Goal: Answer question/provide support: Share knowledge or assist other users

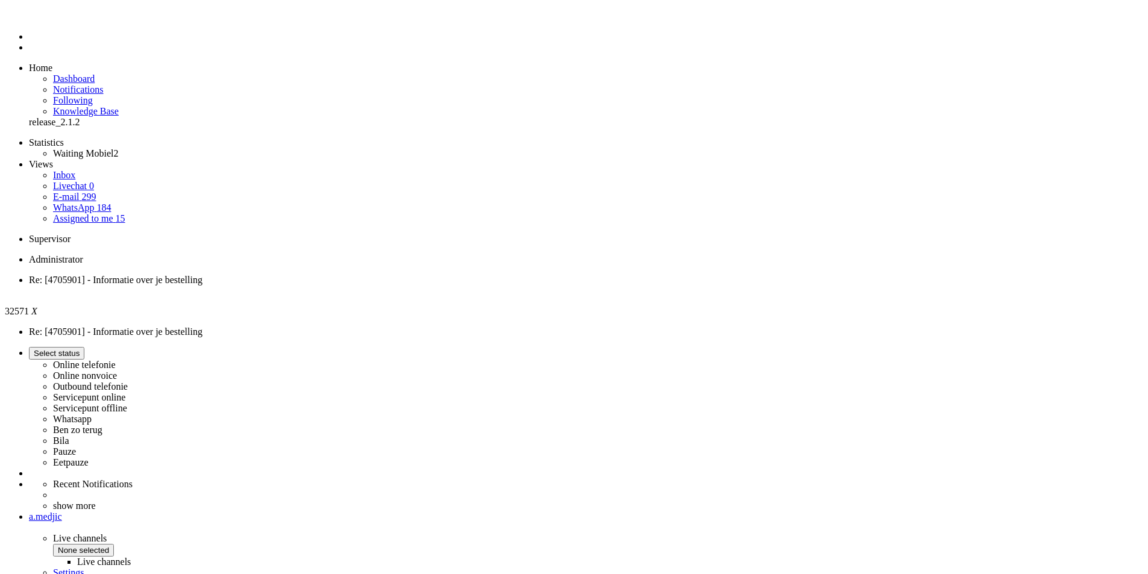
click at [29, 42] on li "Dashboard menu" at bounding box center [586, 36] width 1114 height 11
click at [101, 349] on span "Eetpauze for 00:31" at bounding box center [67, 353] width 67 height 9
click at [92, 414] on label "Whatsapp" at bounding box center [72, 419] width 39 height 10
click at [29, 42] on li "Dashboard menu" at bounding box center [586, 36] width 1114 height 11
click at [57, 74] on span "Dashboard" at bounding box center [74, 79] width 42 height 10
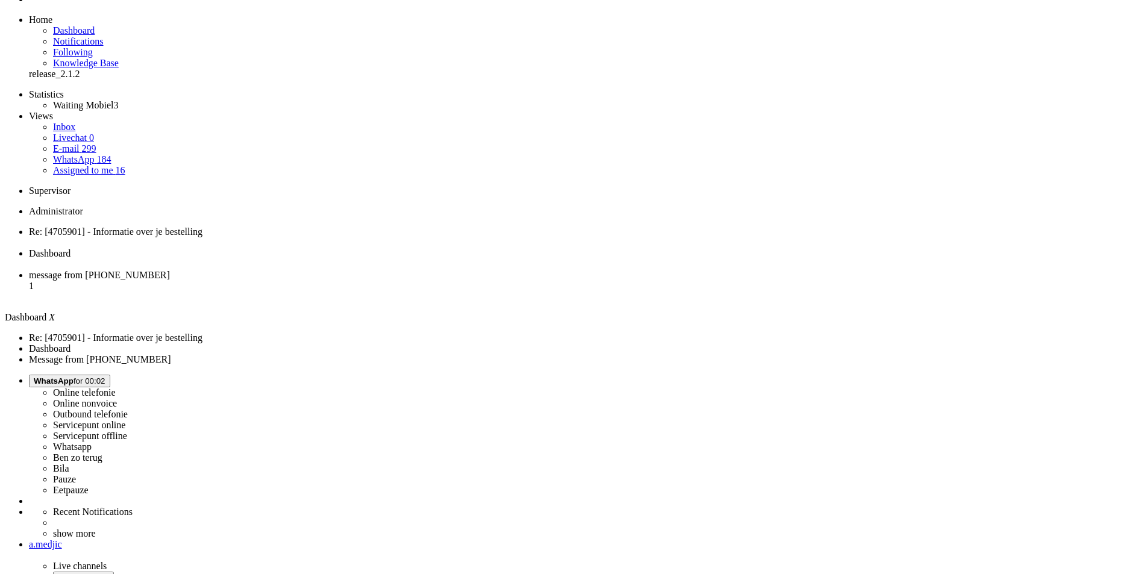
drag, startPoint x: 566, startPoint y: 305, endPoint x: 560, endPoint y: 286, distance: 20.6
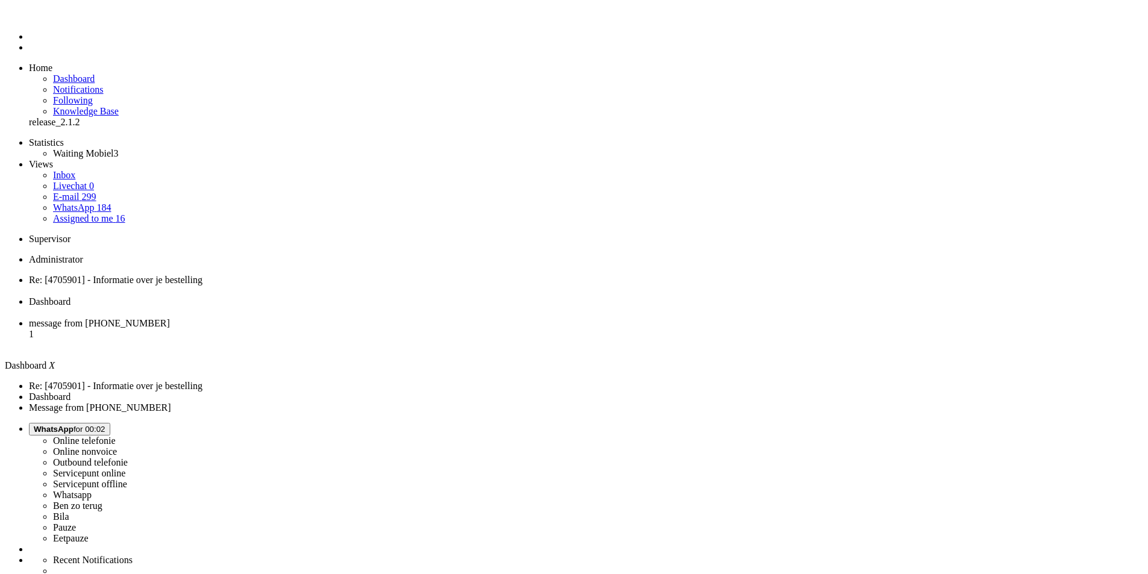
click at [105, 425] on span "WhatsApp for 00:02" at bounding box center [70, 429] width 72 height 9
click at [116, 436] on label "Online telefonie" at bounding box center [84, 441] width 63 height 10
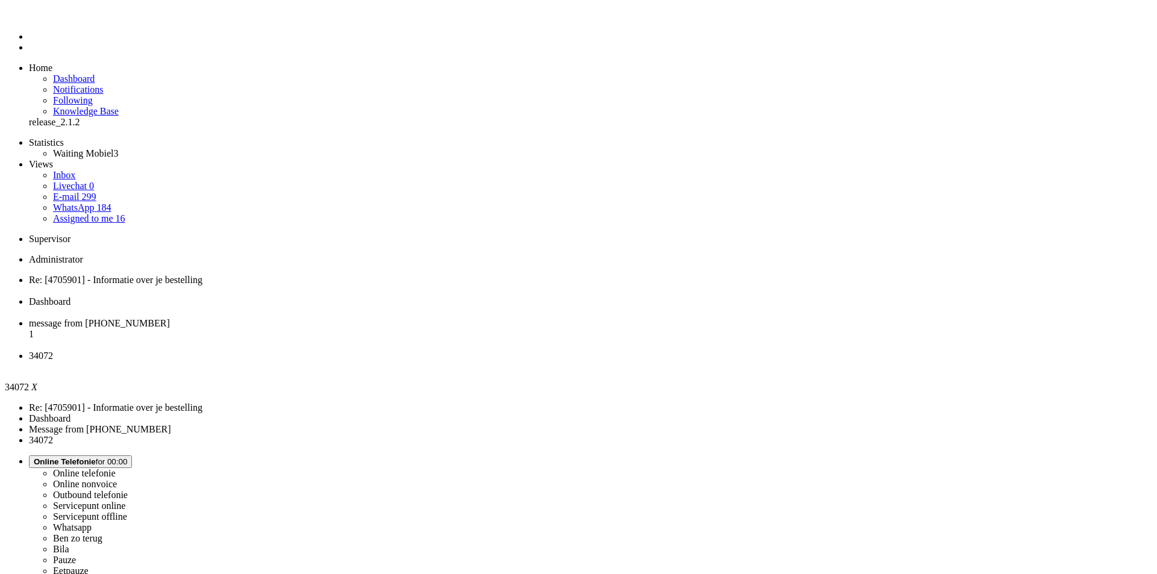
click at [29, 53] on li "Tickets menu" at bounding box center [590, 47] width 1123 height 11
click at [81, 213] on span "Assigned to me" at bounding box center [83, 218] width 60 height 10
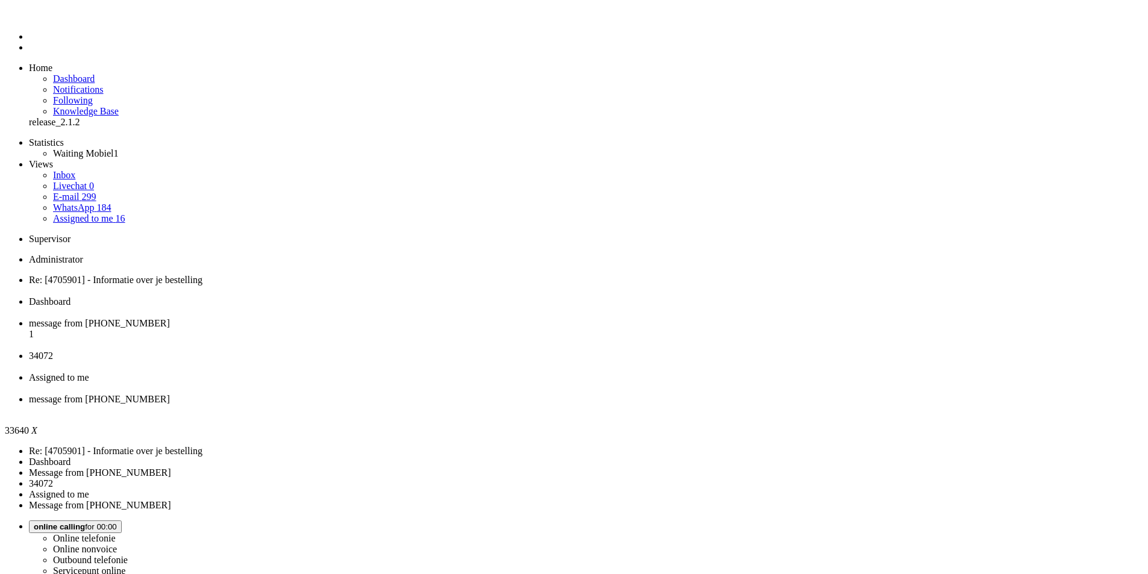
click at [758, 405] on div "Close tab" at bounding box center [586, 410] width 1114 height 11
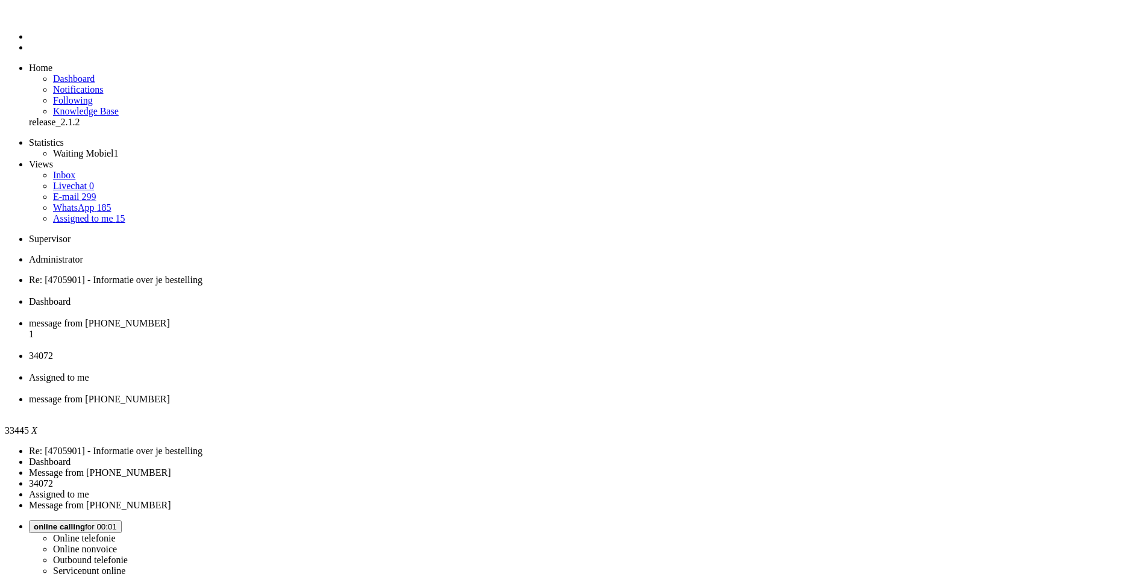
click at [756, 405] on div "Close tab" at bounding box center [586, 410] width 1114 height 11
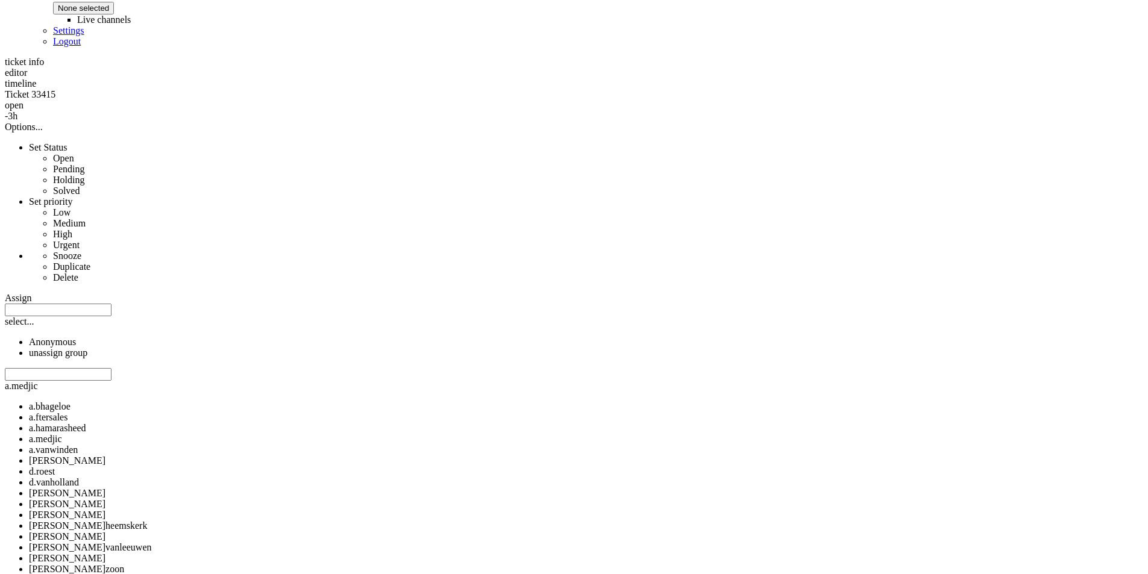
scroll to position [734, 0]
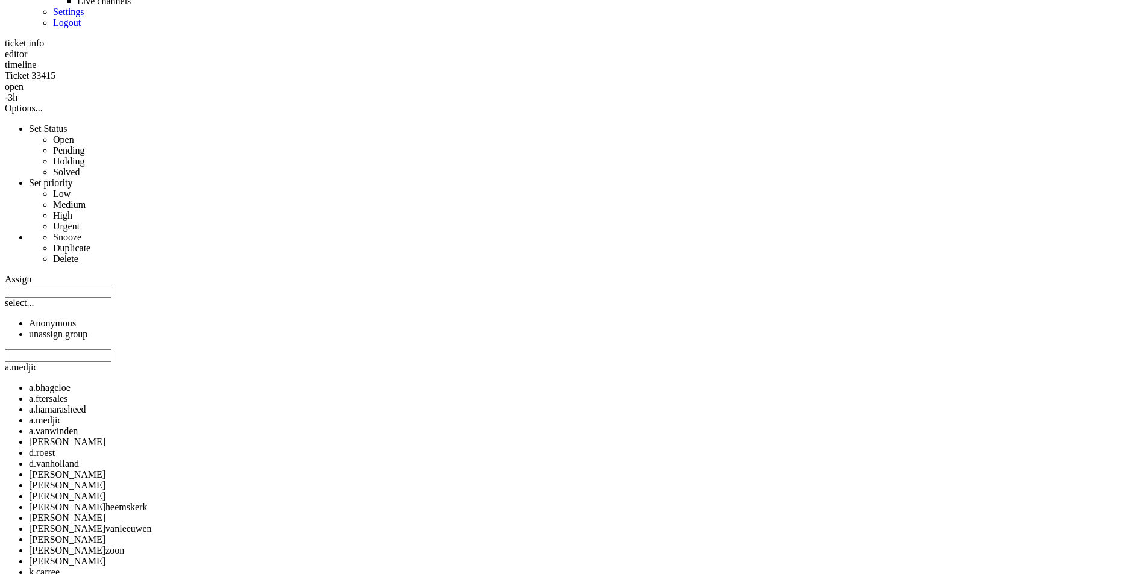
copy div "4687892"
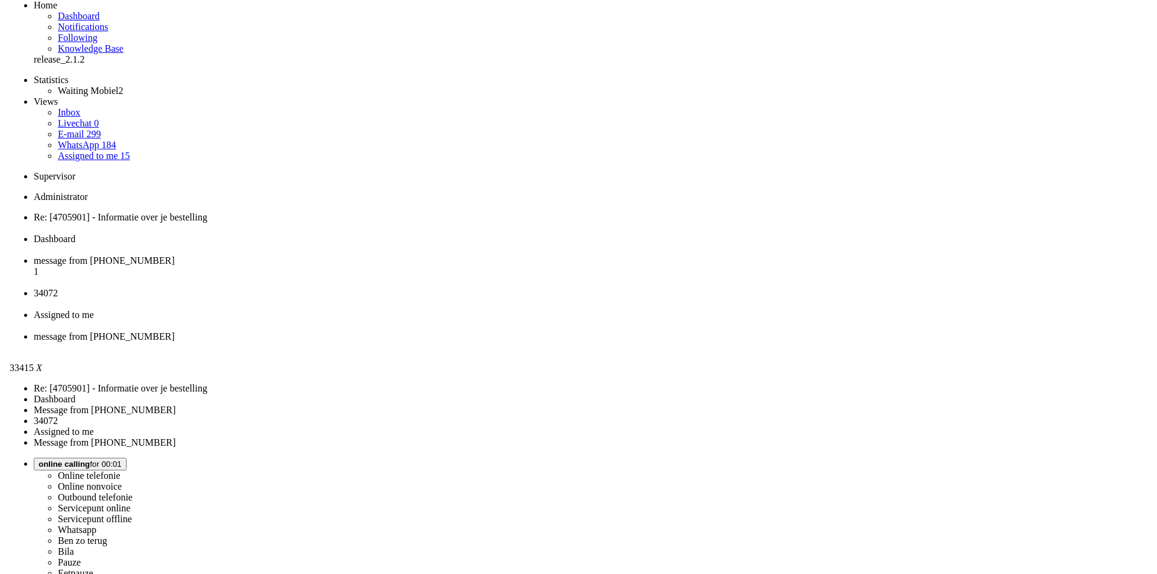
scroll to position [0, 0]
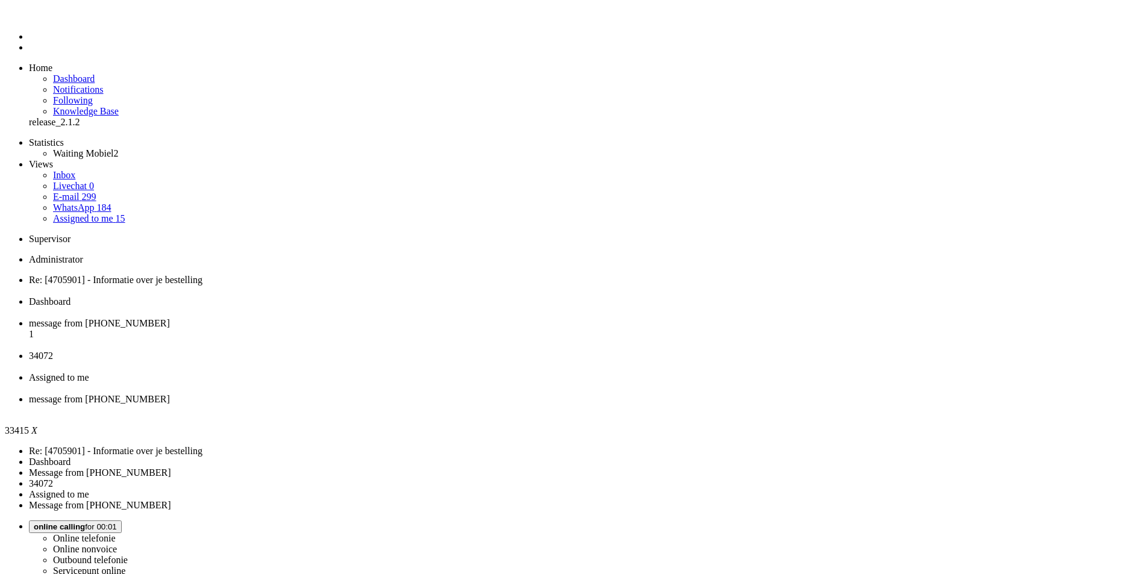
drag, startPoint x: 153, startPoint y: 2234, endPoint x: 159, endPoint y: 2237, distance: 6.5
type input "ree"
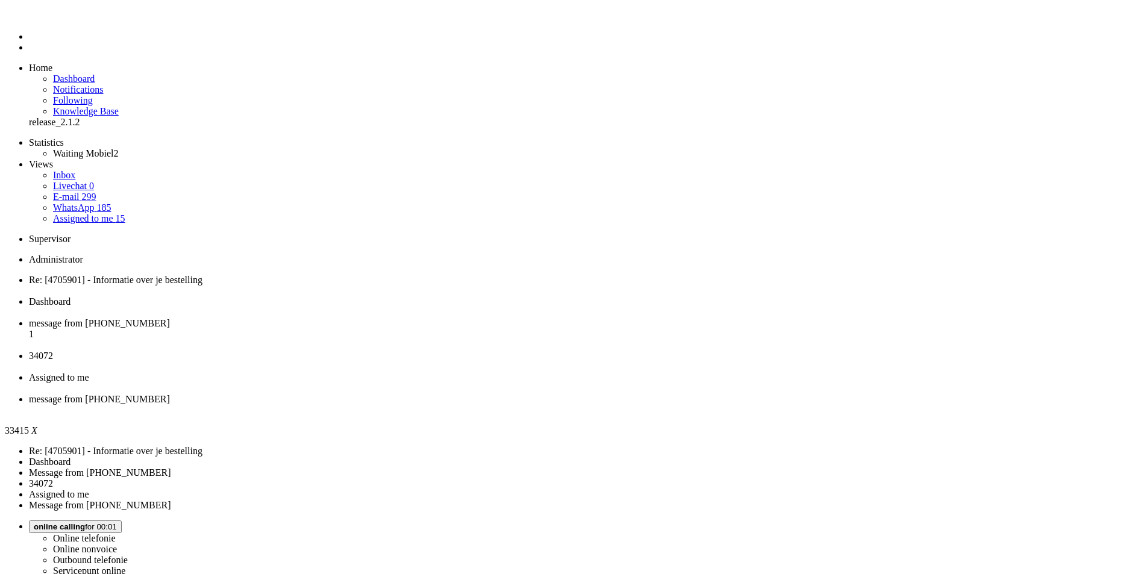
click at [757, 405] on div "Close tab" at bounding box center [586, 410] width 1114 height 11
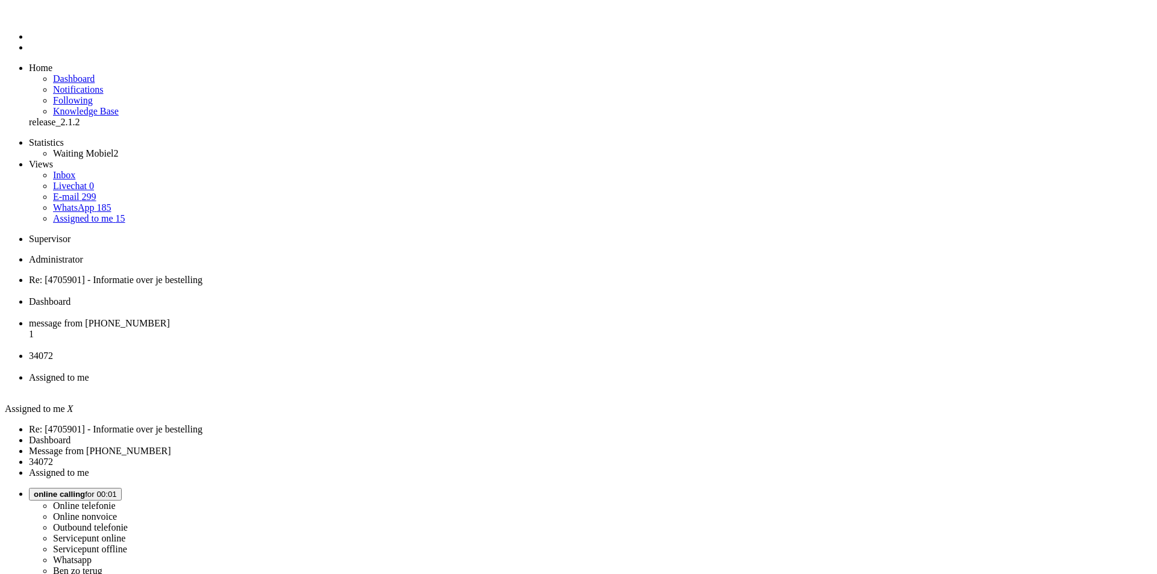
click at [53, 351] on span "34072" at bounding box center [41, 356] width 24 height 10
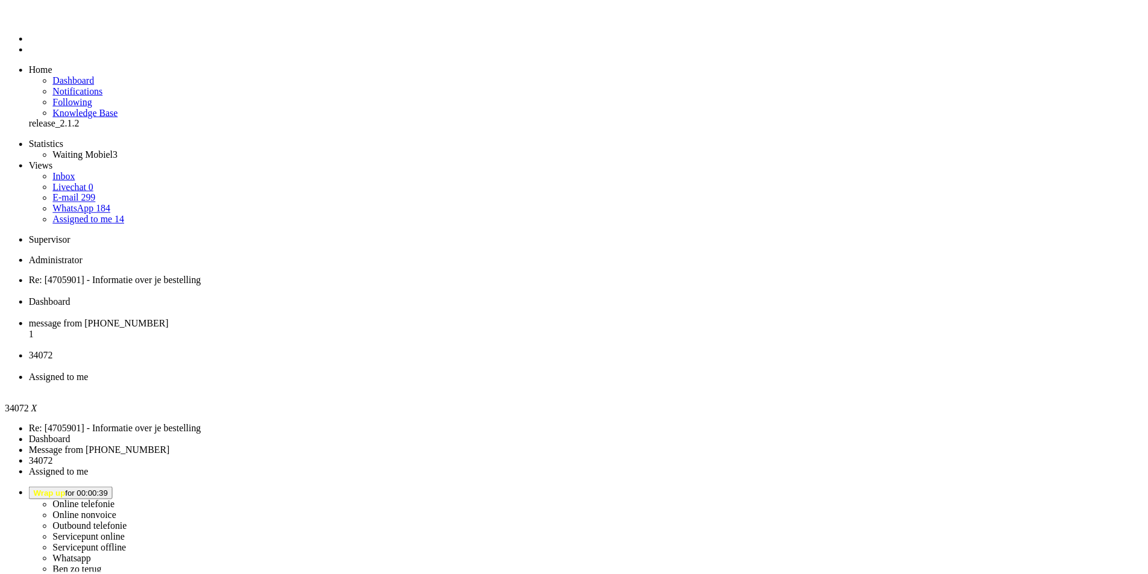
scroll to position [301, 0]
click at [553, 362] on div "Close tab" at bounding box center [590, 367] width 1123 height 11
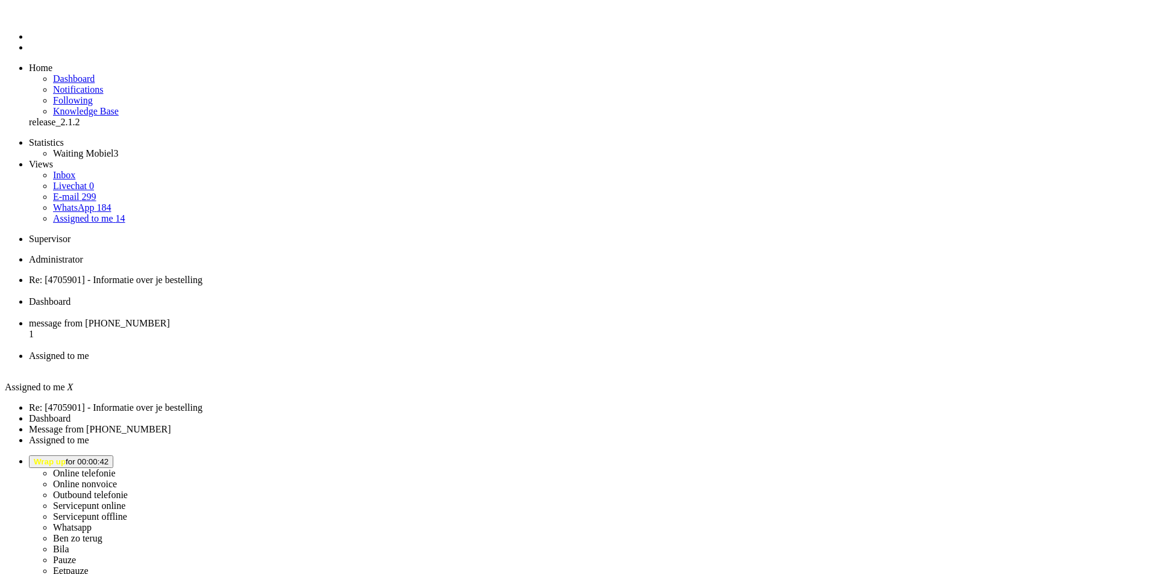
click at [170, 318] on span "message from [PHONE_NUMBER]" at bounding box center [99, 323] width 141 height 10
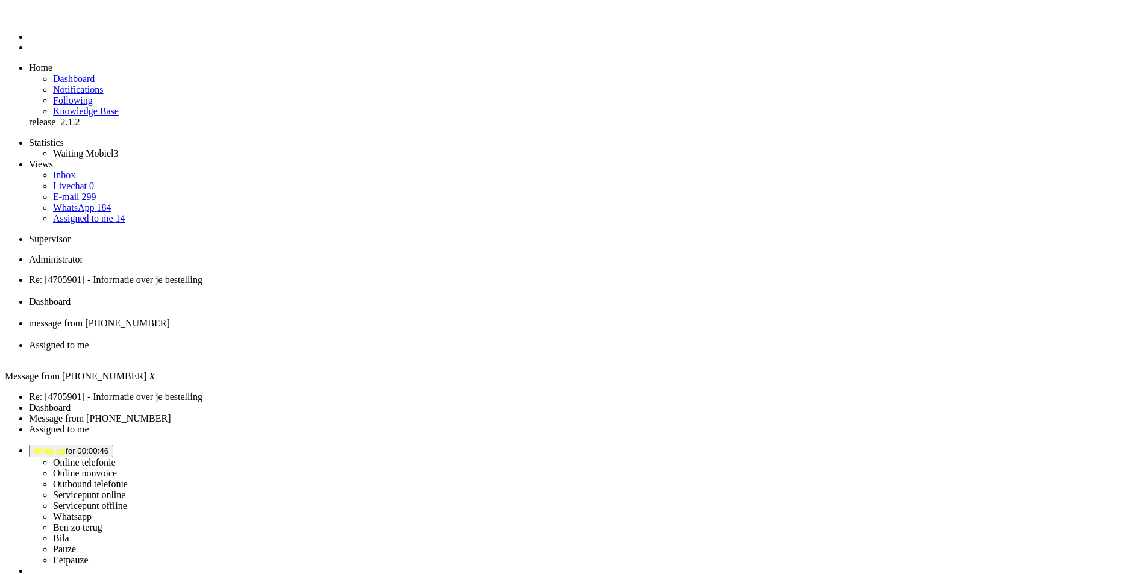
click at [302, 296] on li "Dashboard" at bounding box center [586, 307] width 1114 height 22
click at [348, 307] on div "Close tab" at bounding box center [586, 312] width 1114 height 11
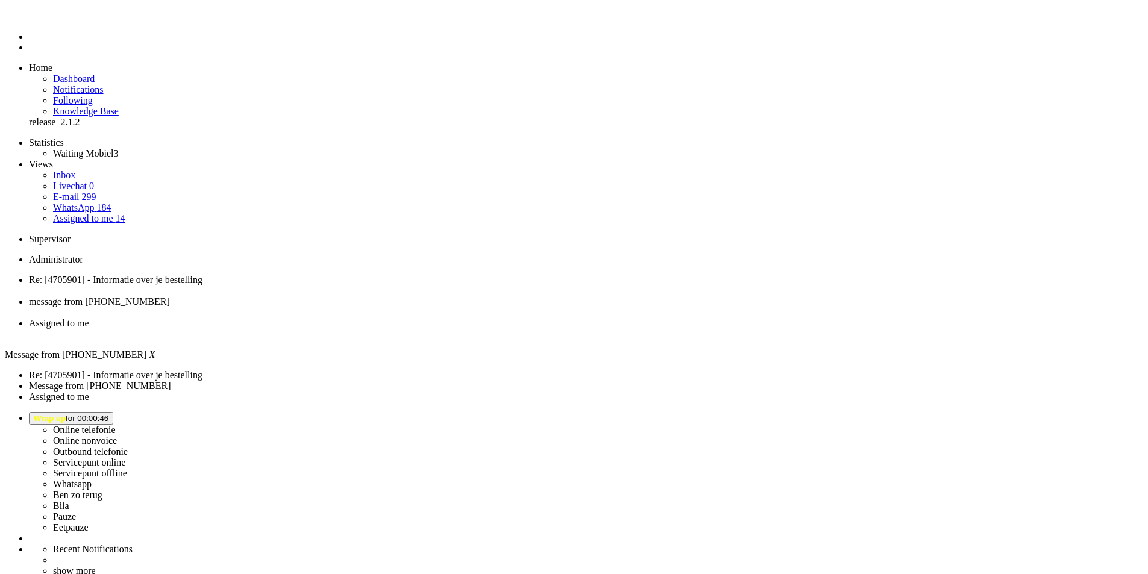
click at [202, 275] on span "Re: [4705901] - Informatie over je bestelling" at bounding box center [116, 280] width 174 height 10
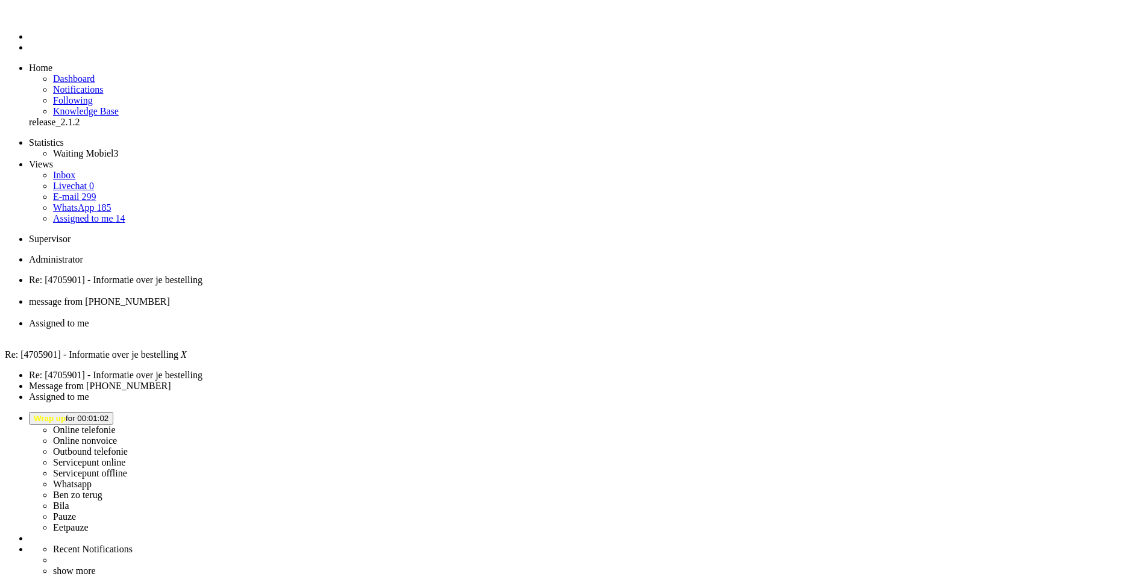
click at [242, 286] on div "Close tab" at bounding box center [586, 291] width 1114 height 11
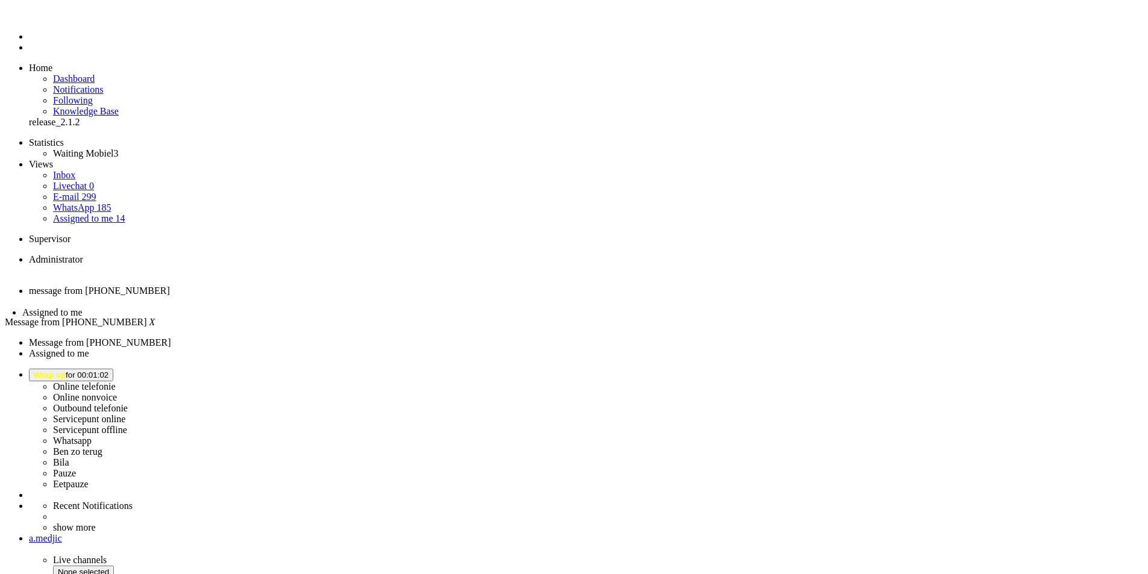
drag, startPoint x: 279, startPoint y: 18, endPoint x: 180, endPoint y: 12, distance: 99.0
click at [83, 307] on span "Assigned to me" at bounding box center [52, 312] width 60 height 10
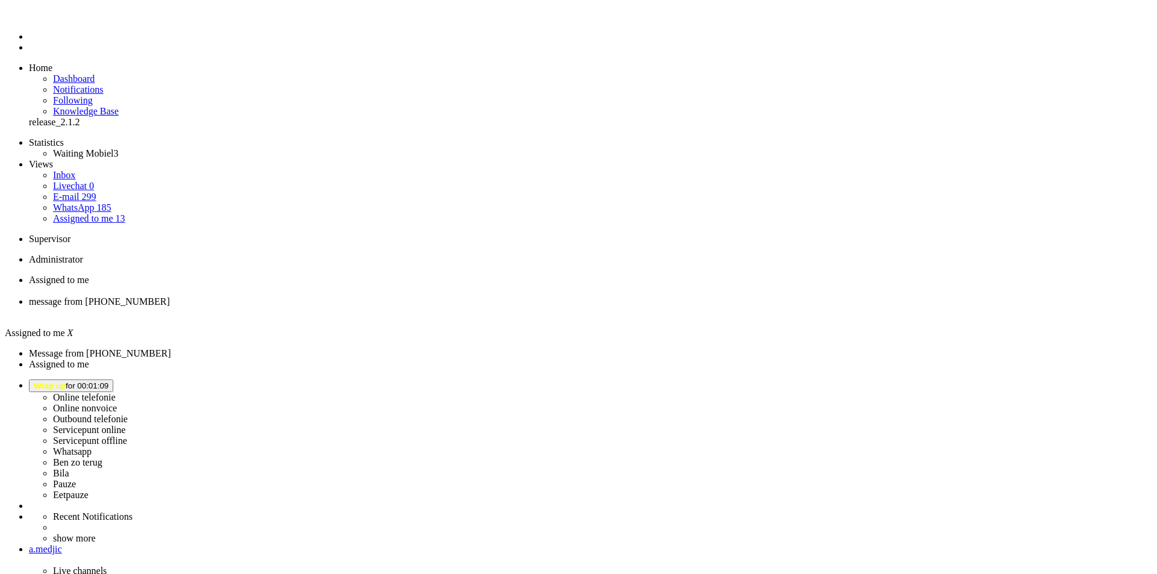
click at [89, 275] on span "Assigned to me" at bounding box center [59, 280] width 60 height 10
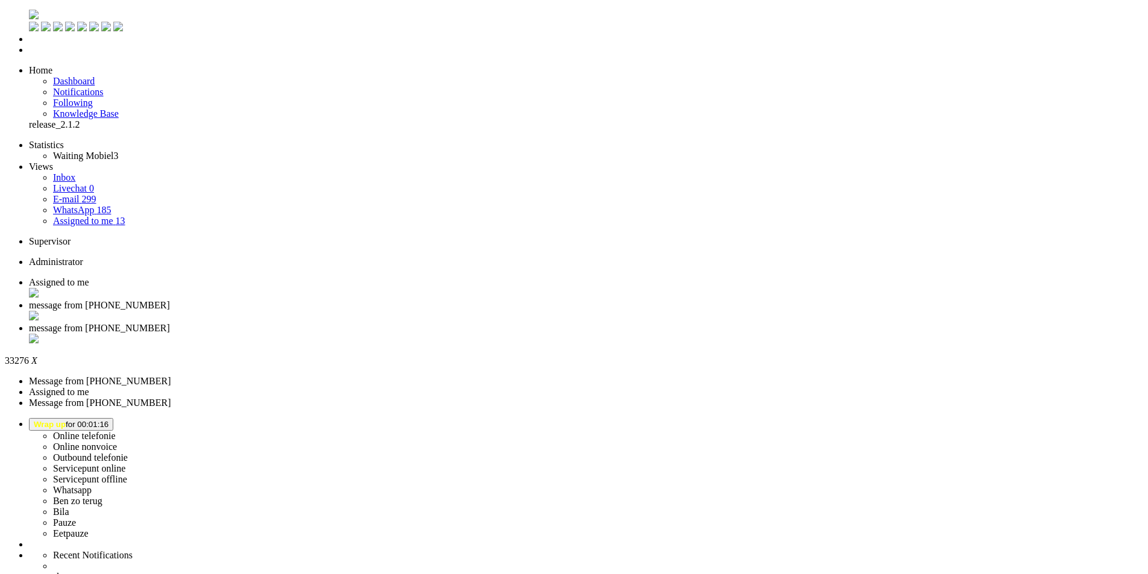
click at [451, 334] on div "Close tab" at bounding box center [586, 340] width 1114 height 12
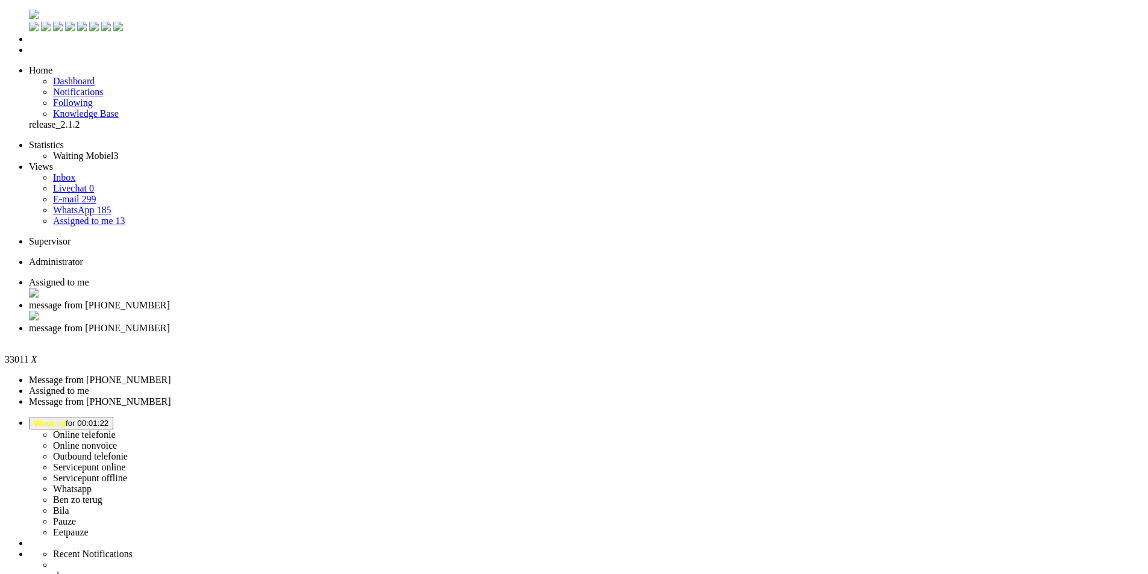
click at [450, 334] on div "Close tab" at bounding box center [586, 339] width 1114 height 11
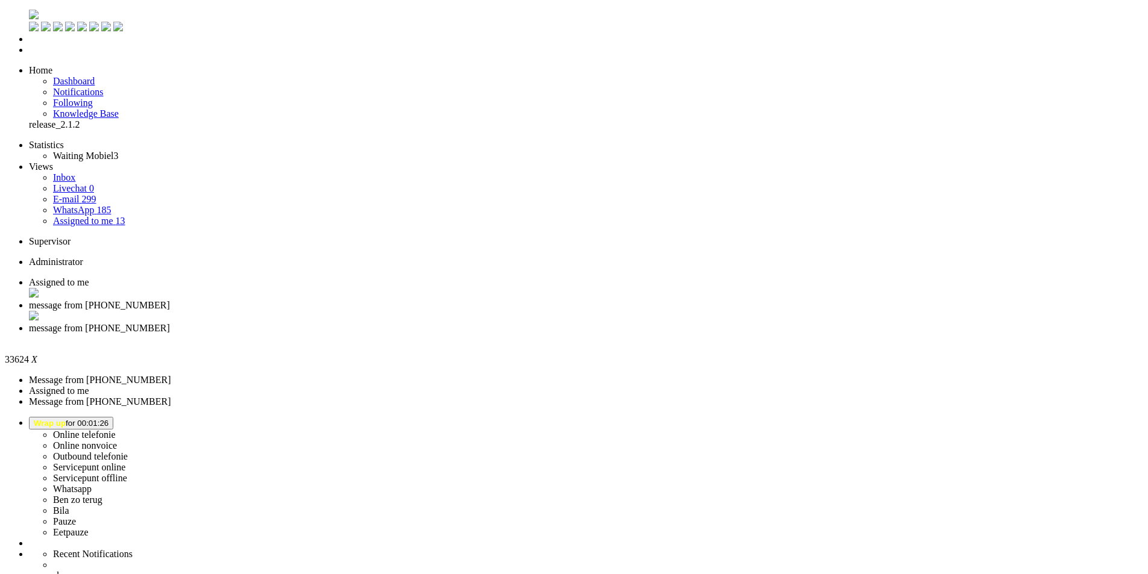
click at [450, 334] on div "Close tab" at bounding box center [586, 339] width 1114 height 11
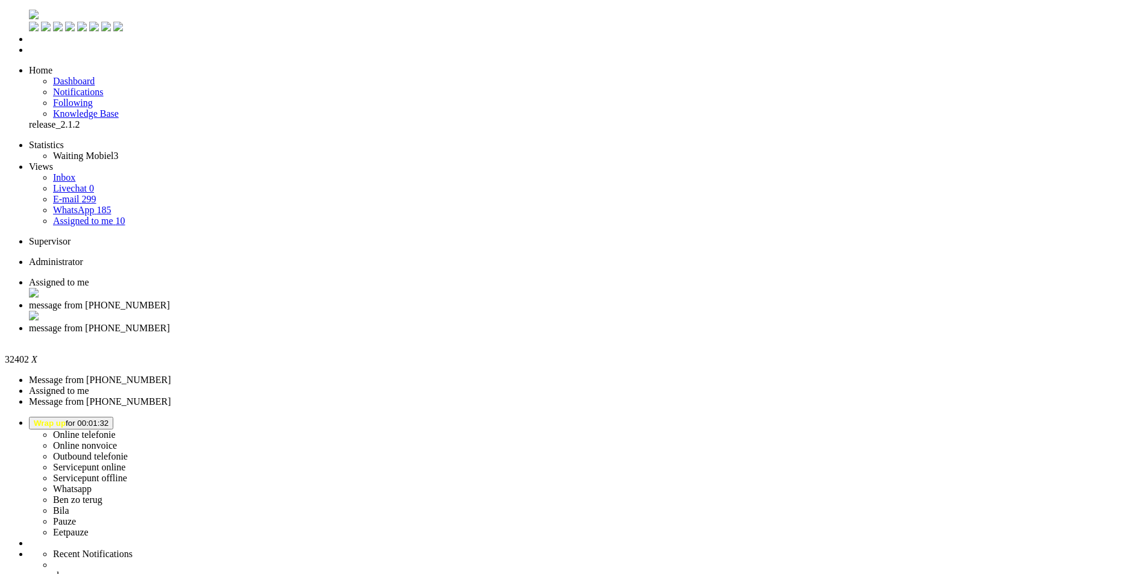
click at [447, 334] on div "Close tab" at bounding box center [586, 339] width 1114 height 11
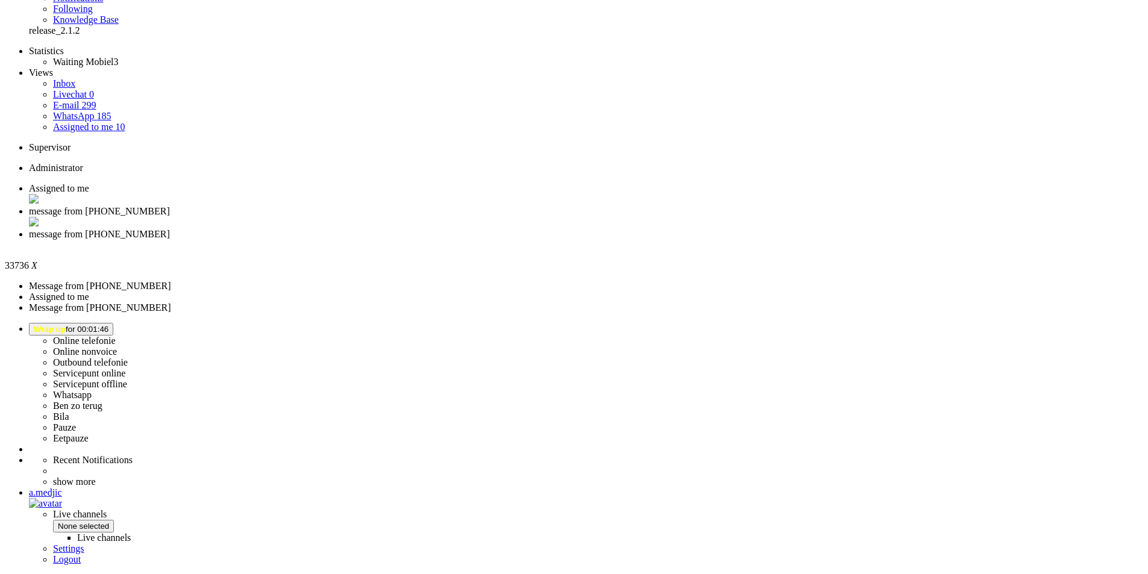
scroll to position [171, 0]
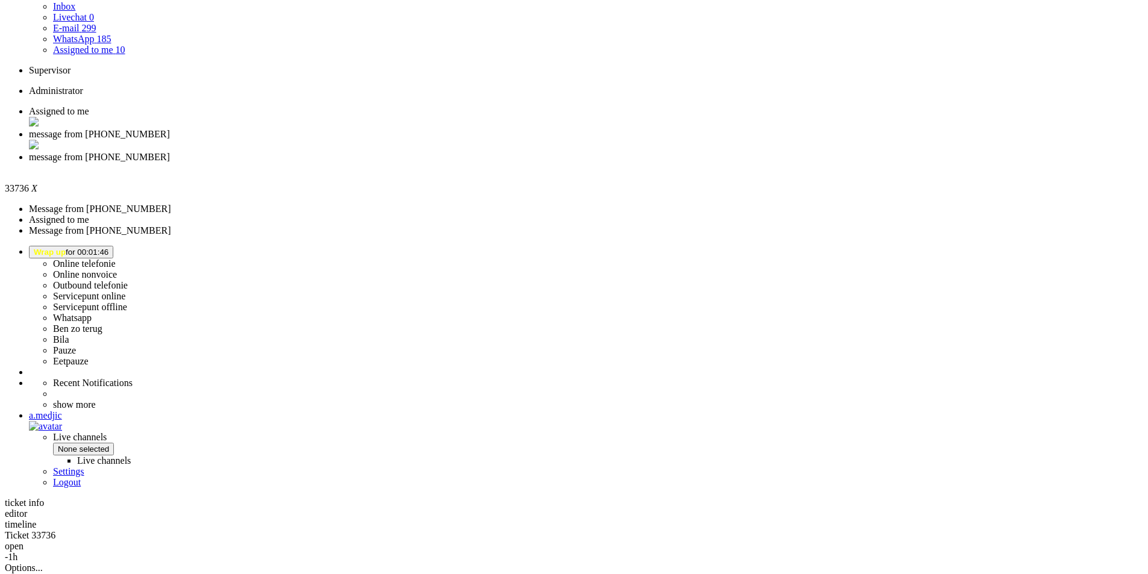
copy div "4707564"
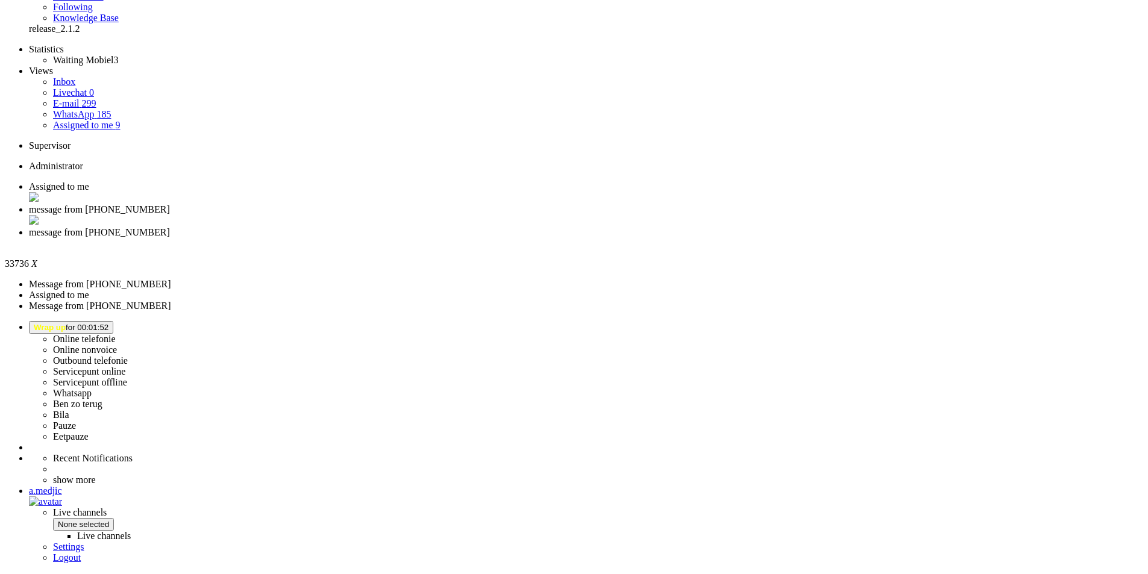
scroll to position [0, 0]
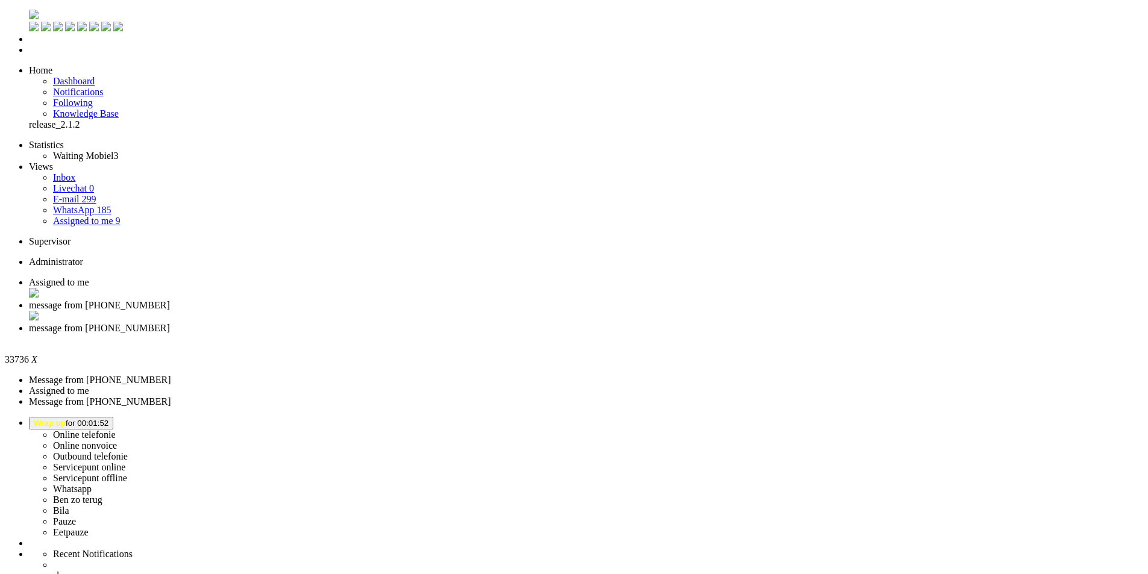
type input "ree"
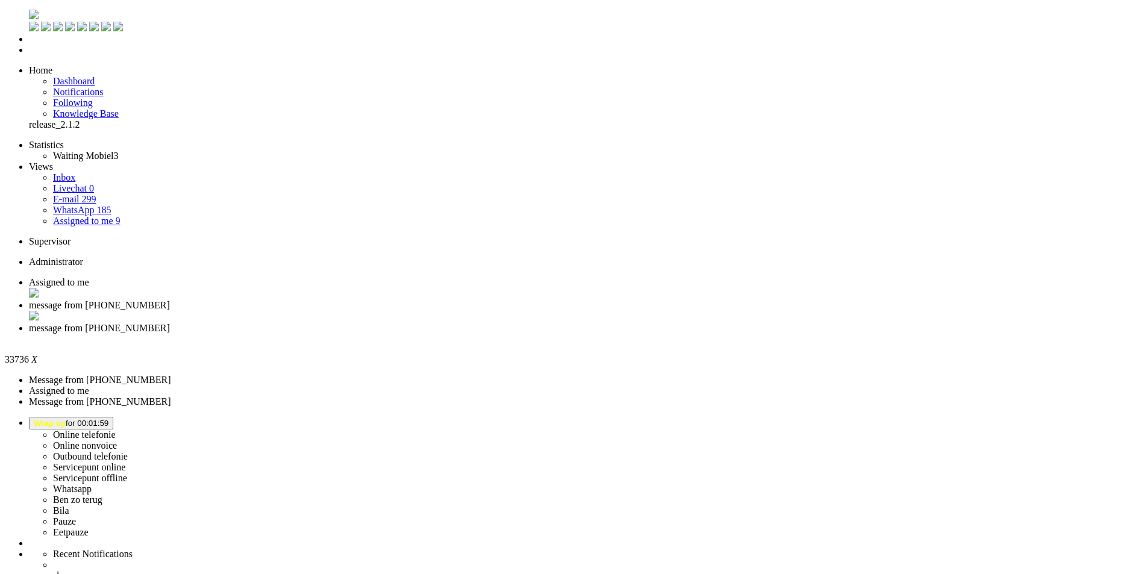
click at [66, 419] on span "Wrap up" at bounding box center [50, 423] width 32 height 9
click at [116, 430] on link "Online telefonie" at bounding box center [84, 435] width 63 height 10
click at [116, 430] on label "Online telefonie" at bounding box center [84, 435] width 63 height 10
click at [448, 323] on li "message from [PHONE_NUMBER]" at bounding box center [586, 334] width 1114 height 22
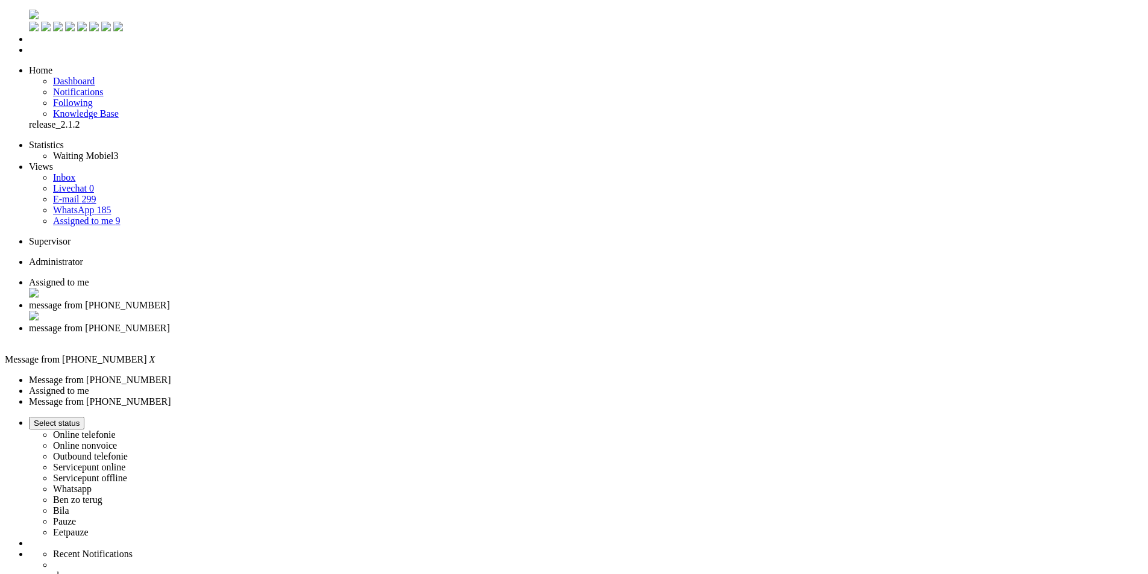
click at [449, 334] on div "Close tab" at bounding box center [586, 339] width 1114 height 11
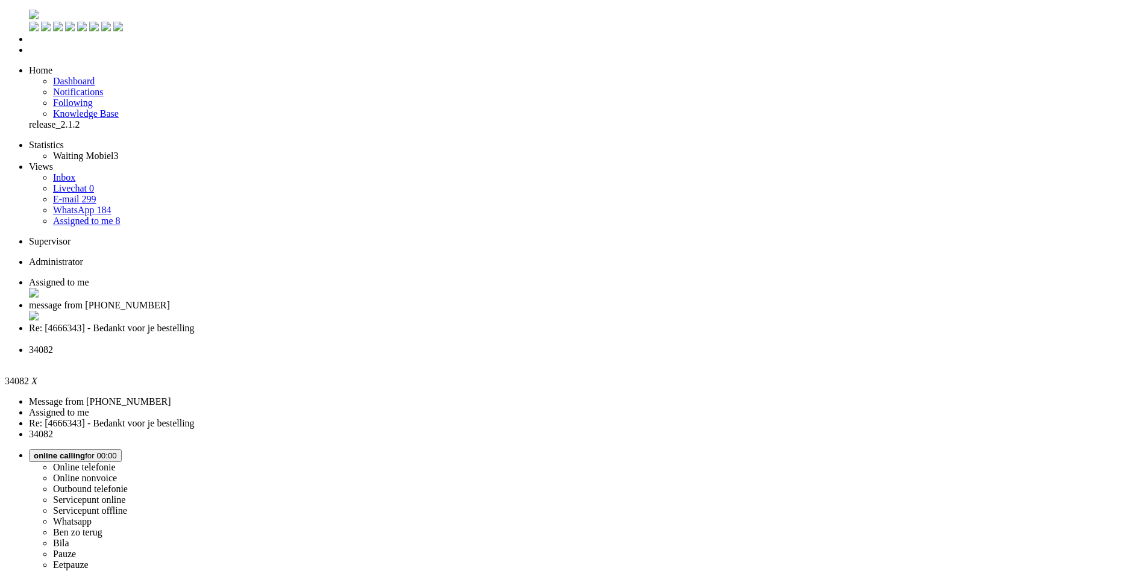
click at [170, 300] on span "message from [PHONE_NUMBER]" at bounding box center [99, 305] width 141 height 10
click at [195, 323] on span "Re: [4666343] - Bedankt voor je bestelling" at bounding box center [112, 328] width 166 height 10
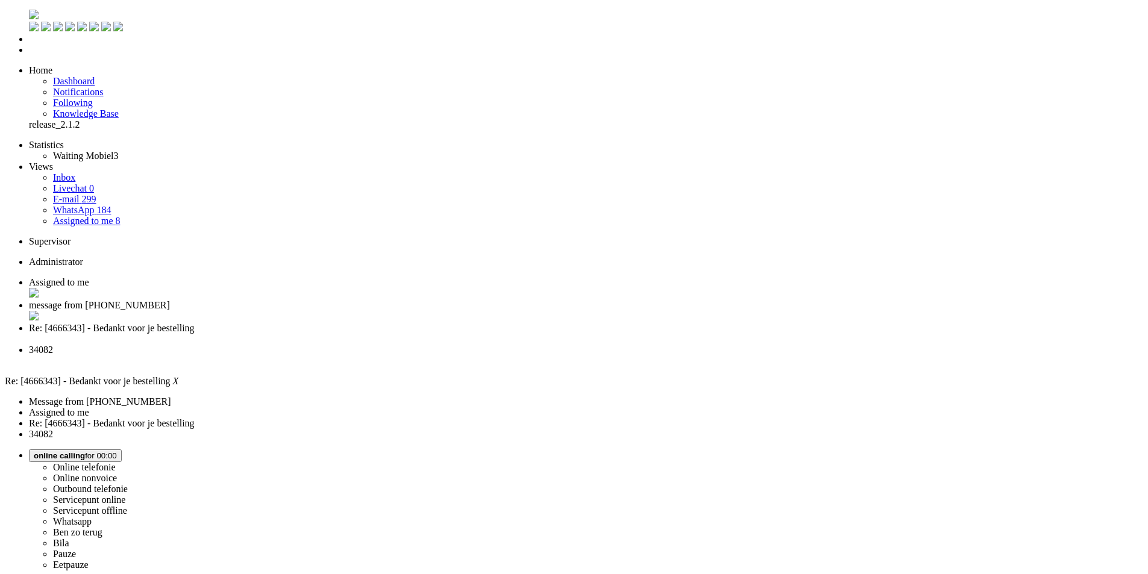
click at [447, 334] on div "Close tab" at bounding box center [586, 339] width 1114 height 11
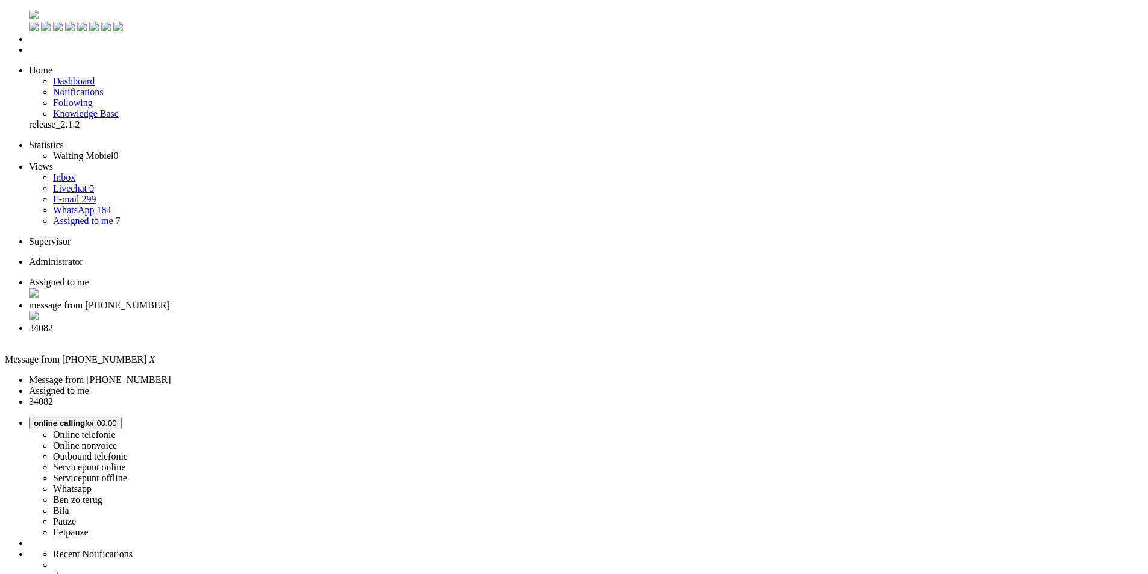
click at [89, 277] on span "Assigned to me" at bounding box center [59, 282] width 60 height 10
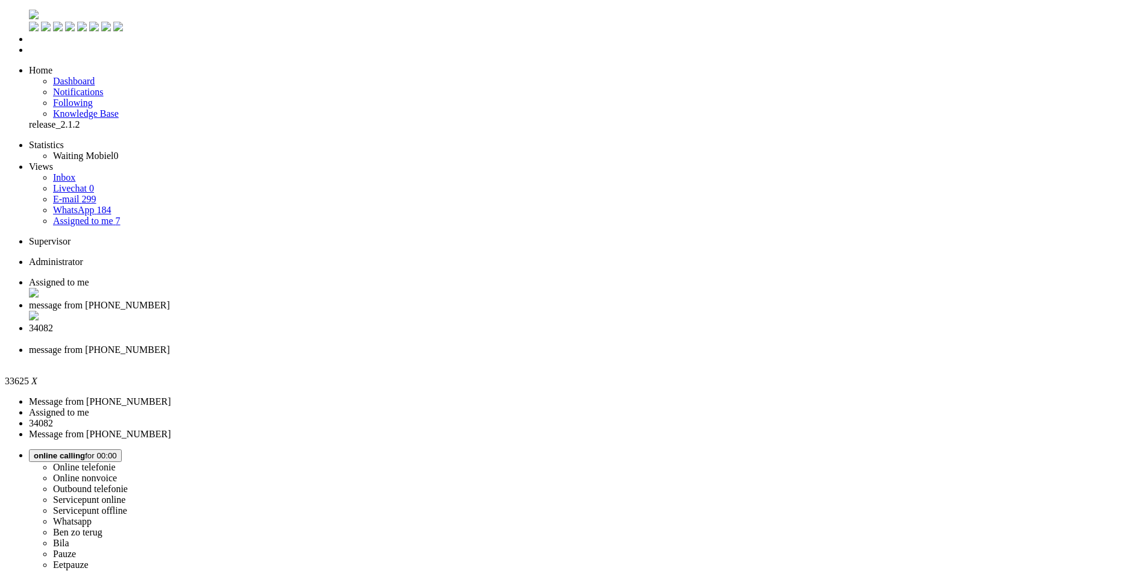
click at [554, 355] on div "Close tab" at bounding box center [586, 360] width 1114 height 11
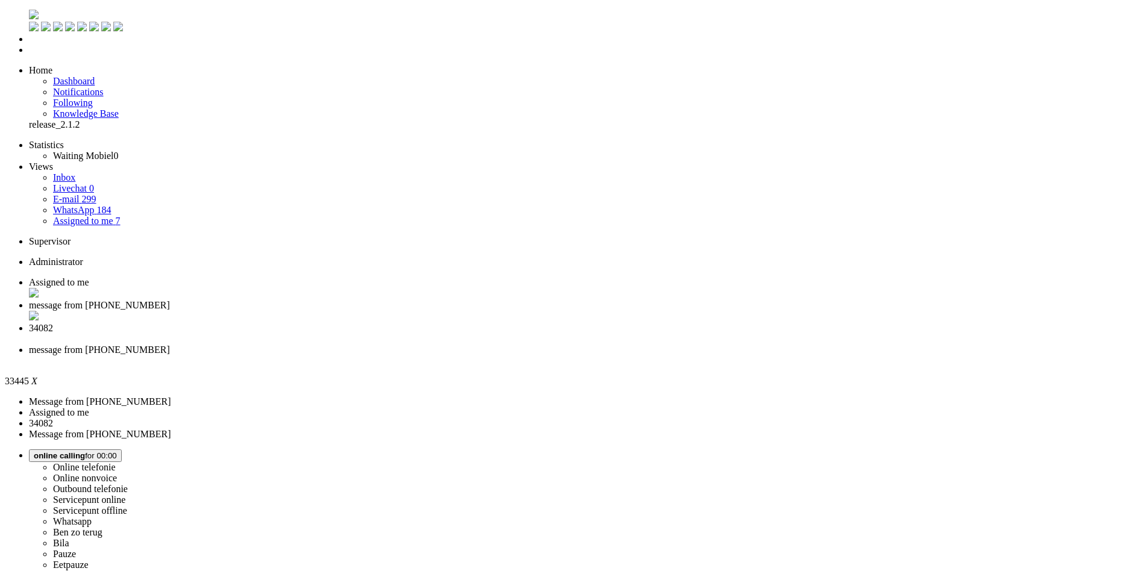
click at [550, 355] on div "Close tab" at bounding box center [586, 360] width 1114 height 11
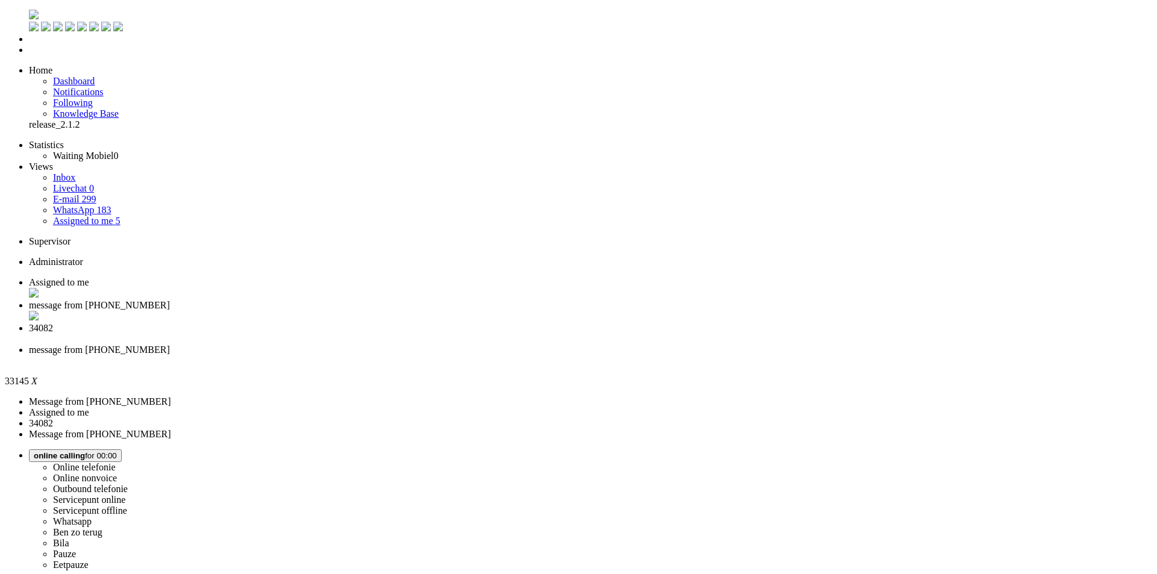
drag, startPoint x: 255, startPoint y: 146, endPoint x: 173, endPoint y: 31, distance: 141.8
click at [553, 355] on div "Close tab" at bounding box center [590, 360] width 1123 height 11
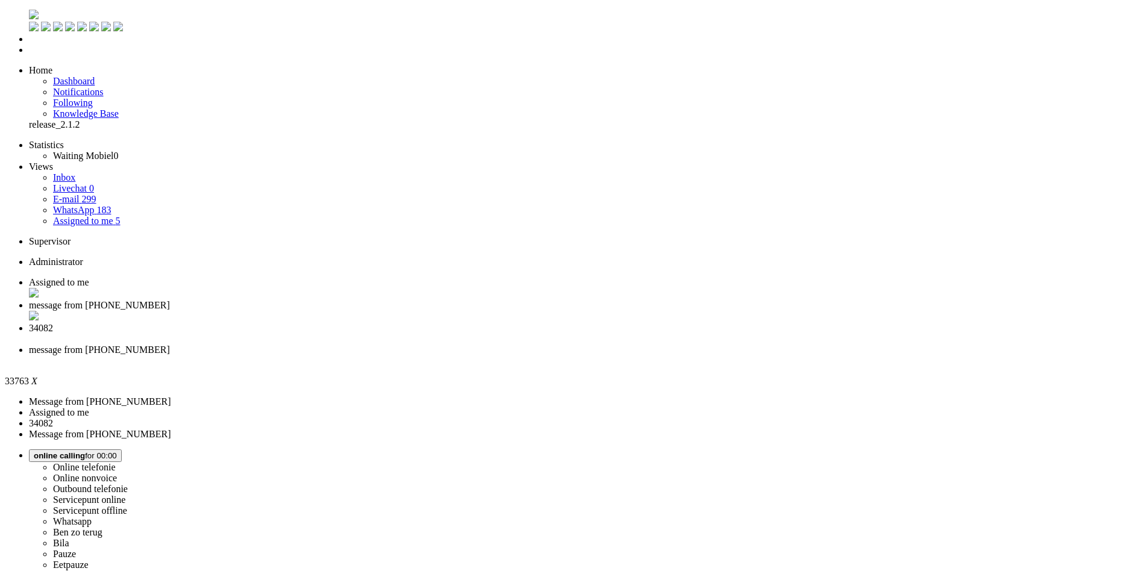
click at [554, 355] on div "Close tab" at bounding box center [586, 360] width 1114 height 11
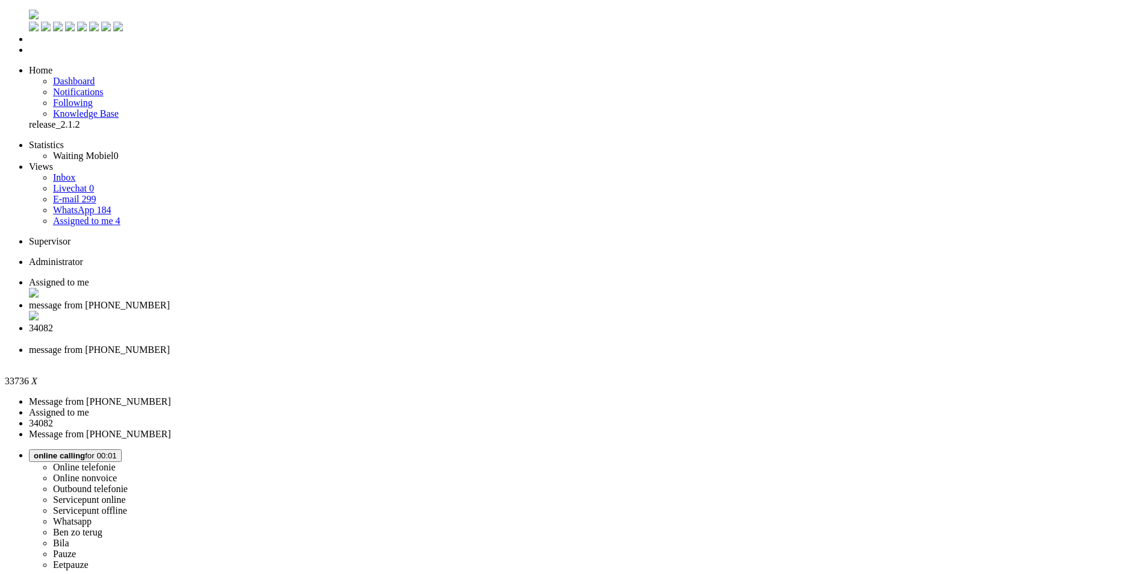
drag, startPoint x: 240, startPoint y: 169, endPoint x: 109, endPoint y: 46, distance: 179.9
click at [557, 355] on div "Close tab" at bounding box center [586, 360] width 1114 height 11
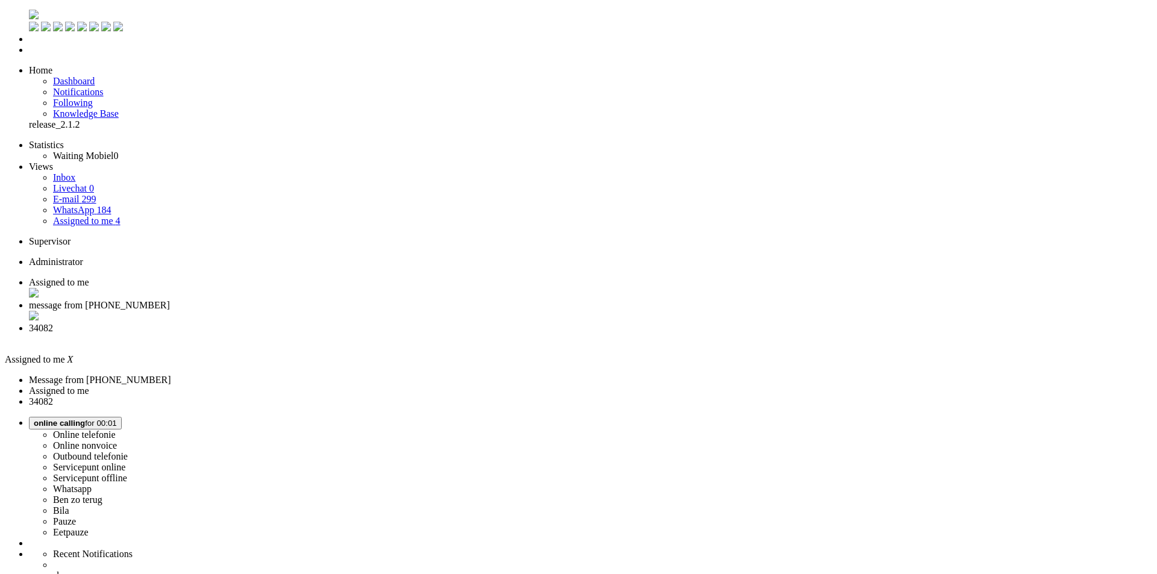
click at [53, 323] on span "34082" at bounding box center [41, 328] width 24 height 10
click at [289, 300] on li "message from [PHONE_NUMBER]" at bounding box center [586, 311] width 1114 height 23
click at [89, 277] on span "Assigned to me" at bounding box center [59, 282] width 60 height 10
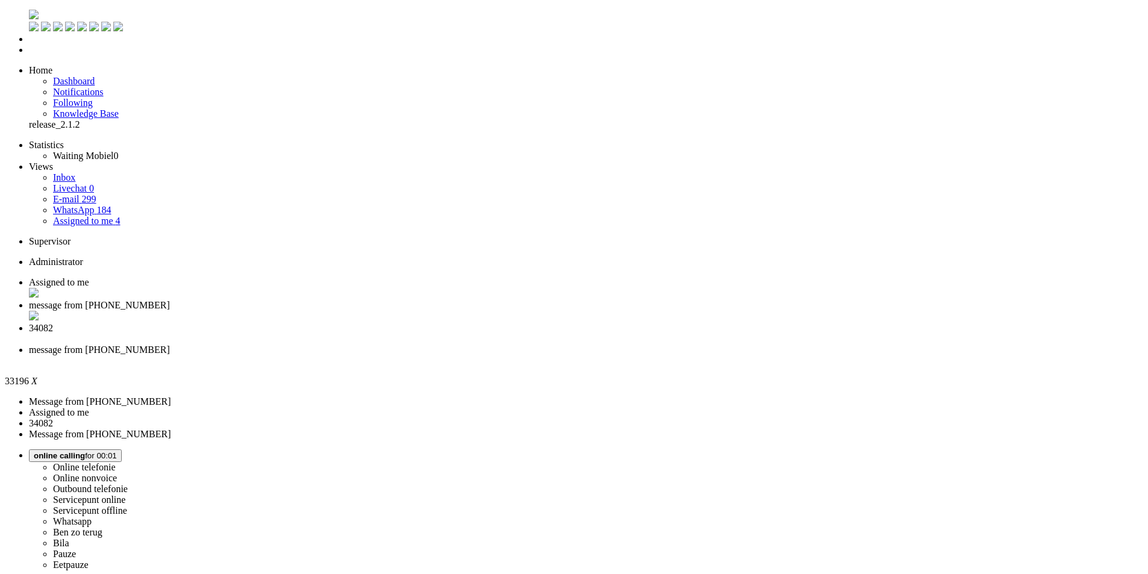
click at [551, 355] on div "Close tab" at bounding box center [586, 360] width 1114 height 11
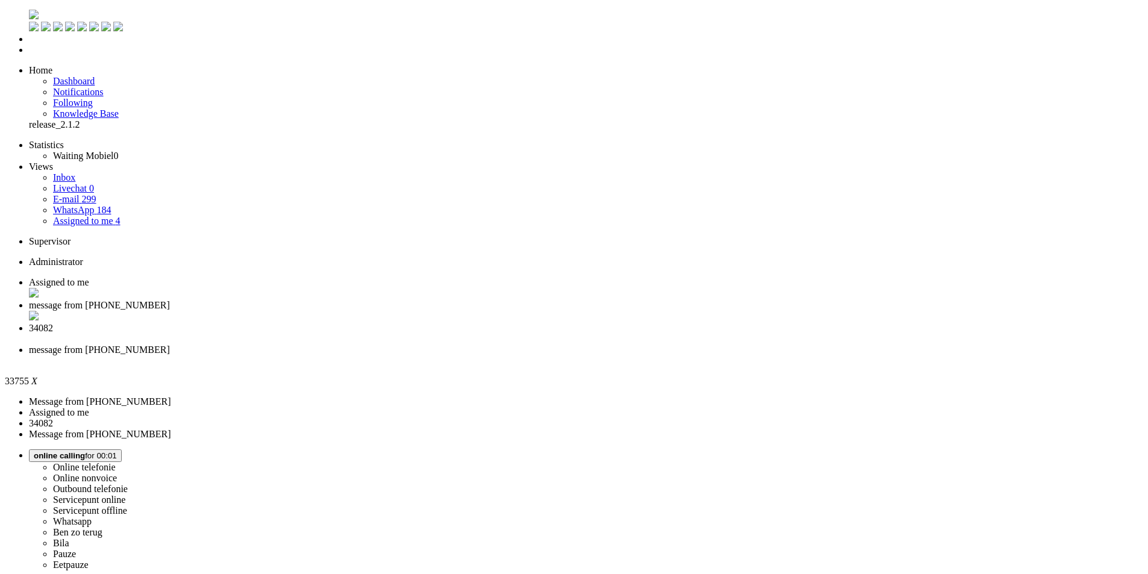
click at [554, 355] on div "Close tab" at bounding box center [586, 360] width 1114 height 11
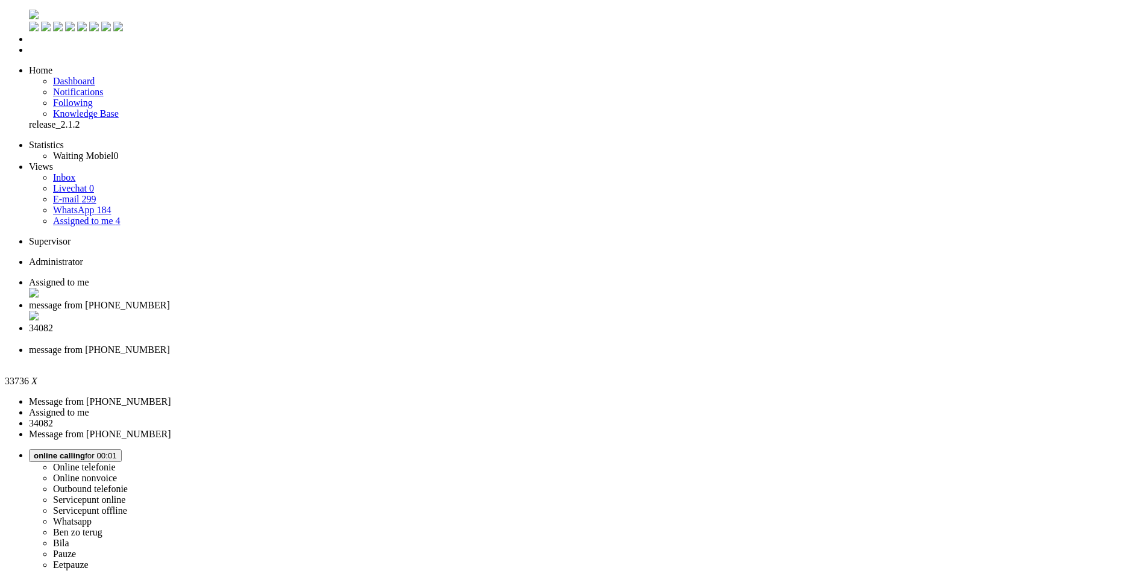
click at [551, 355] on div "Close tab" at bounding box center [586, 360] width 1114 height 11
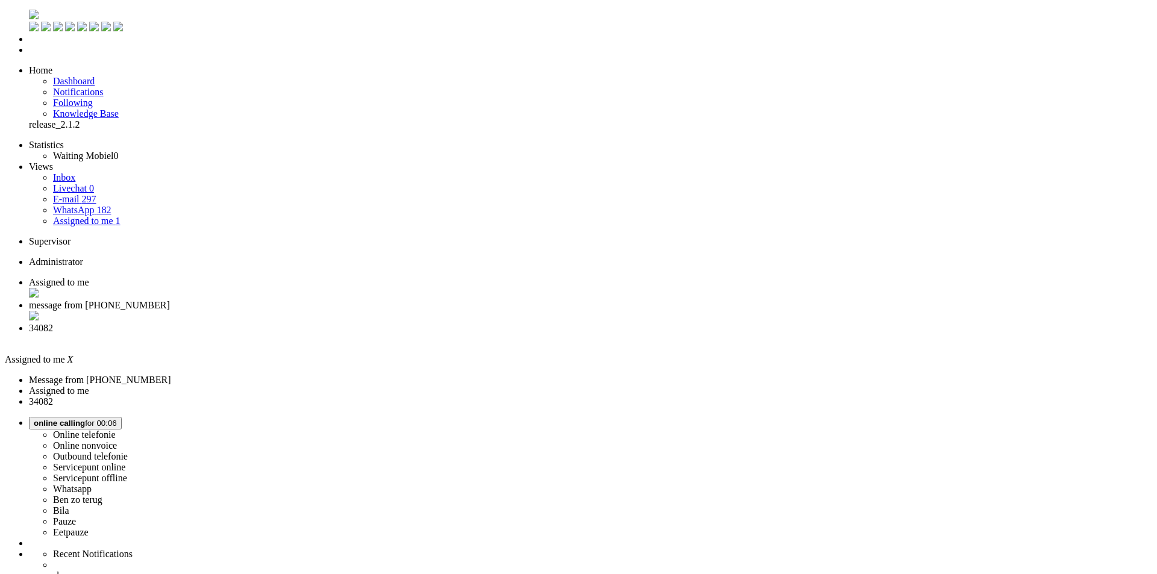
click at [53, 323] on span "34082" at bounding box center [41, 328] width 24 height 10
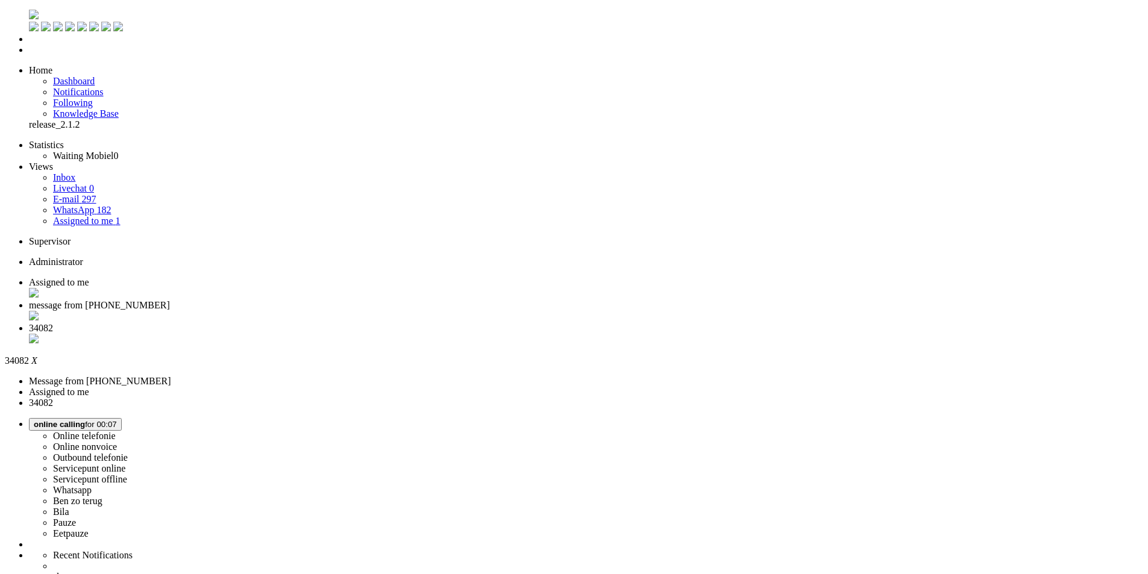
click at [453, 334] on div "Close tab" at bounding box center [586, 340] width 1114 height 12
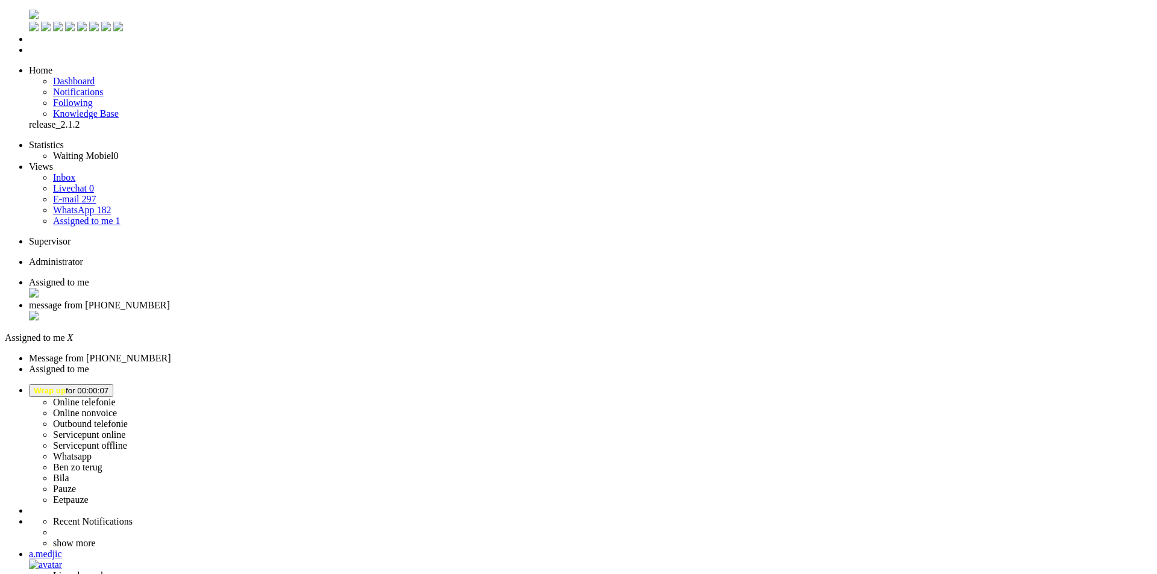
click at [246, 288] on div "Close tab" at bounding box center [590, 294] width 1123 height 12
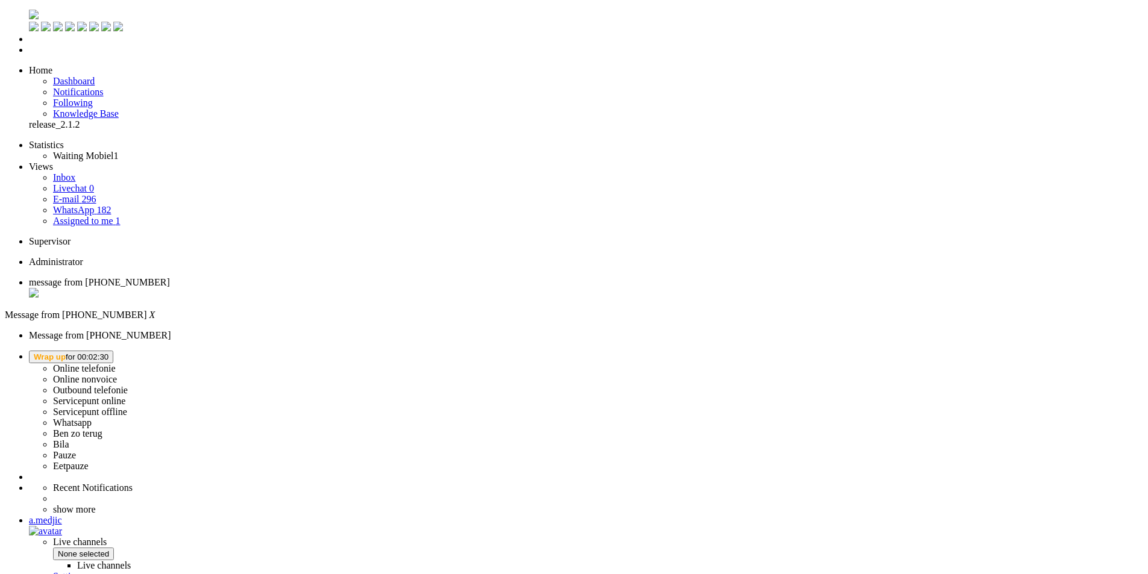
drag, startPoint x: 1017, startPoint y: 20, endPoint x: 1002, endPoint y: 42, distance: 26.4
click at [108, 352] on span "Wrap up for 00:02:30" at bounding box center [71, 356] width 75 height 9
click at [116, 363] on label "Online telefonie" at bounding box center [84, 368] width 63 height 10
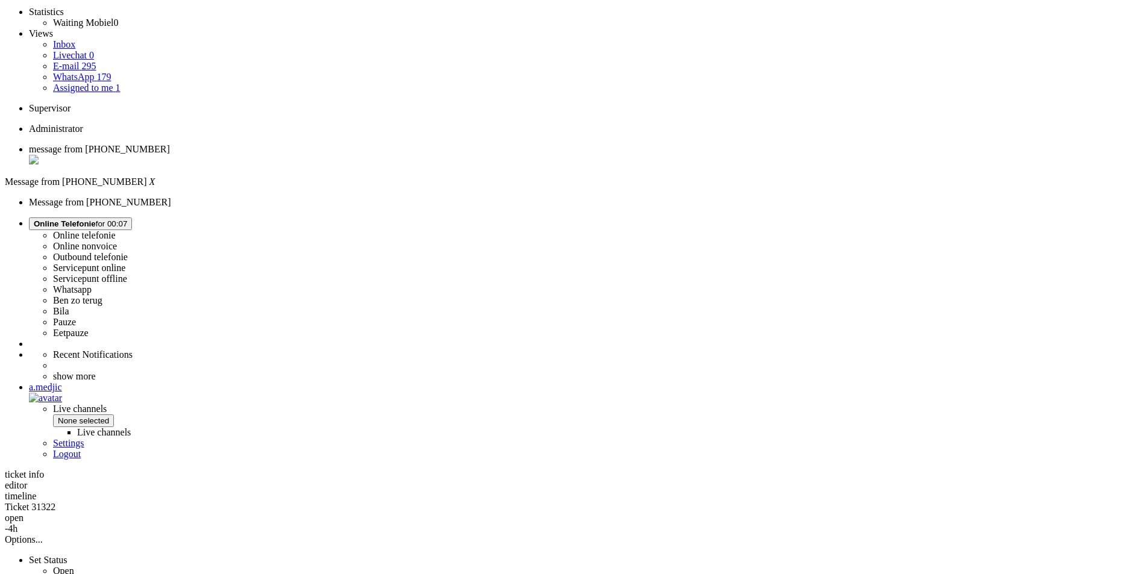
scroll to position [241, 0]
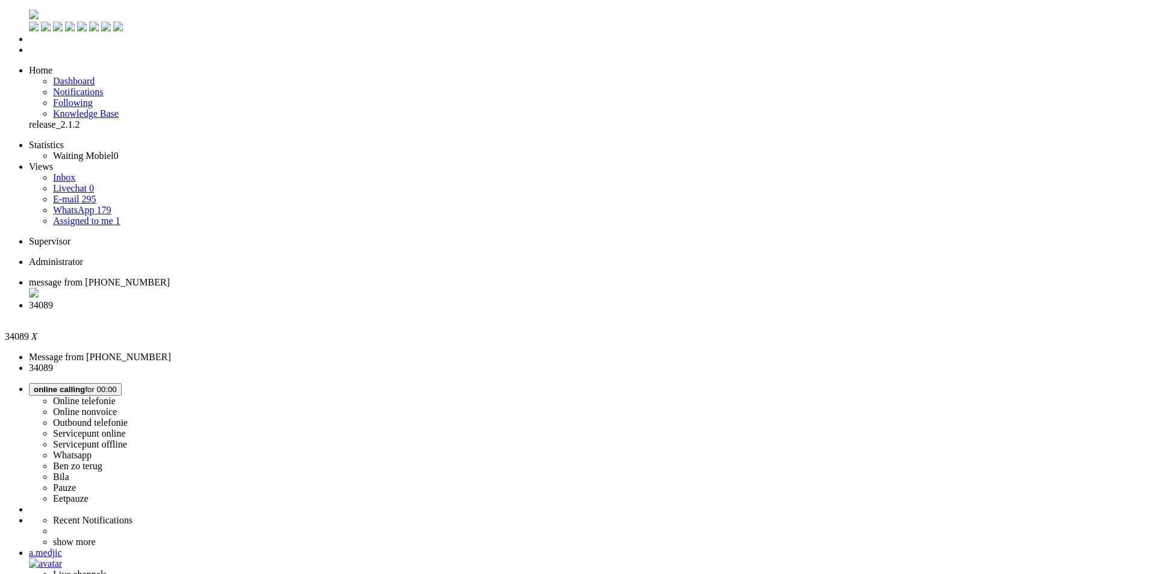
drag, startPoint x: 410, startPoint y: 222, endPoint x: 372, endPoint y: 222, distance: 38.0
copy span "[PHONE_NUMBER]"
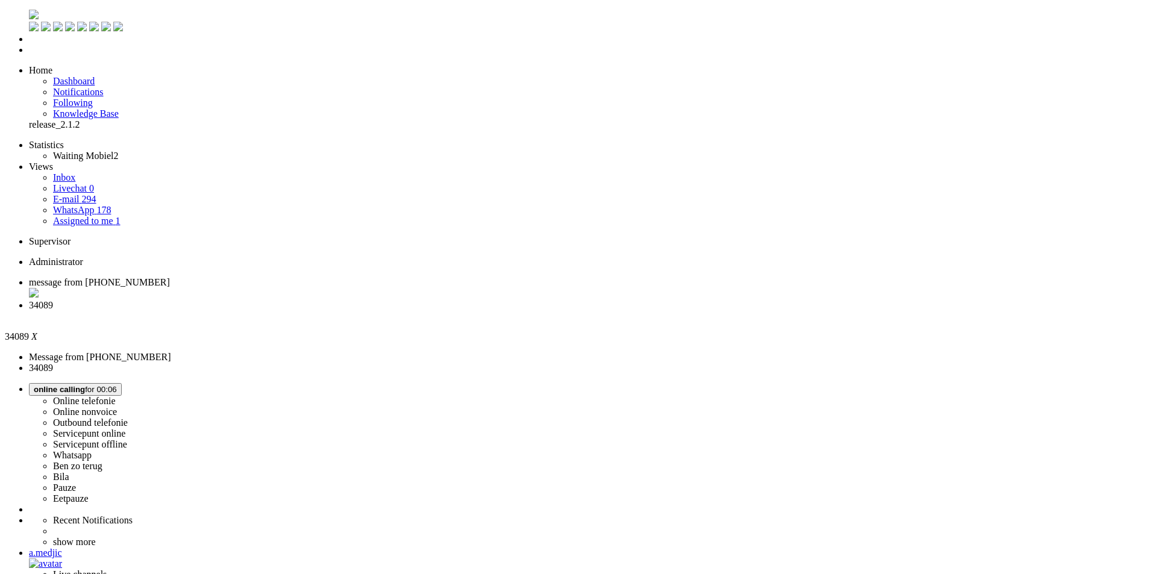
copy span "[PHONE_NUMBER]"
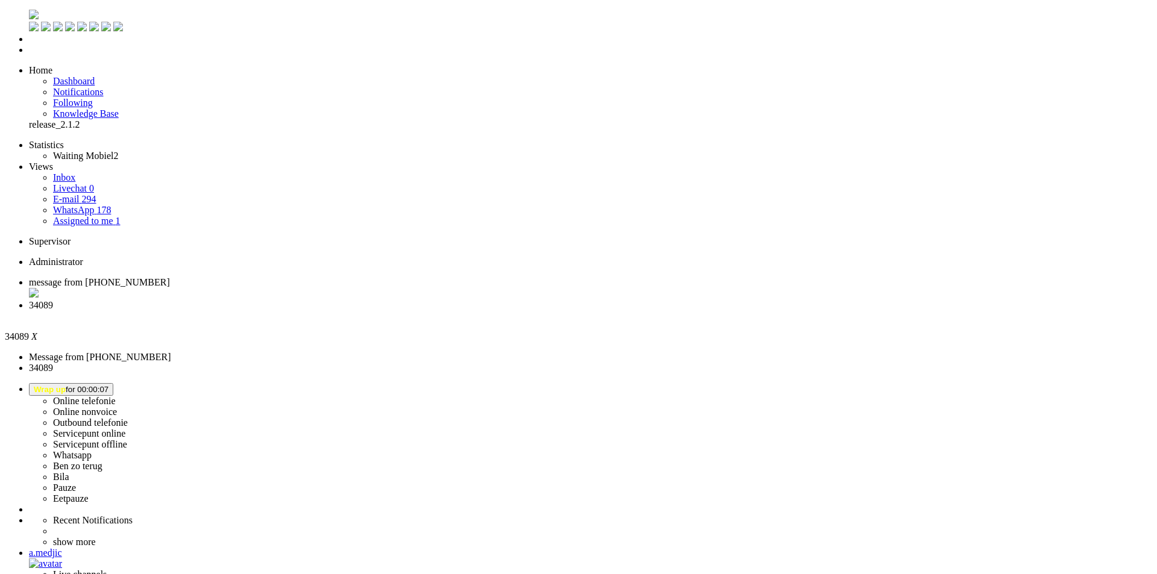
click at [348, 311] on div "Close tab" at bounding box center [590, 316] width 1123 height 11
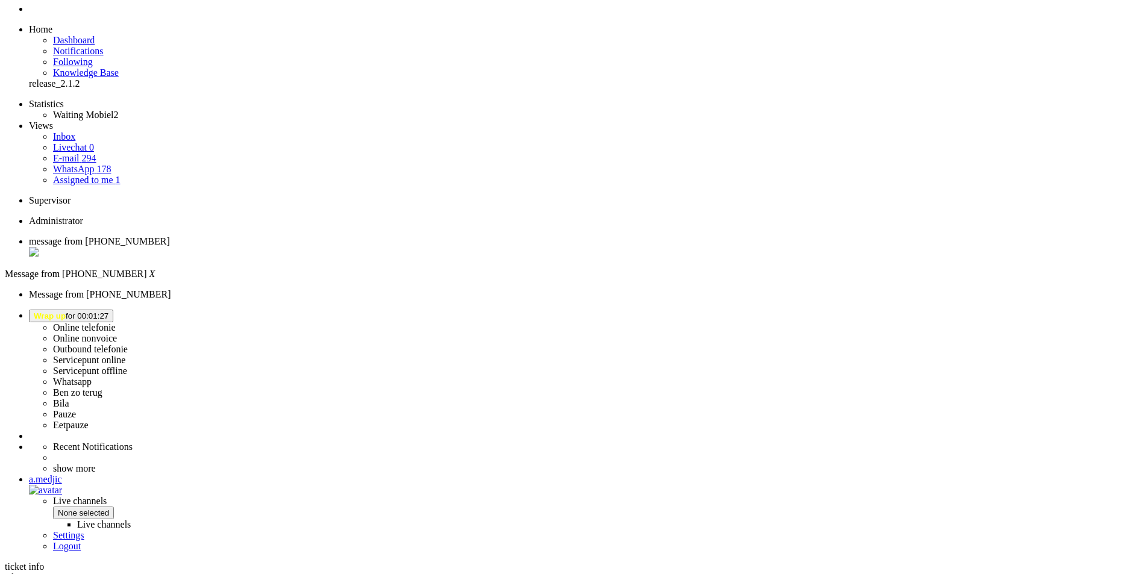
scroll to position [60, 0]
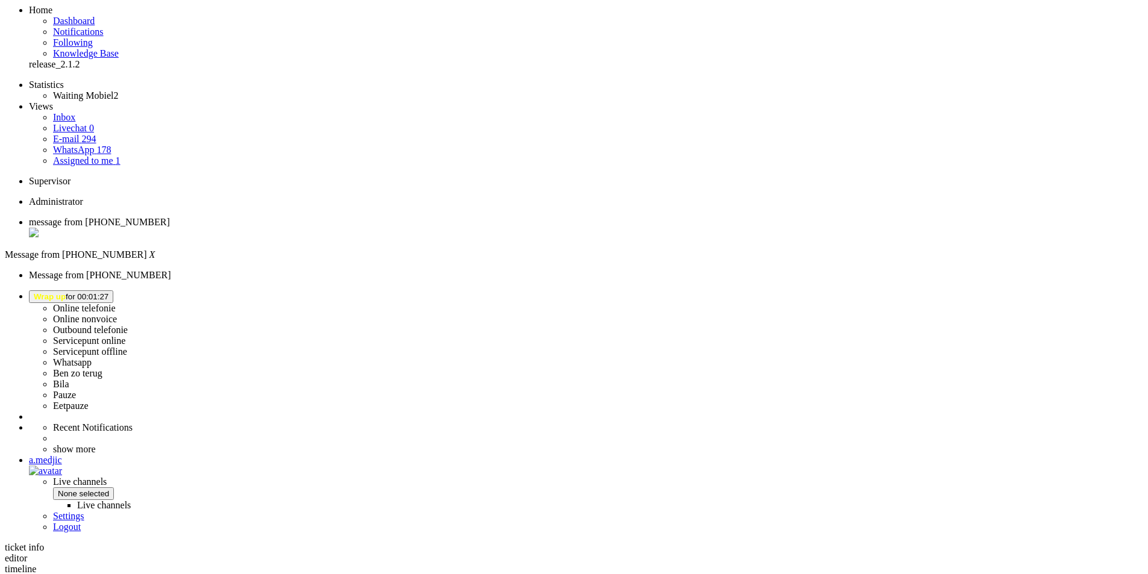
copy div "4704541"
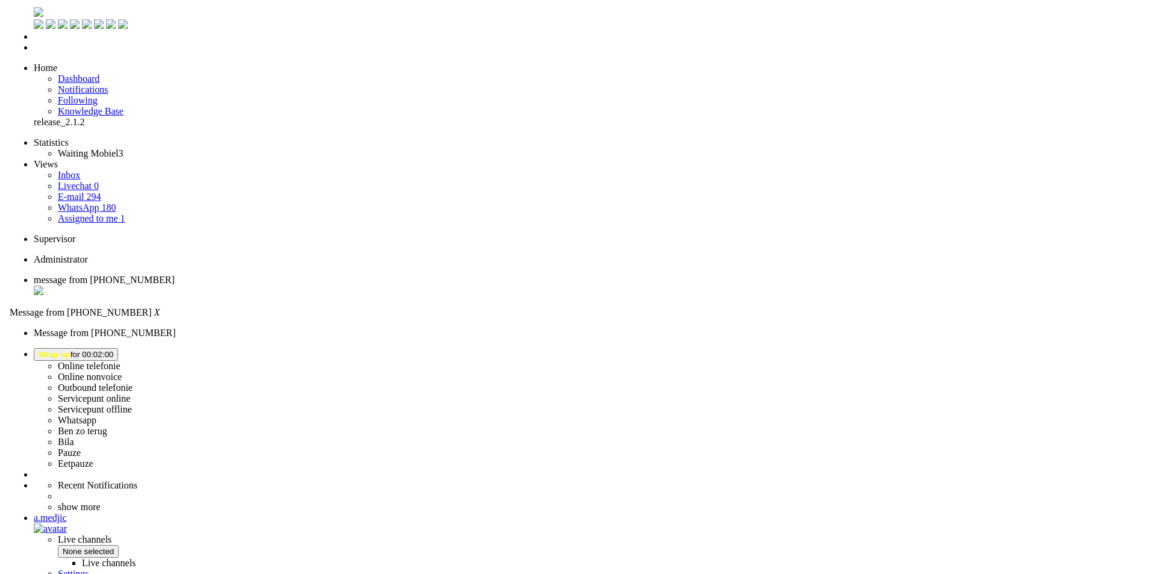
scroll to position [0, 0]
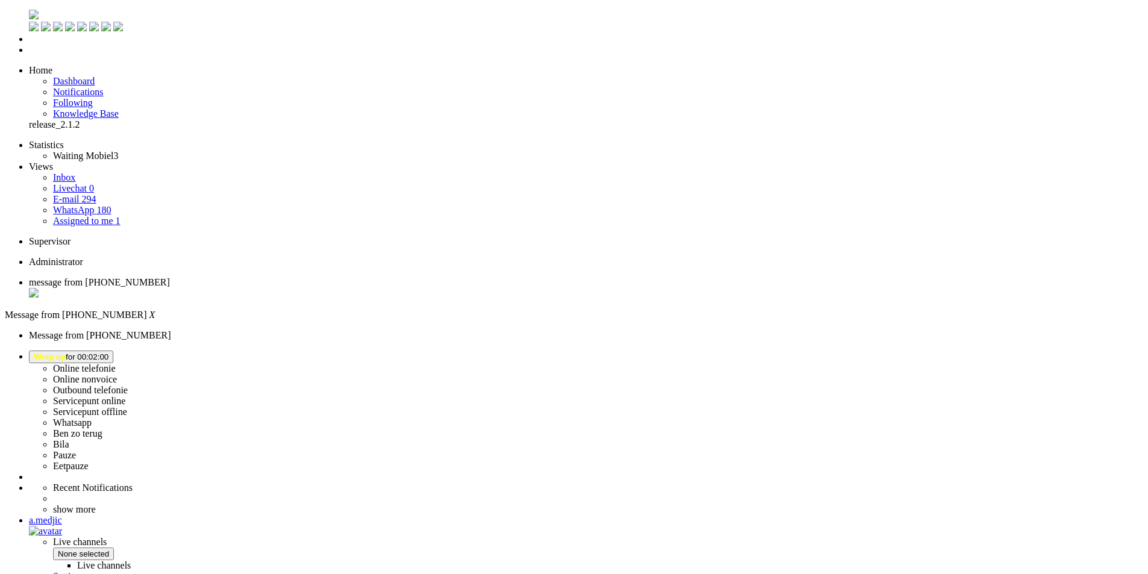
click at [1013, 351] on li "Online telefonie Online nonvoice Outbound telefonie Servicepunt online Servicep…" at bounding box center [586, 411] width 1114 height 121
click at [108, 352] on span "Wrap up for 00:02:07" at bounding box center [71, 356] width 75 height 9
click at [92, 418] on label "Whatsapp" at bounding box center [72, 423] width 39 height 10
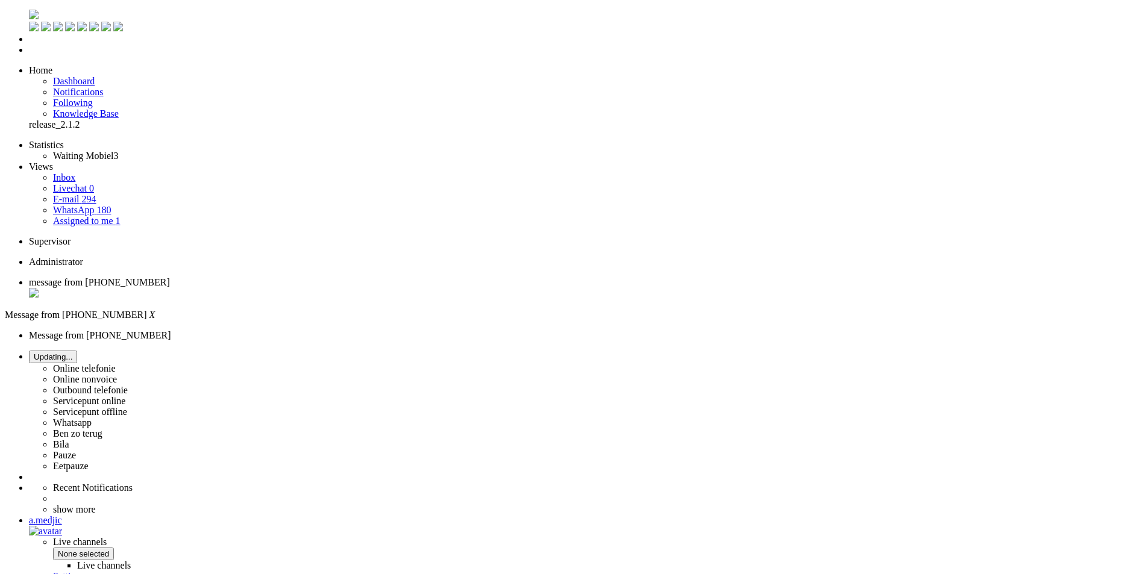
click at [110, 351] on button "WhatsApp for 00:00" at bounding box center [69, 357] width 81 height 13
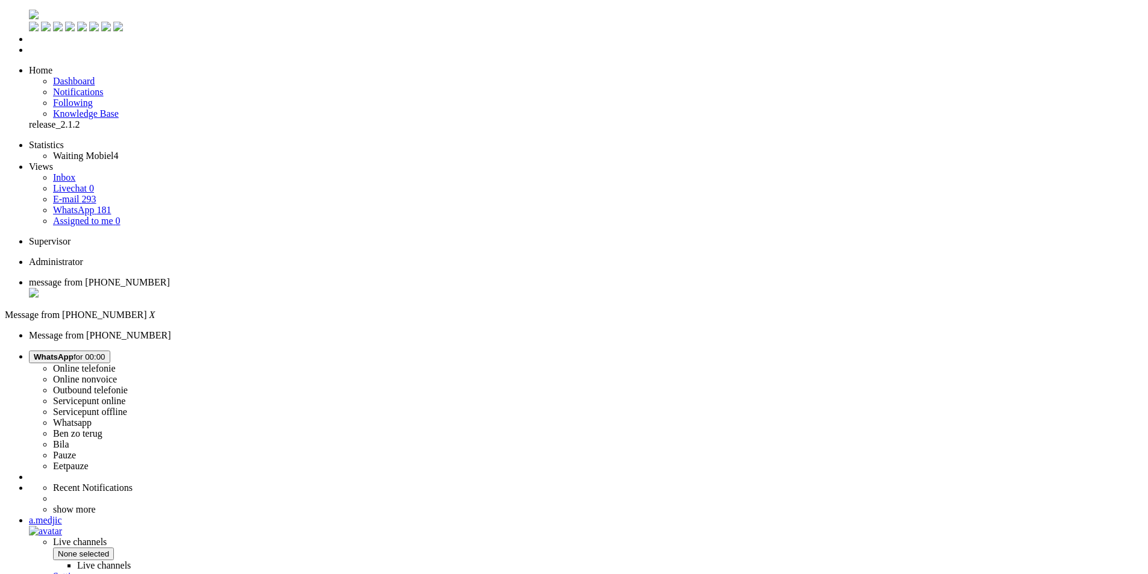
click at [116, 363] on label "Online telefonie" at bounding box center [84, 368] width 63 height 10
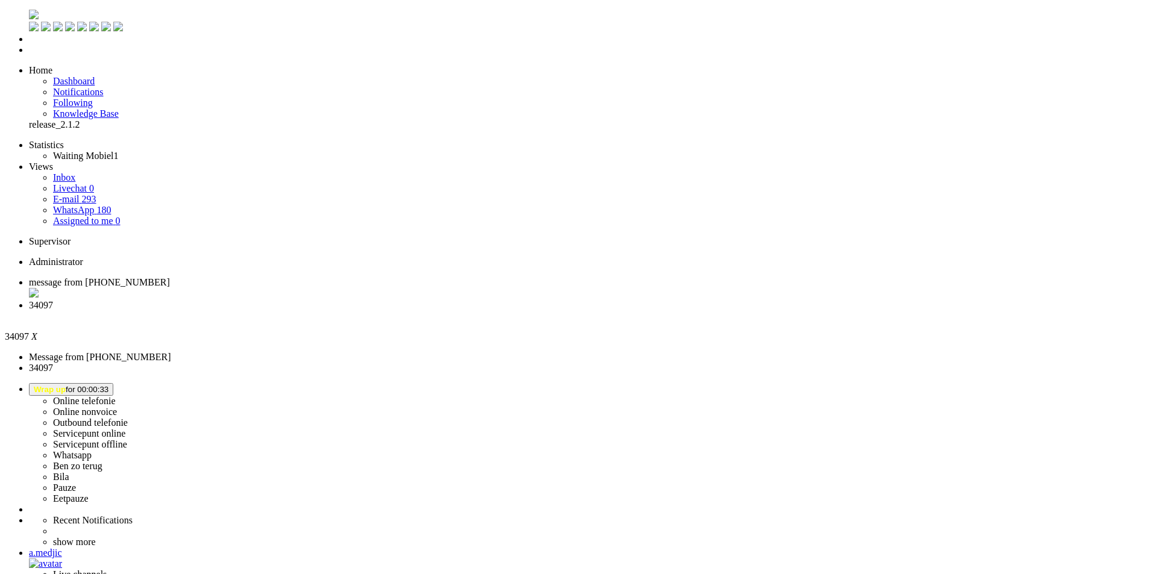
click at [348, 311] on div "Close tab" at bounding box center [590, 316] width 1123 height 11
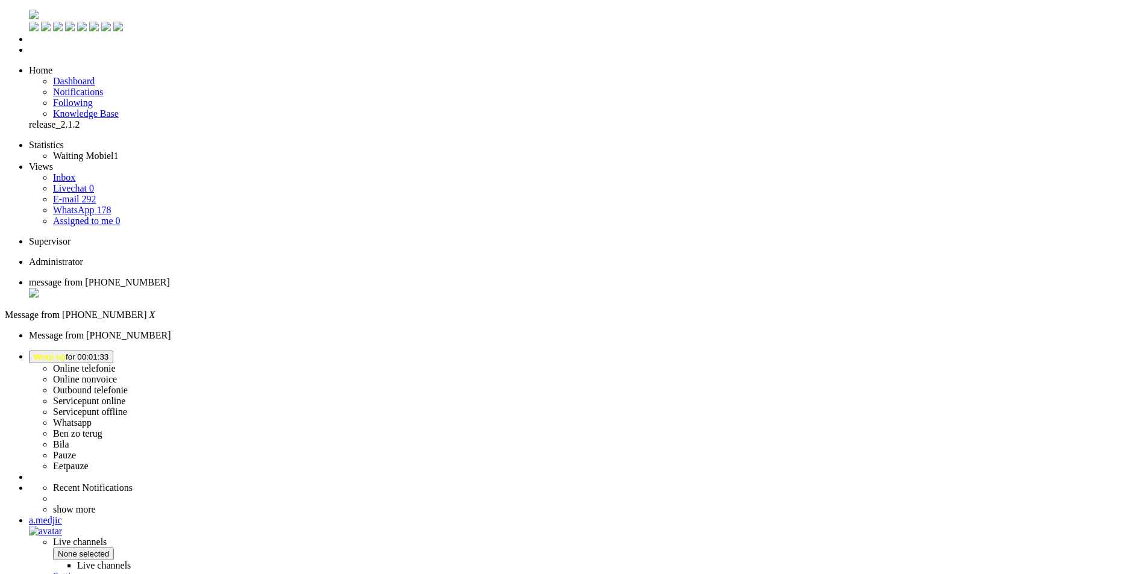
click at [293, 277] on ul "message from [PHONE_NUMBER]" at bounding box center [574, 288] width 1138 height 23
click at [91, 216] on li "Assigned to me 0" at bounding box center [598, 221] width 1090 height 11
click at [91, 216] on span "Assigned to me" at bounding box center [83, 221] width 60 height 10
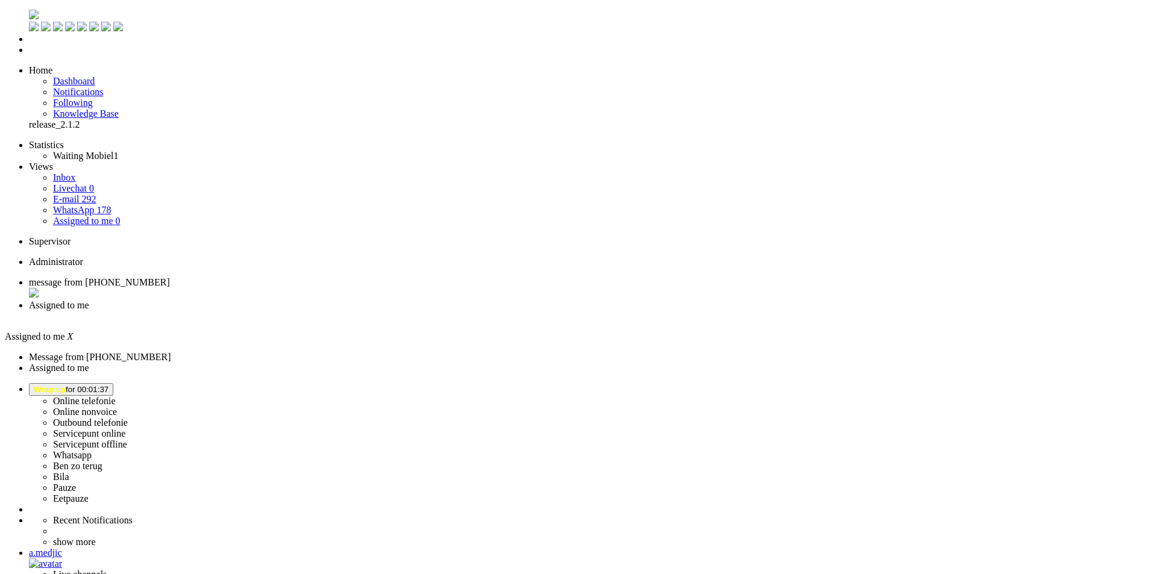
click at [348, 311] on div "Close tab" at bounding box center [590, 316] width 1123 height 11
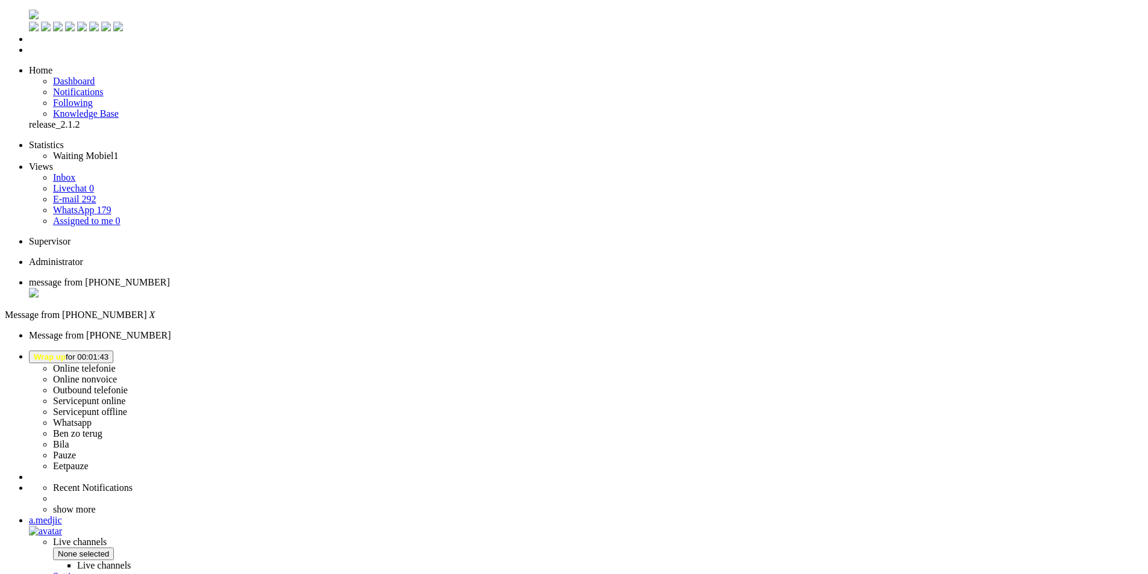
click at [113, 351] on button "Wrap up for 00:01:43" at bounding box center [71, 357] width 84 height 13
click at [116, 363] on label "Online telefonie" at bounding box center [84, 368] width 63 height 10
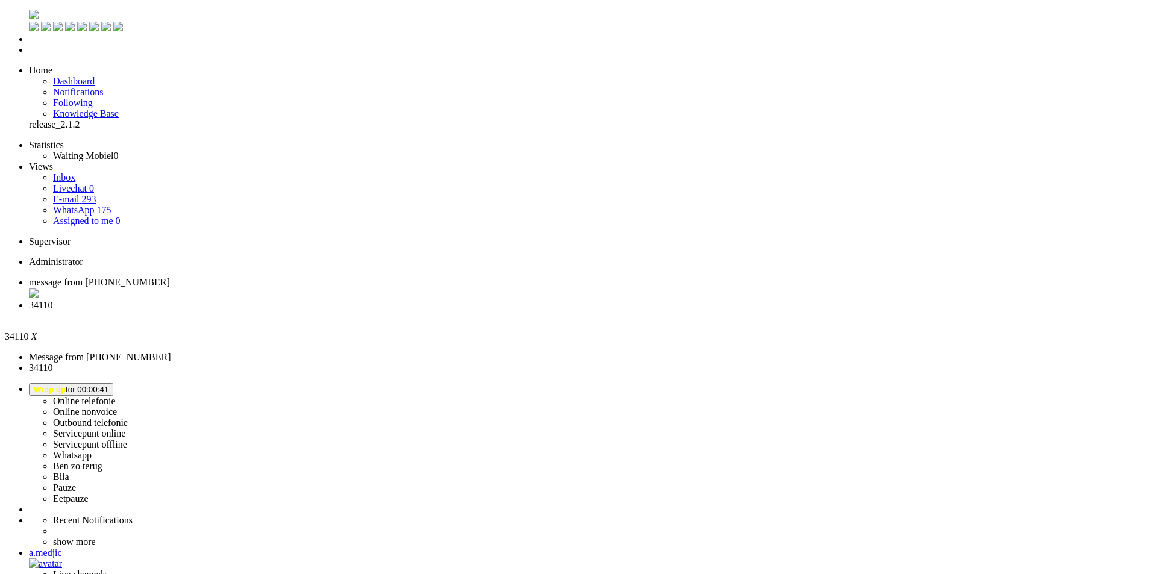
scroll to position [121, 0]
click at [352, 300] on li "34110" at bounding box center [590, 311] width 1123 height 22
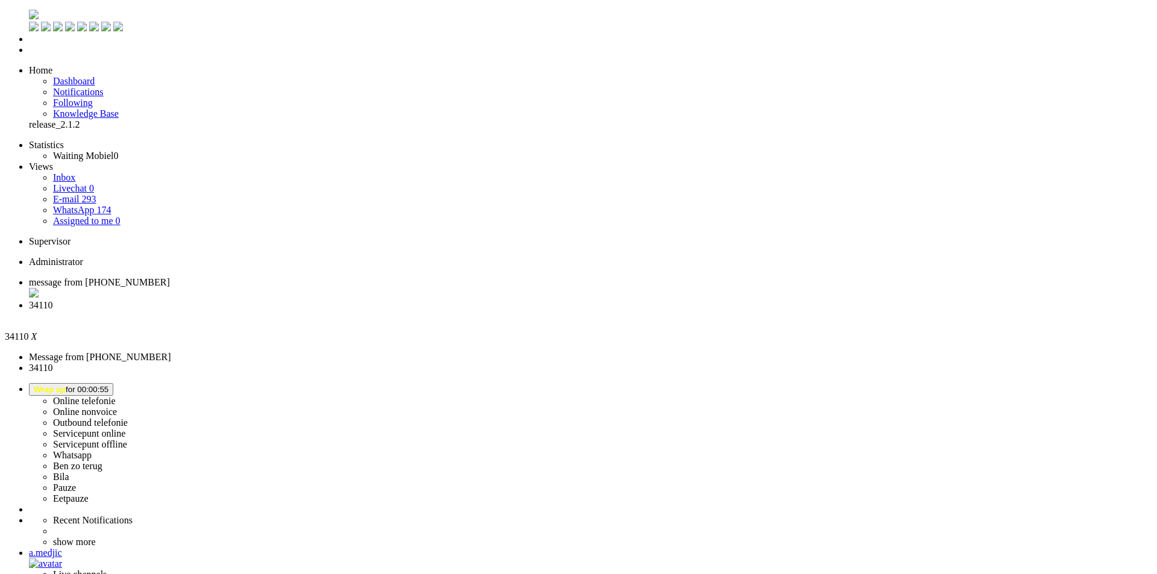
click at [346, 311] on div "Close tab" at bounding box center [590, 316] width 1123 height 11
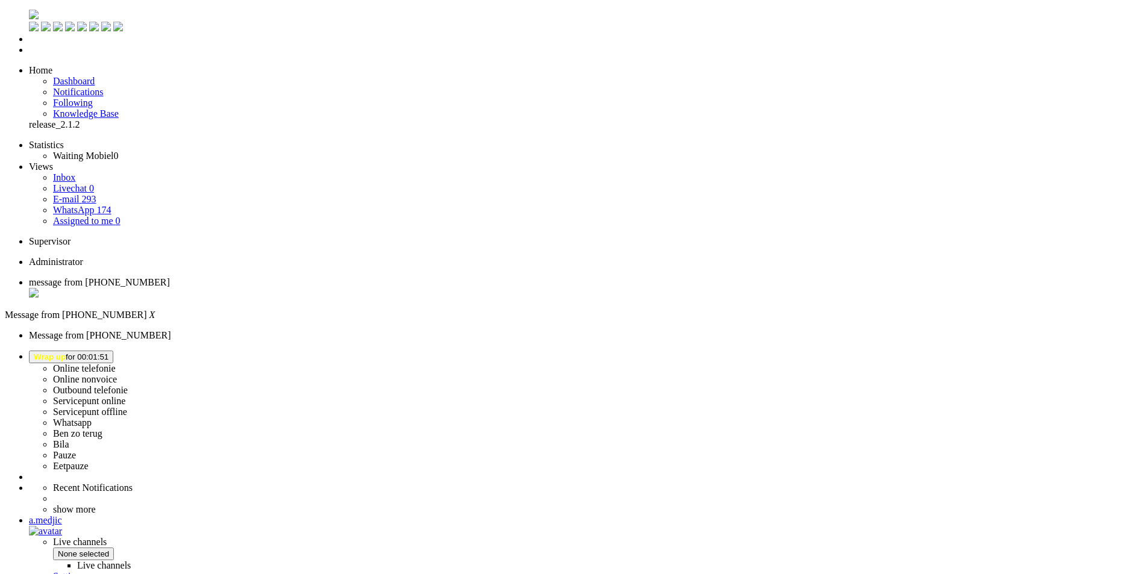
click at [108, 352] on span "Wrap up for 00:01:51" at bounding box center [71, 356] width 75 height 9
click at [116, 363] on label "Online telefonie" at bounding box center [84, 368] width 63 height 10
click at [980, 351] on li "Online telefonie Online nonvoice Outbound telefonie Servicepunt online Servicep…" at bounding box center [586, 411] width 1114 height 121
click at [96, 352] on span "Online Telefonie" at bounding box center [65, 356] width 62 height 9
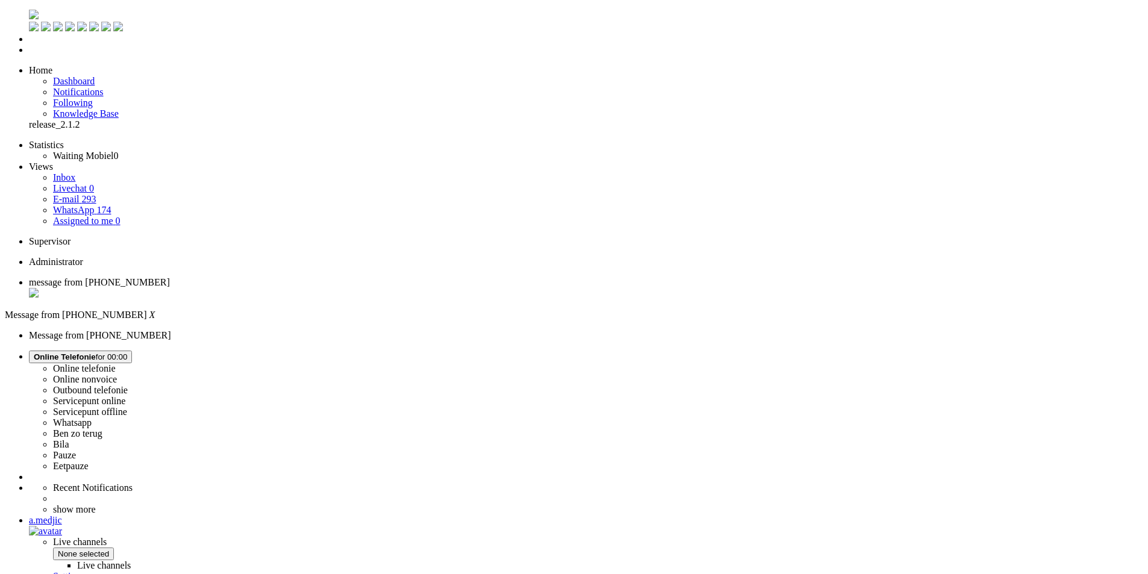
click at [102, 428] on label "Ben zo terug" at bounding box center [77, 433] width 49 height 10
click at [114, 352] on span "[PERSON_NAME] zo terug for 00:04" at bounding box center [74, 356] width 80 height 9
click at [92, 418] on label "Whatsapp" at bounding box center [72, 423] width 39 height 10
click at [248, 288] on div "Close tab" at bounding box center [586, 294] width 1114 height 12
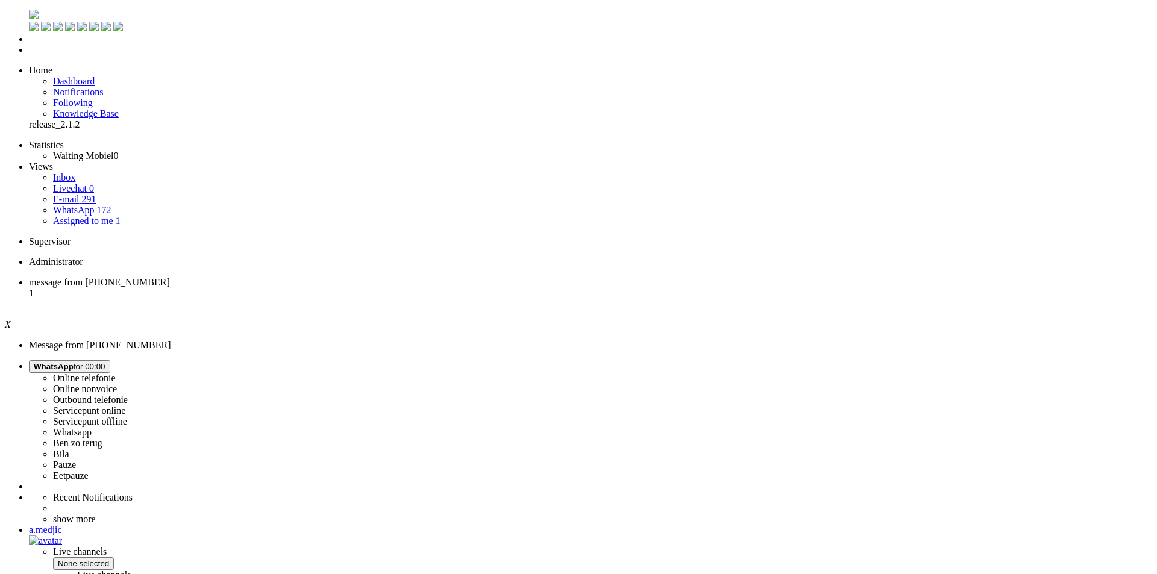
click at [170, 277] on span "message from [PHONE_NUMBER]" at bounding box center [99, 282] width 141 height 10
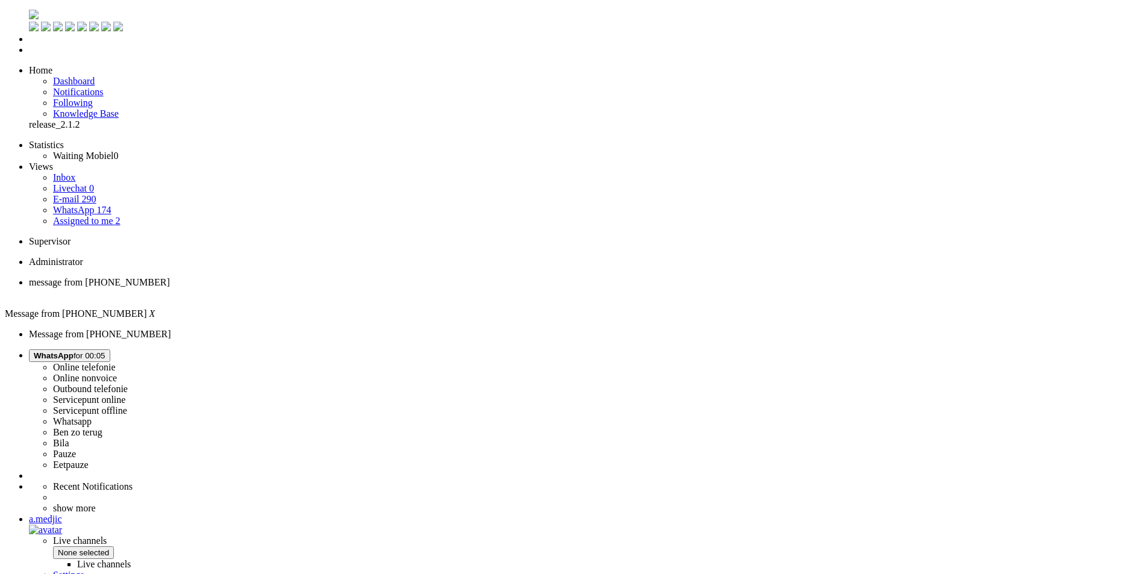
click at [105, 351] on span "WhatsApp for 00:05" at bounding box center [70, 355] width 72 height 9
click at [116, 362] on label "Online telefonie" at bounding box center [84, 367] width 63 height 10
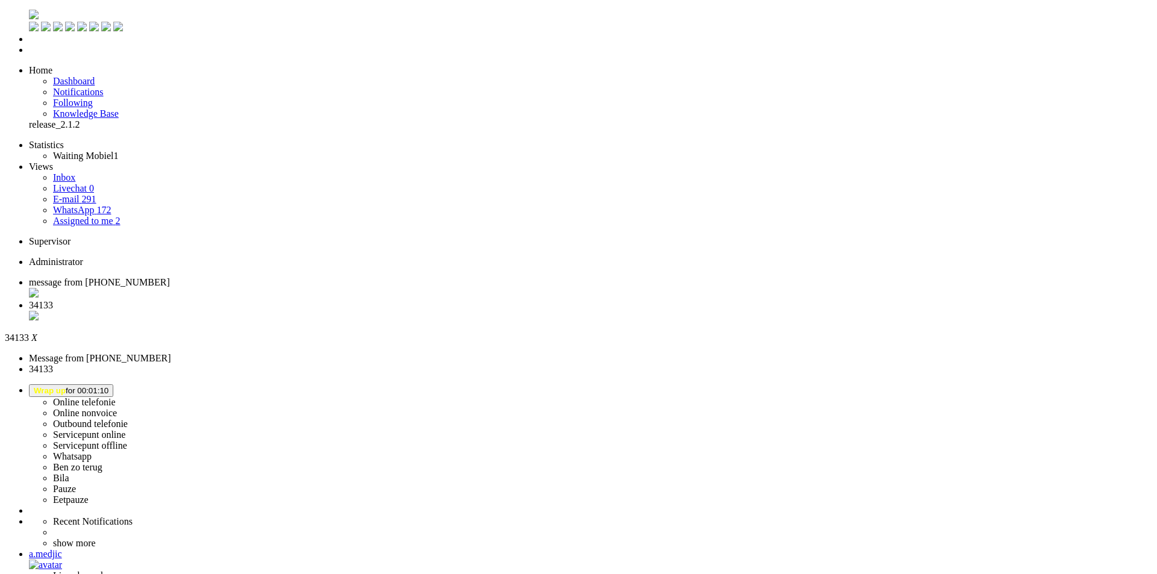
click at [347, 311] on div "Close tab" at bounding box center [590, 317] width 1123 height 12
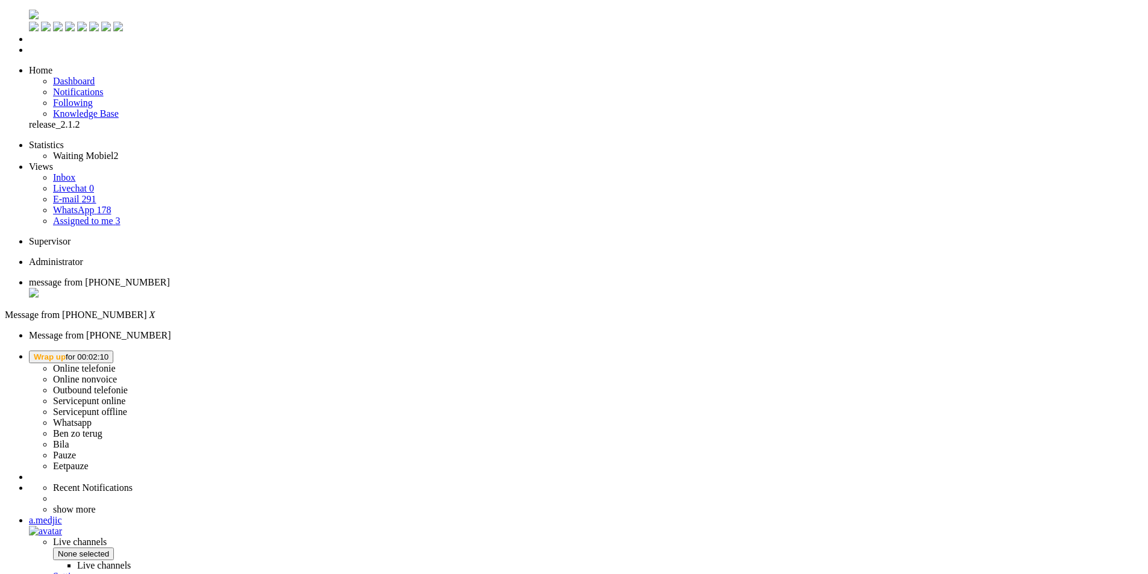
click at [108, 352] on span "Wrap up for 00:02:10" at bounding box center [71, 356] width 75 height 9
click at [116, 363] on label "Online telefonie" at bounding box center [84, 368] width 63 height 10
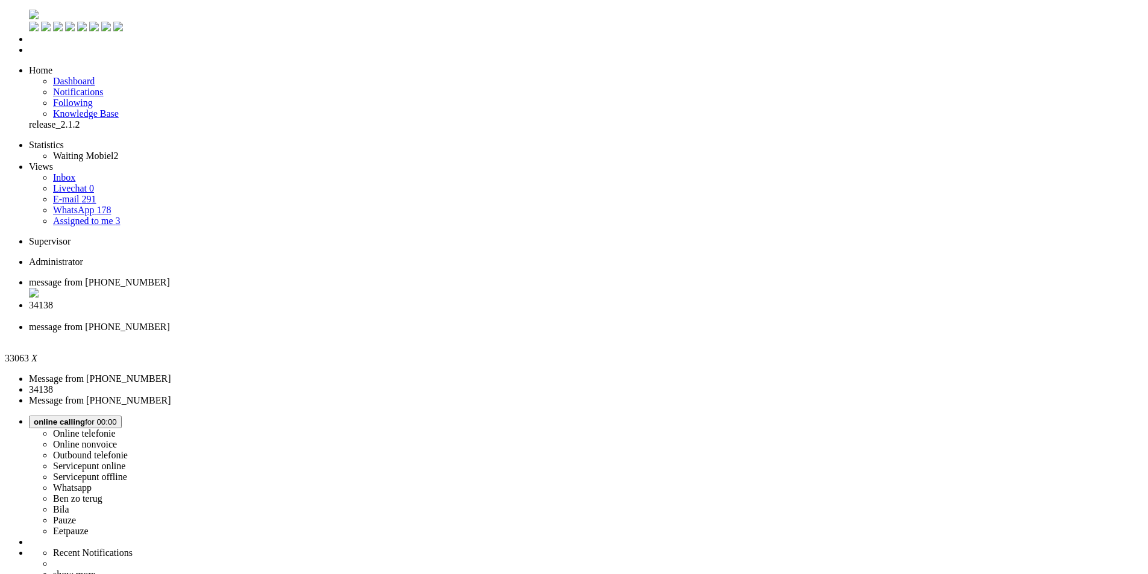
type input "ree"
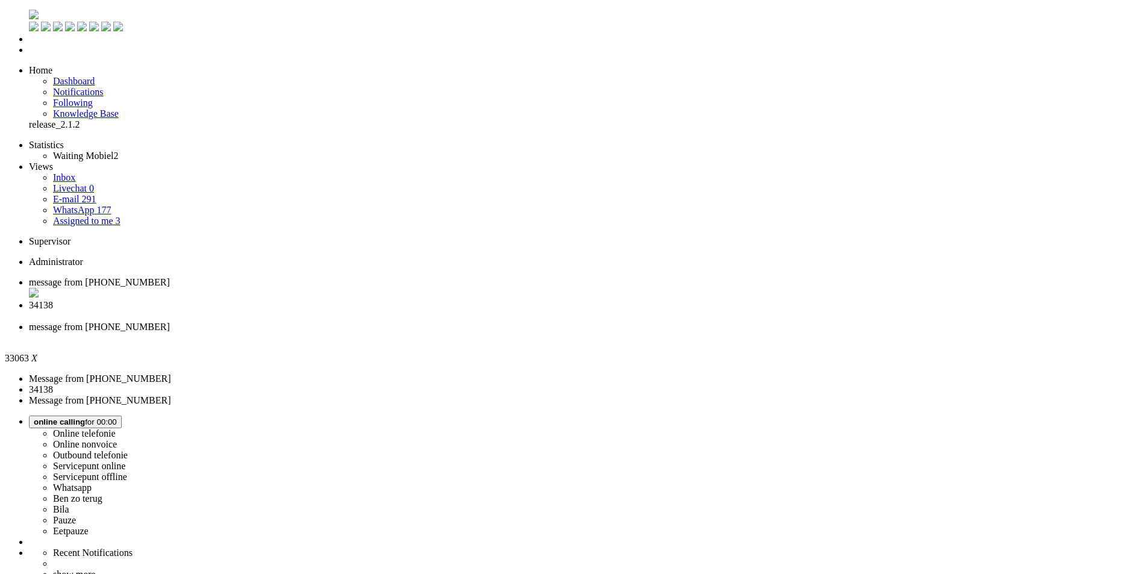
click at [53, 300] on span "34138" at bounding box center [41, 305] width 24 height 10
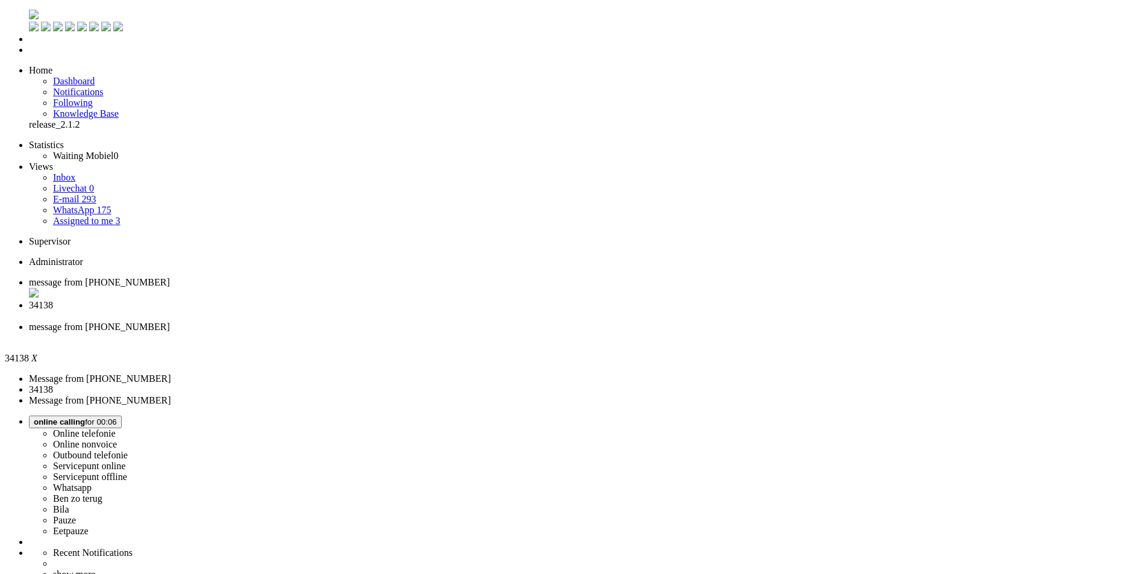
copy div "4678442"
click at [416, 322] on li "message from [PHONE_NUMBER]" at bounding box center [586, 333] width 1114 height 22
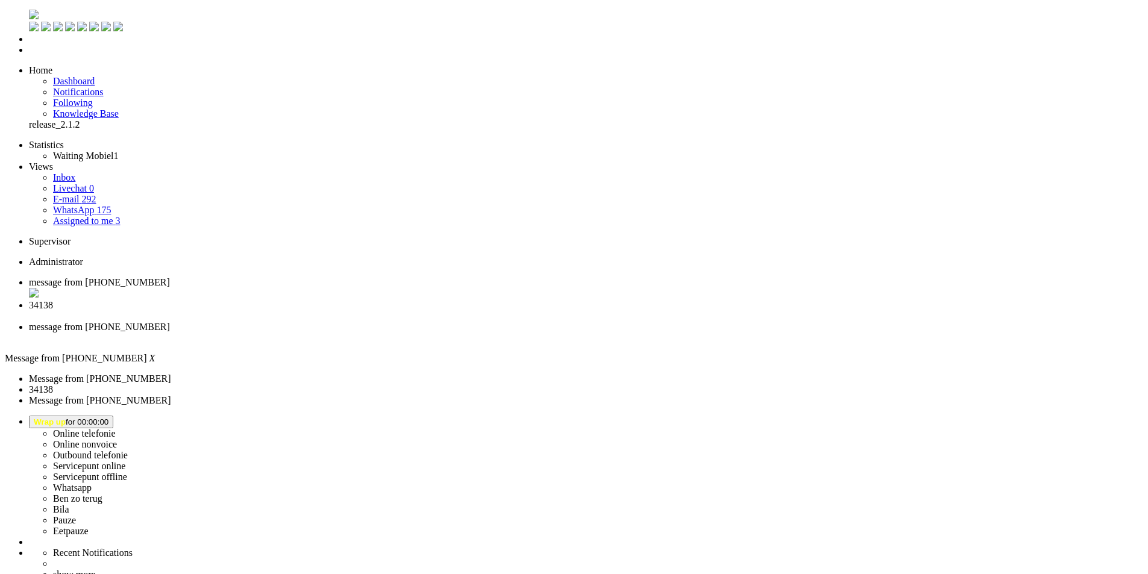
click at [53, 300] on span "34138" at bounding box center [41, 305] width 24 height 10
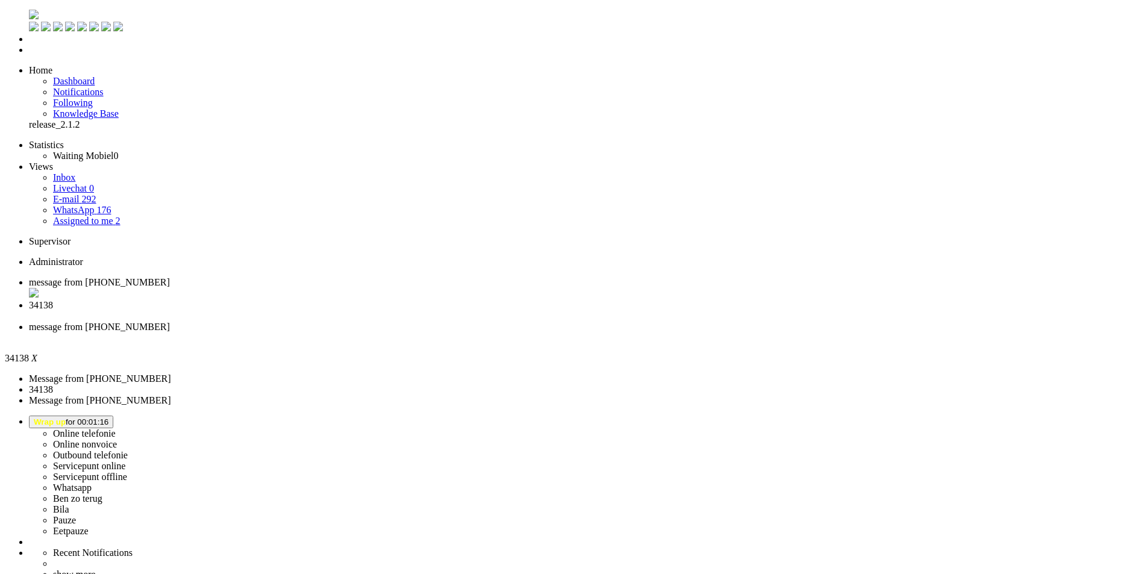
click at [346, 311] on div "Close tab" at bounding box center [586, 316] width 1114 height 11
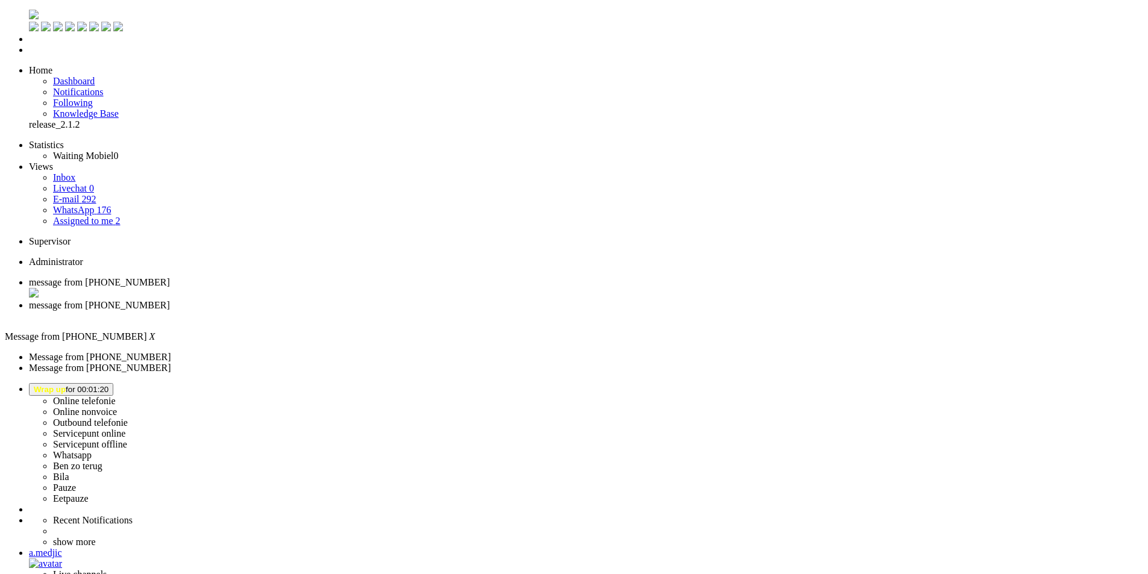
click at [347, 311] on div "Close tab" at bounding box center [586, 316] width 1114 height 11
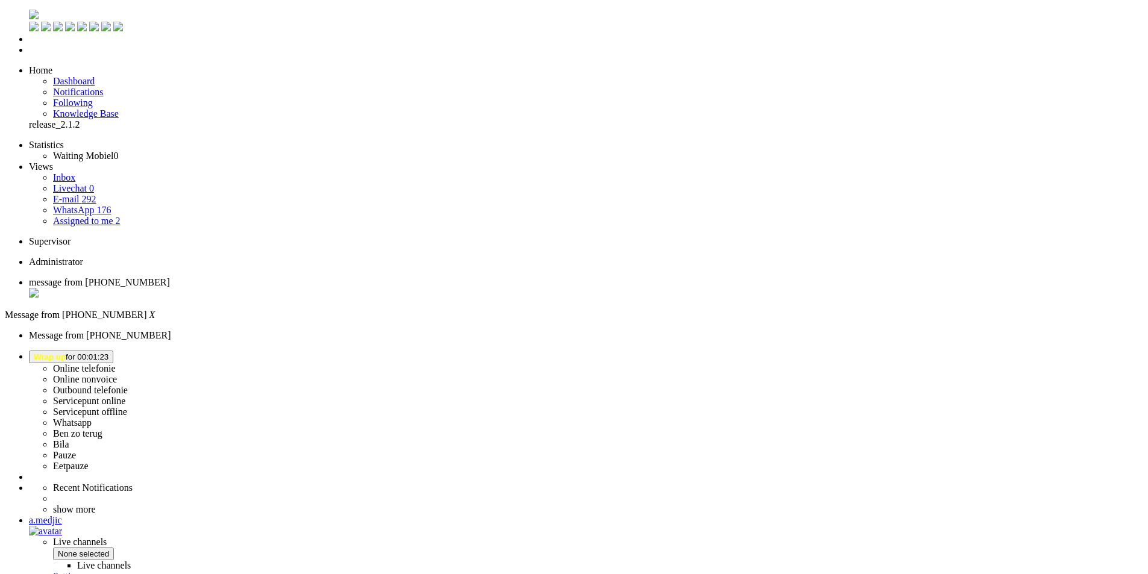
click at [29, 45] on li "Dashboard menu" at bounding box center [586, 39] width 1114 height 11
click at [95, 76] on link "Dashboard" at bounding box center [74, 81] width 42 height 10
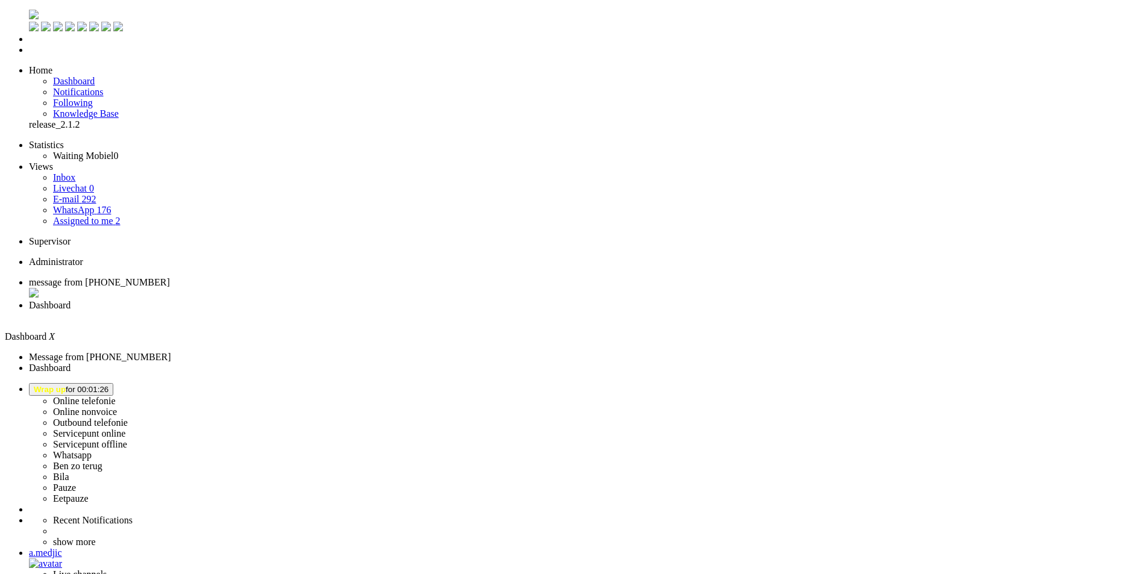
click at [213, 277] on li "message from [PHONE_NUMBER]" at bounding box center [586, 288] width 1114 height 23
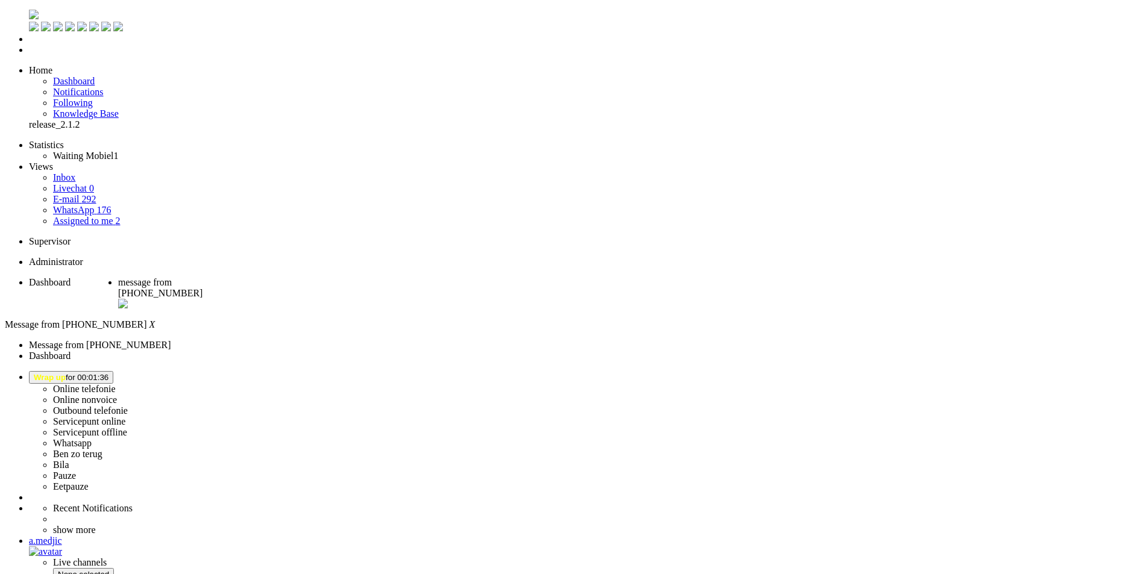
drag, startPoint x: 222, startPoint y: 17, endPoint x: 340, endPoint y: 16, distance: 118.1
click at [202, 277] on span "message from [PHONE_NUMBER]" at bounding box center [160, 287] width 84 height 21
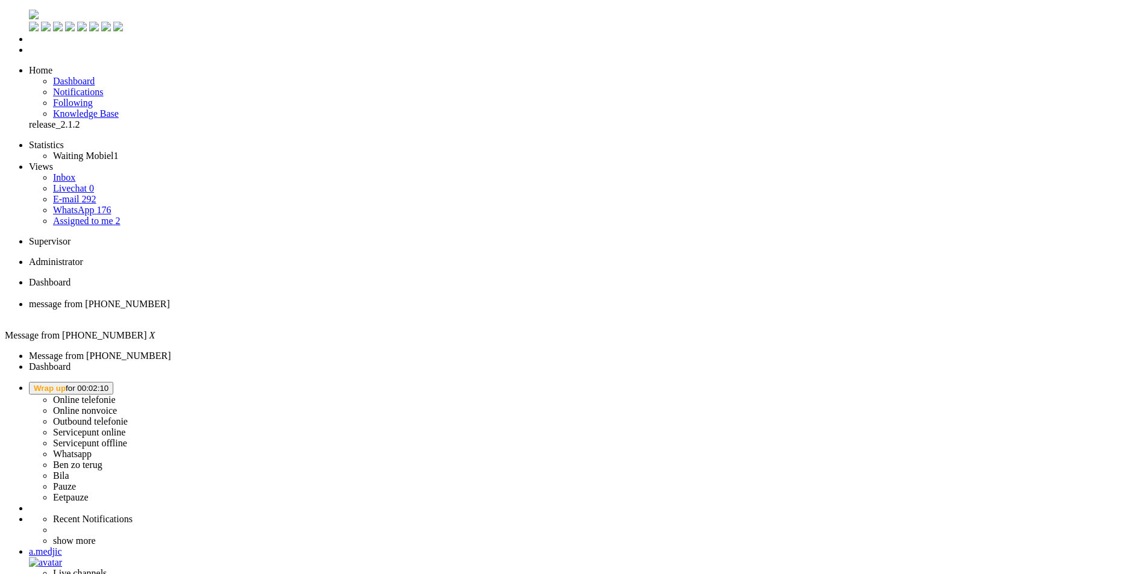
click at [70, 277] on span "Dashboard" at bounding box center [50, 282] width 42 height 10
click at [108, 384] on span "Wrap up for 00:02:13" at bounding box center [71, 388] width 75 height 9
click at [116, 395] on label "Online telefonie" at bounding box center [84, 400] width 63 height 10
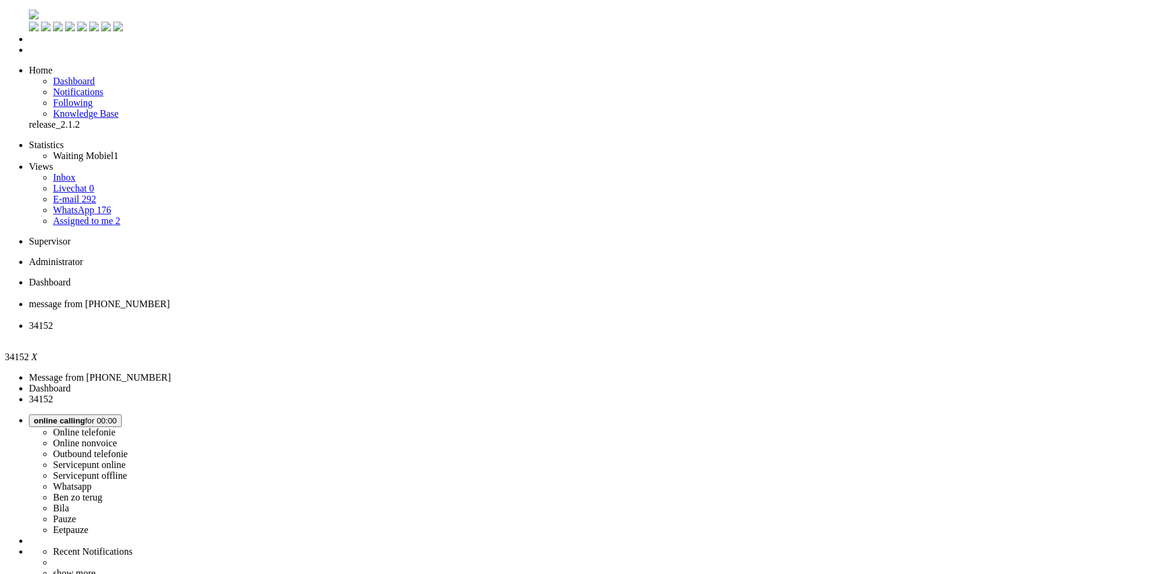
drag, startPoint x: 371, startPoint y: 221, endPoint x: 413, endPoint y: 224, distance: 42.3
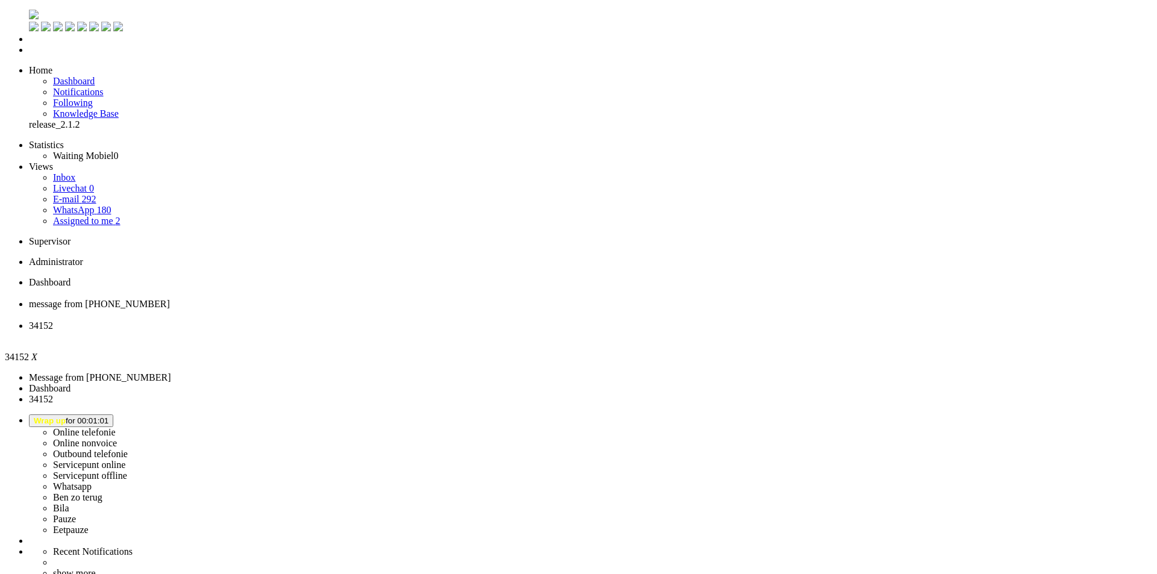
click at [449, 331] on div "Close tab" at bounding box center [590, 336] width 1123 height 11
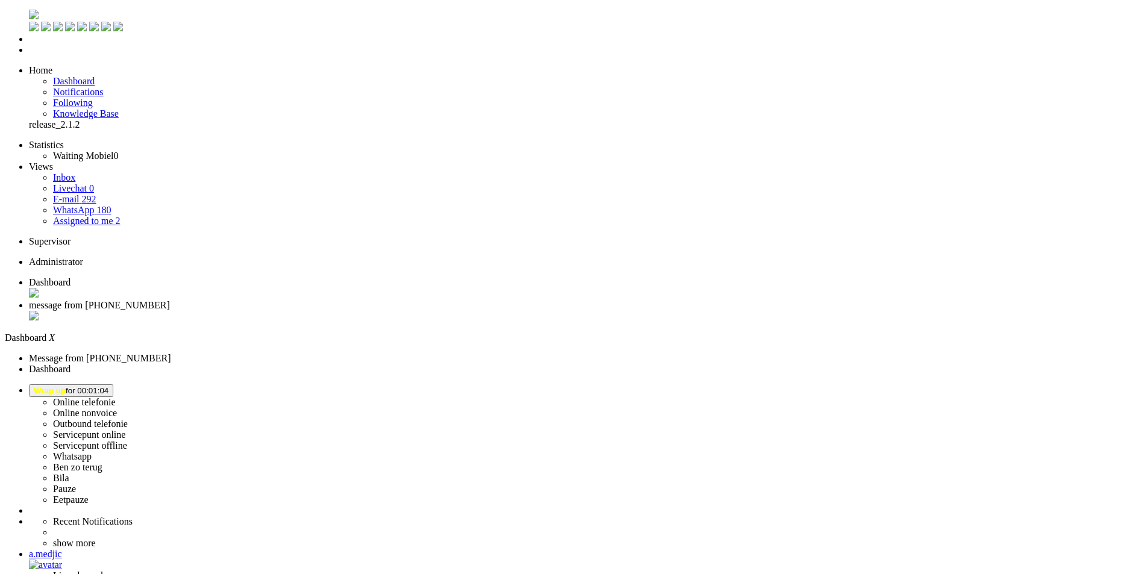
click at [313, 300] on li "message from [PHONE_NUMBER]" at bounding box center [586, 311] width 1114 height 23
click at [108, 386] on span "Wrap up for 00:02:27" at bounding box center [71, 390] width 75 height 9
click at [116, 397] on label "Online telefonie" at bounding box center [84, 402] width 63 height 10
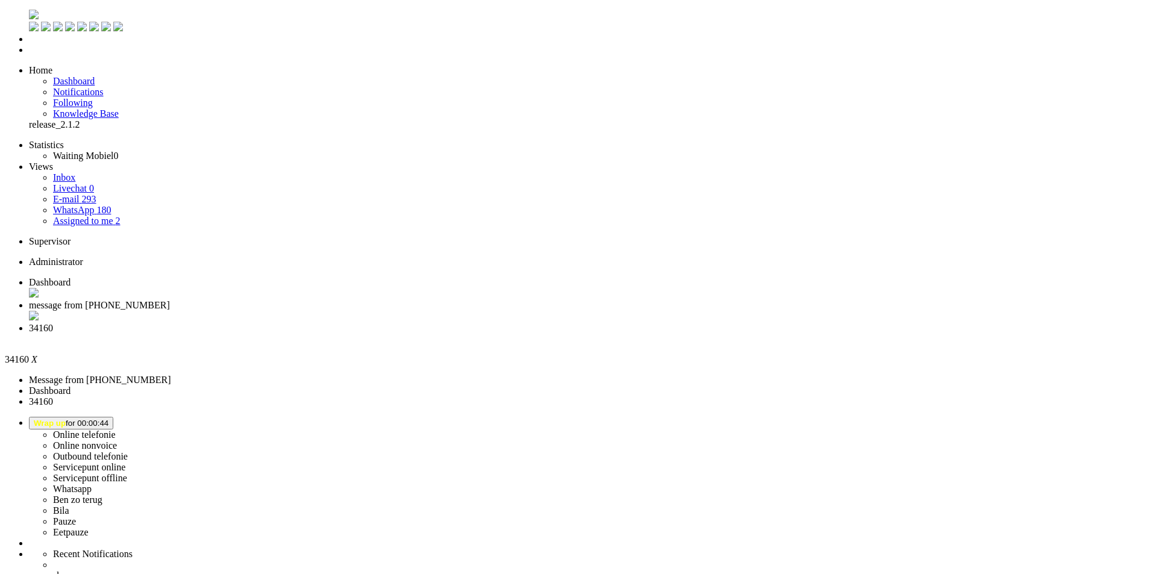
click at [452, 334] on div "Close tab" at bounding box center [590, 339] width 1123 height 11
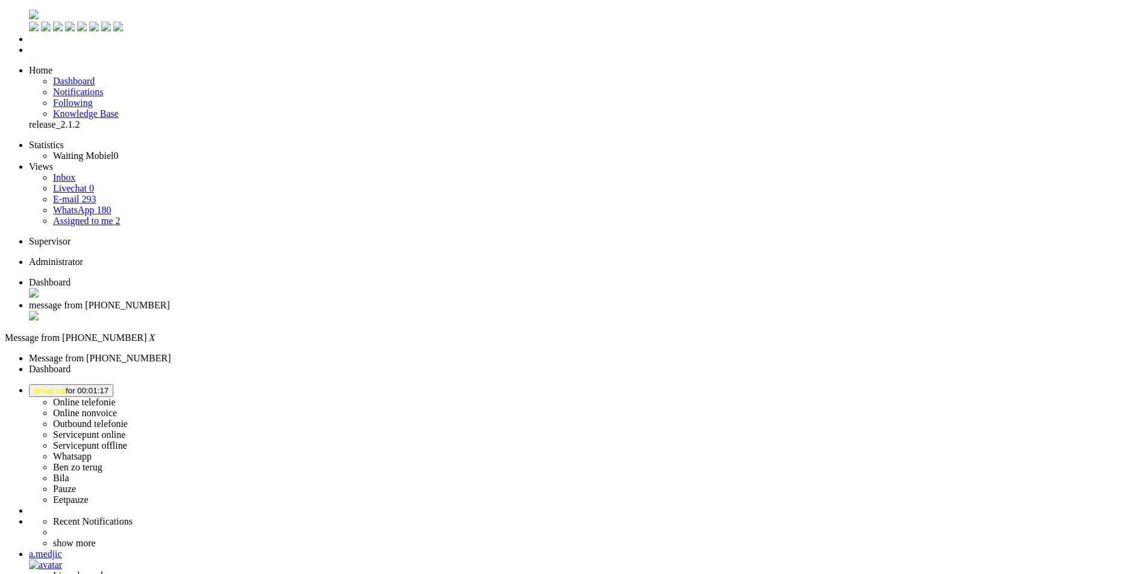
click at [70, 277] on span "Dashboard" at bounding box center [50, 282] width 42 height 10
click at [170, 300] on span "message from [PHONE_NUMBER]" at bounding box center [99, 305] width 141 height 10
drag, startPoint x: 333, startPoint y: 252, endPoint x: 704, endPoint y: 272, distance: 371.1
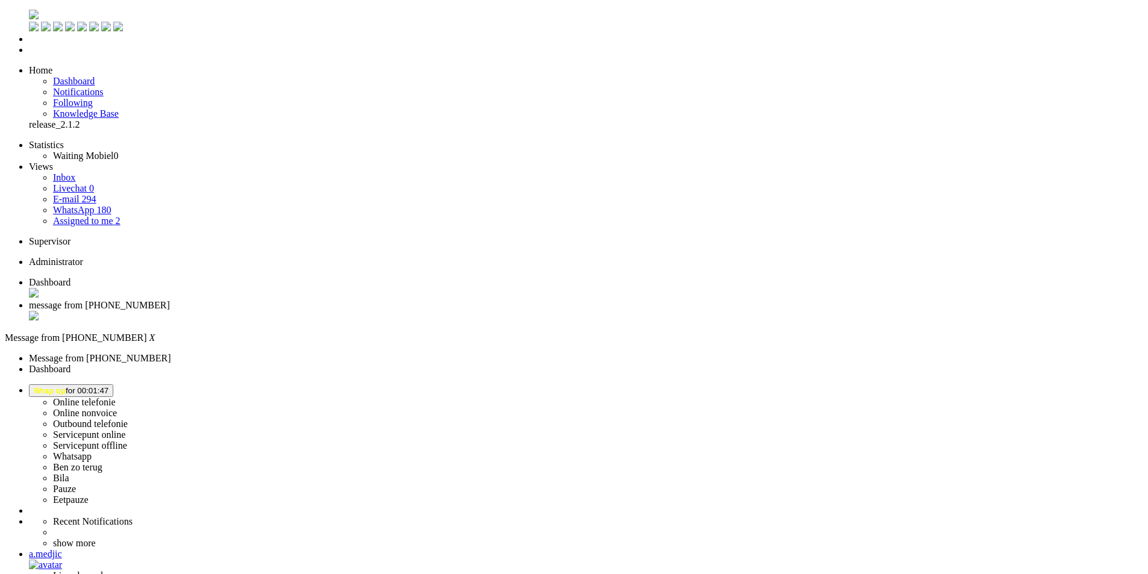
click at [29, 45] on li "Dashboard menu" at bounding box center [586, 39] width 1114 height 11
click at [29, 55] on li "Tickets menu" at bounding box center [586, 50] width 1114 height 11
click at [107, 216] on li "Assigned to me 2" at bounding box center [598, 221] width 1090 height 11
click at [107, 216] on link "Assigned to me 2" at bounding box center [86, 221] width 67 height 10
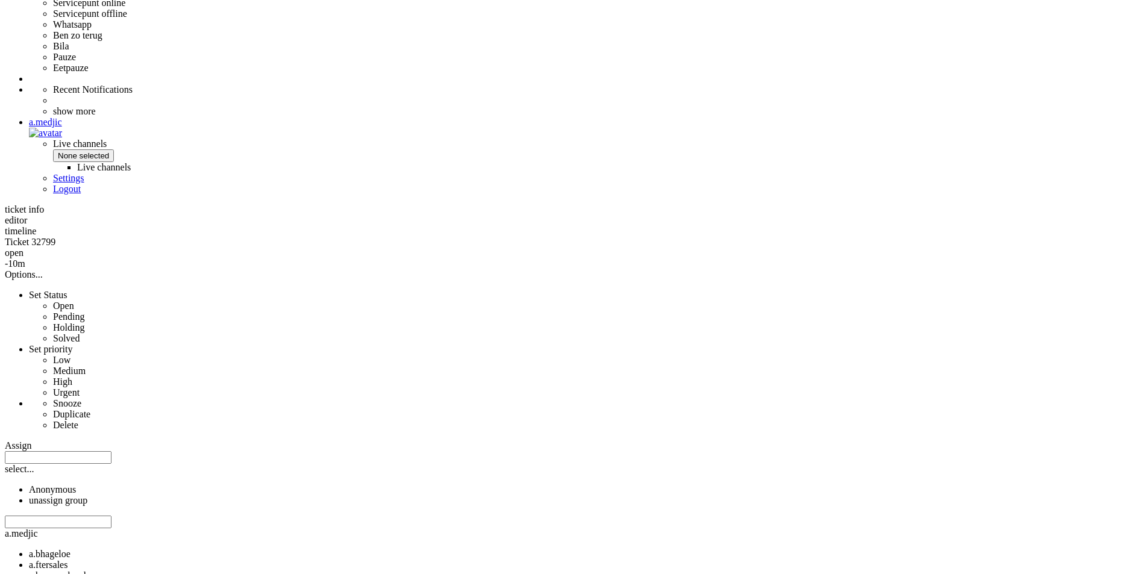
scroll to position [506, 0]
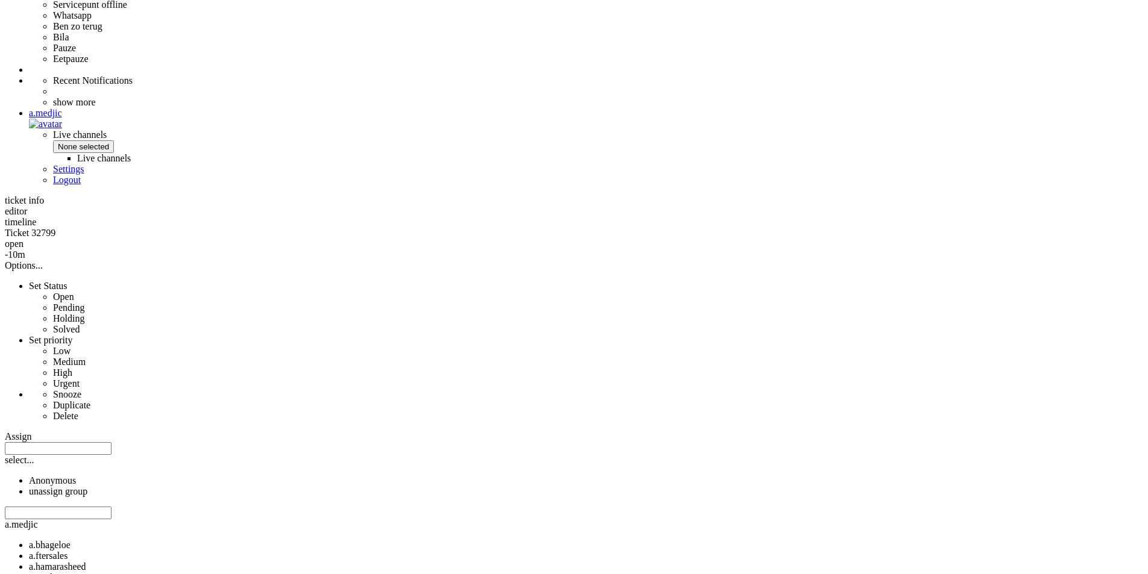
copy div "4702789"
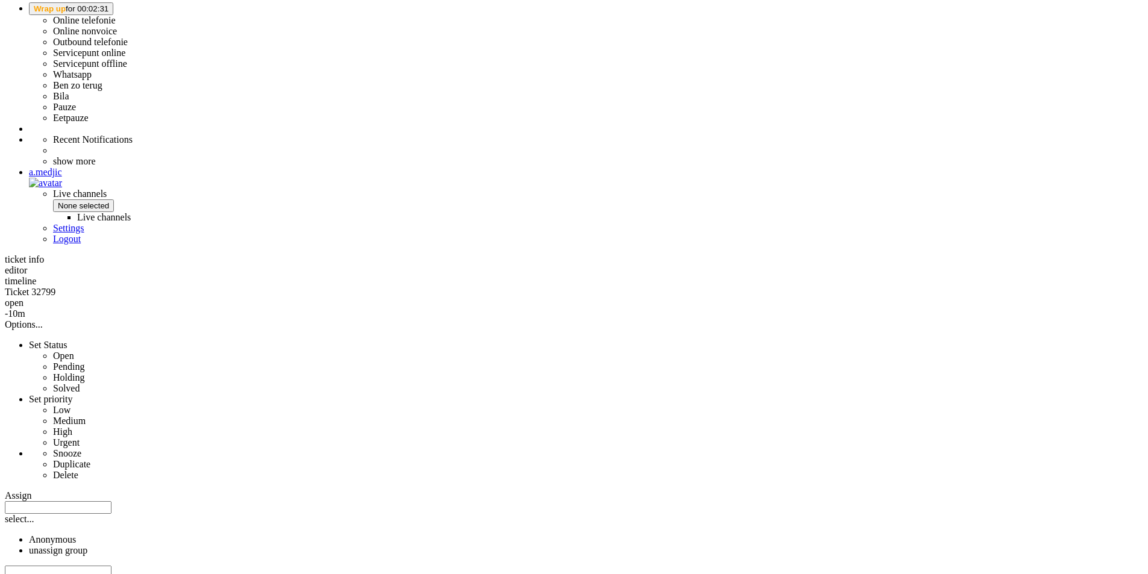
drag, startPoint x: 202, startPoint y: 294, endPoint x: 202, endPoint y: 274, distance: 19.9
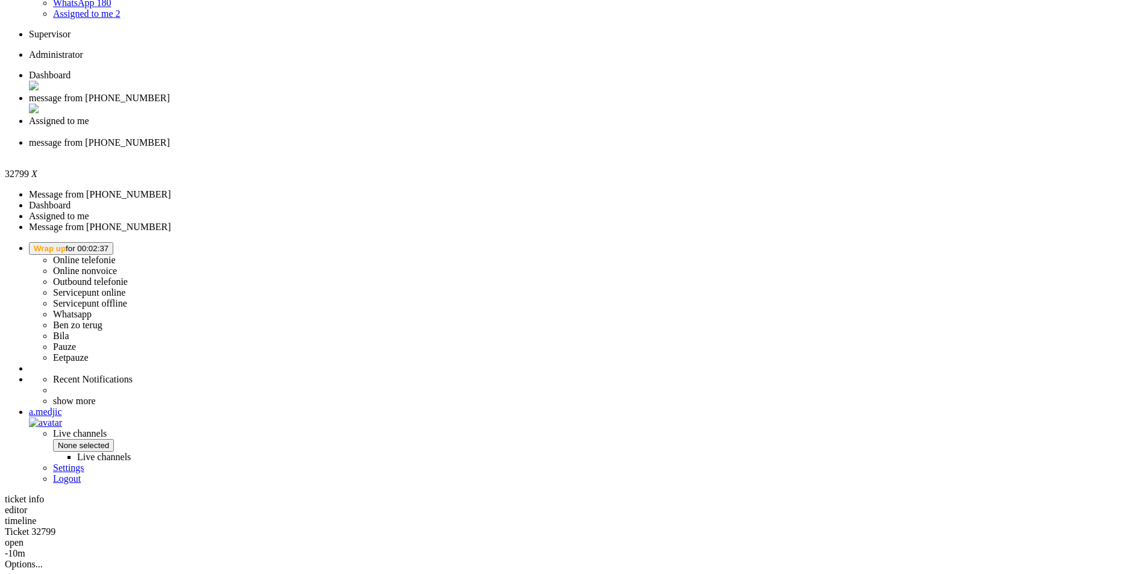
scroll to position [0, 0]
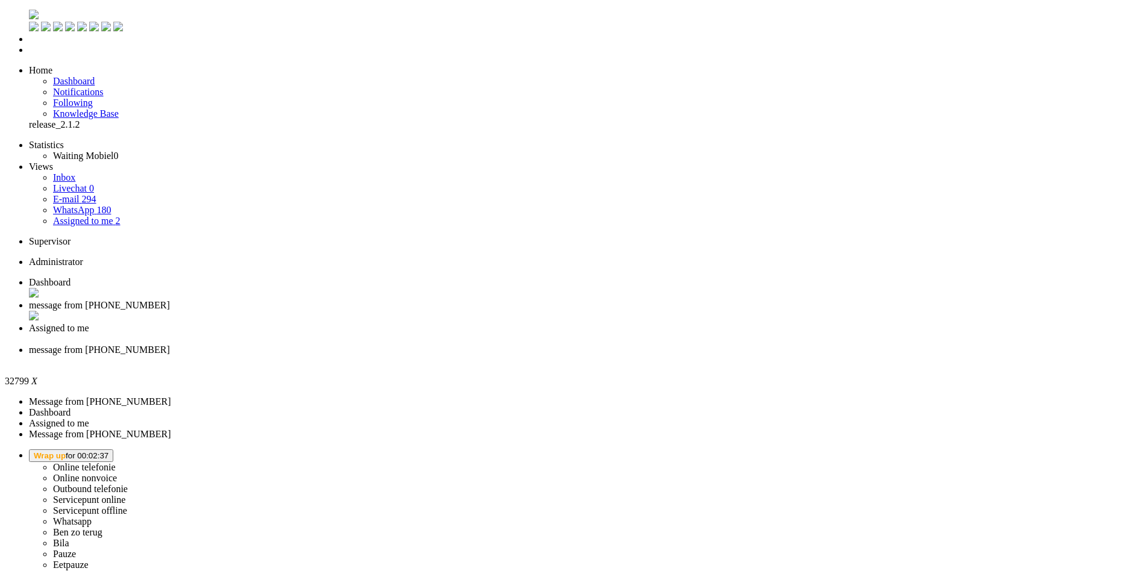
drag, startPoint x: 219, startPoint y: 249, endPoint x: 218, endPoint y: 134, distance: 115.1
click at [991, 449] on li "Online telefonie Online nonvoice Outbound telefonie Servicepunt online Servicep…" at bounding box center [586, 509] width 1114 height 121
click at [108, 451] on span "Wrap up for 00:02:41" at bounding box center [71, 455] width 75 height 9
click at [116, 462] on label "Online telefonie" at bounding box center [84, 467] width 63 height 10
click at [552, 355] on div "Close tab" at bounding box center [586, 360] width 1114 height 11
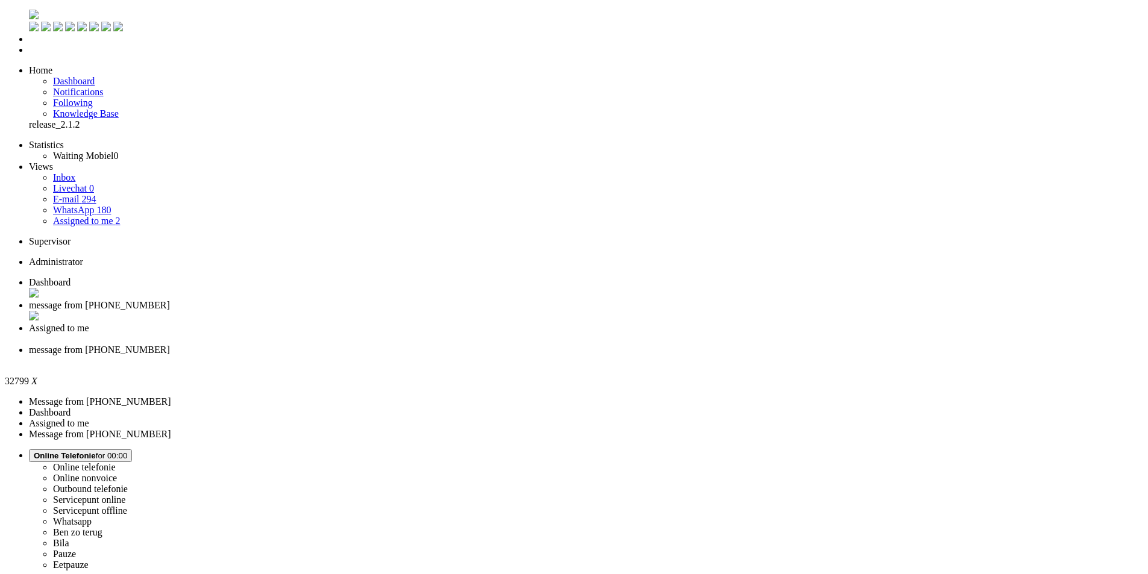
click at [553, 355] on div "Close tab" at bounding box center [586, 360] width 1114 height 11
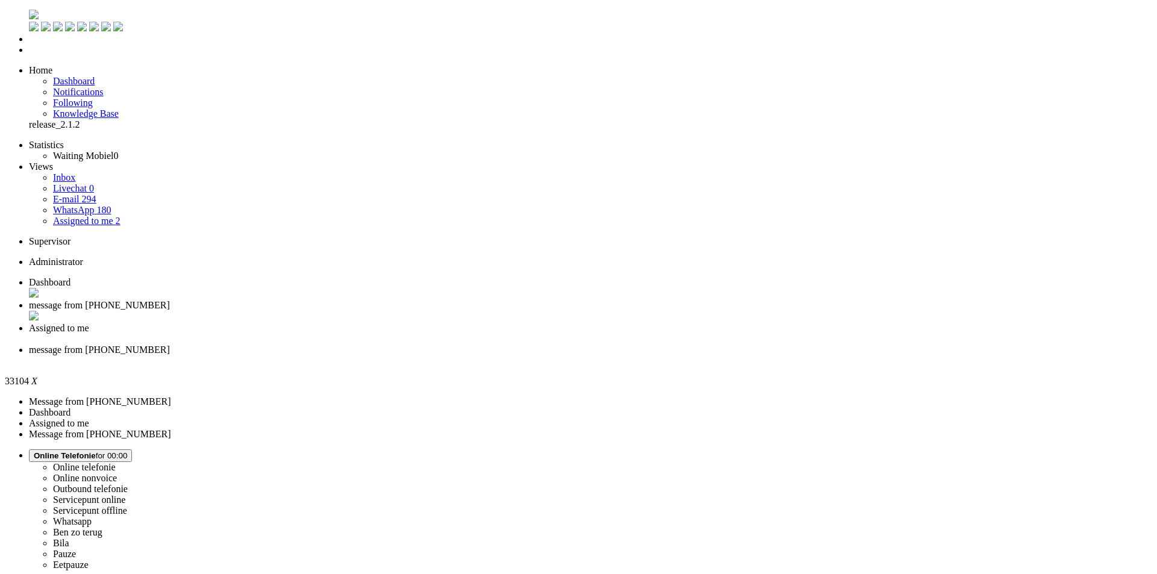
click at [170, 300] on span "message from [PHONE_NUMBER]" at bounding box center [99, 305] width 141 height 10
click at [349, 311] on div "Close tab" at bounding box center [586, 316] width 1114 height 11
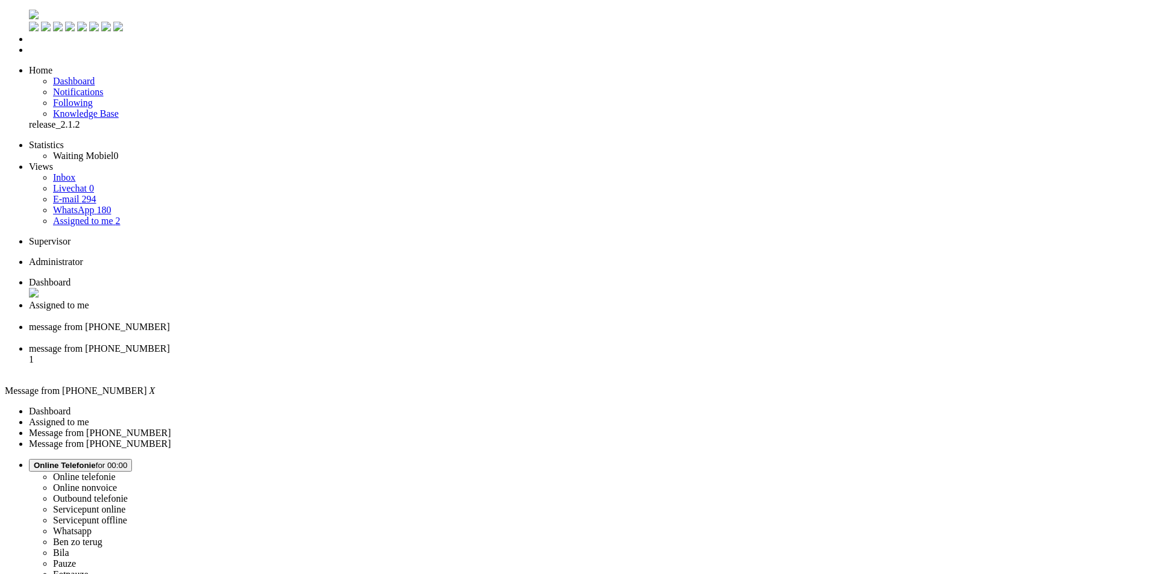
click at [448, 333] on div "Close tab" at bounding box center [590, 338] width 1123 height 11
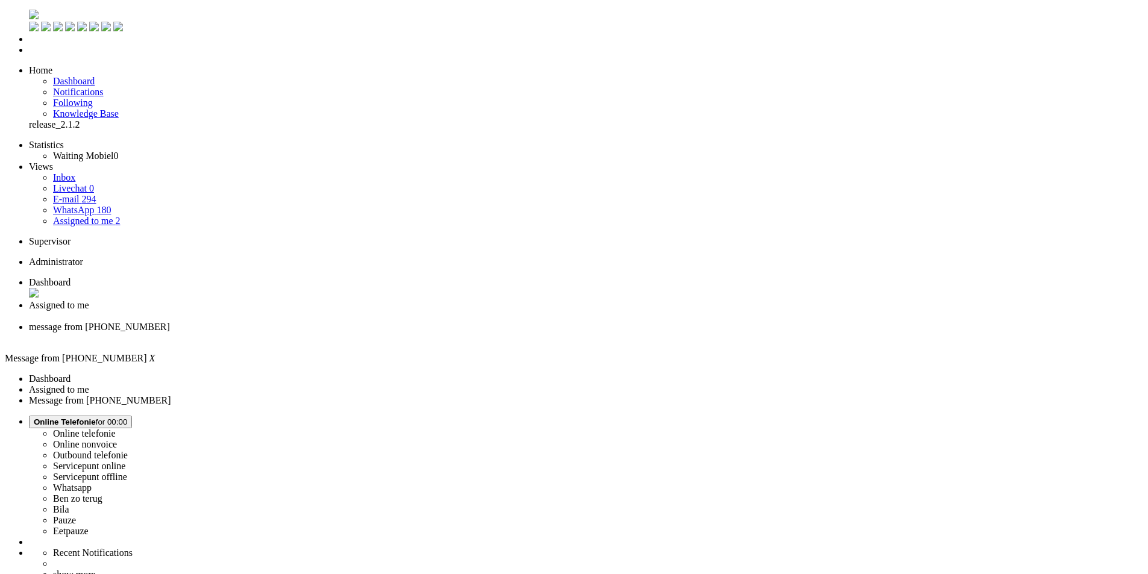
click at [448, 333] on div "Close tab" at bounding box center [586, 338] width 1114 height 11
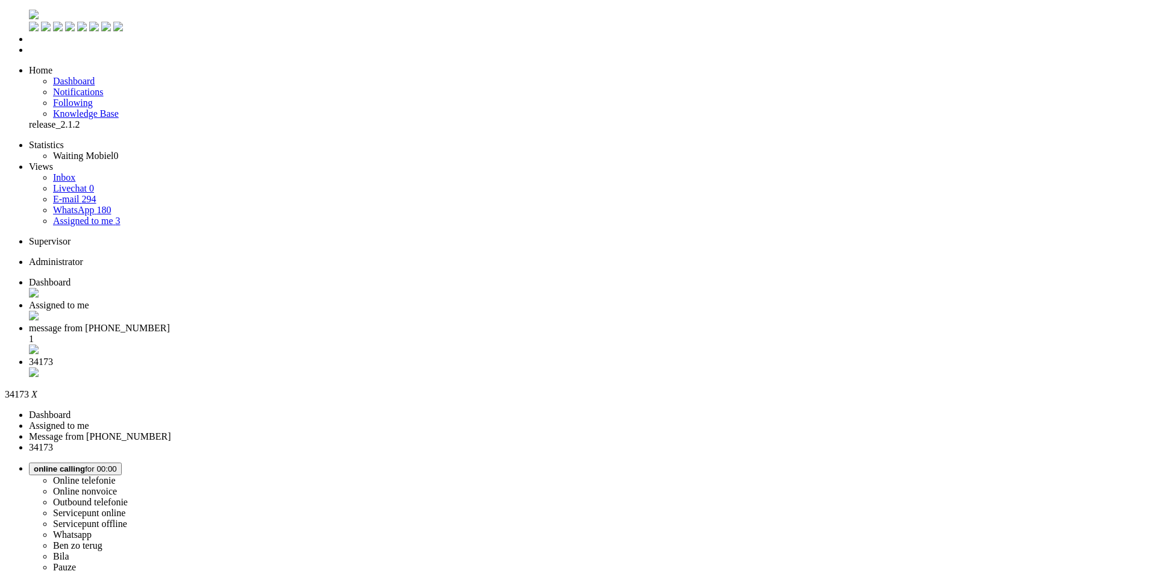
click at [407, 323] on li "message from [PHONE_NUMBER] 1" at bounding box center [590, 340] width 1123 height 34
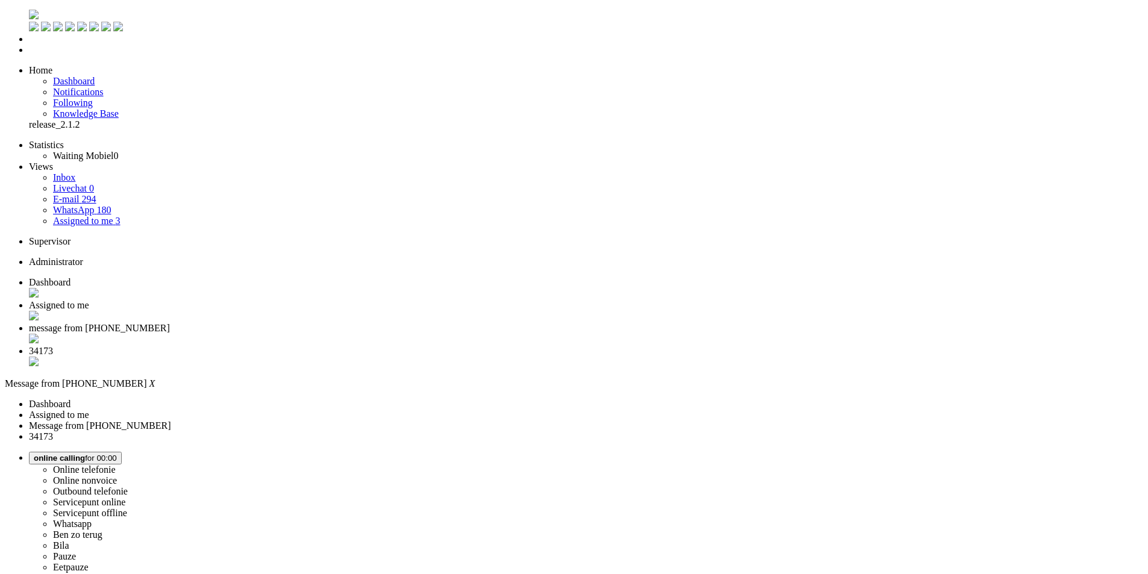
click at [504, 346] on li "34173" at bounding box center [586, 357] width 1114 height 23
click at [113, 452] on button "Wrap up for 00:01:04" at bounding box center [71, 458] width 84 height 13
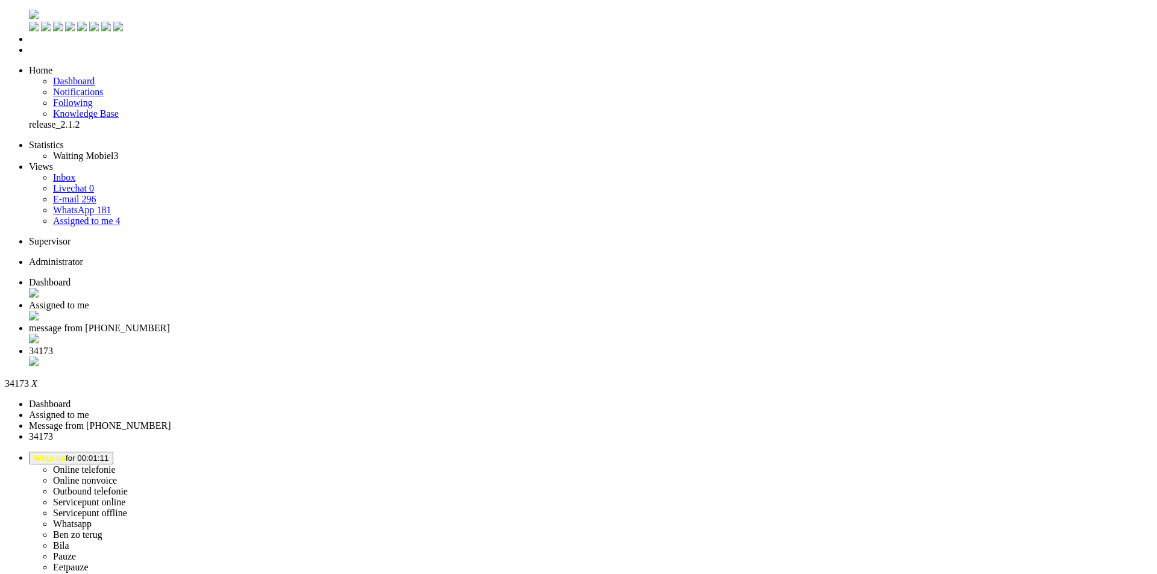
click at [555, 357] on div "Close tab" at bounding box center [590, 363] width 1123 height 12
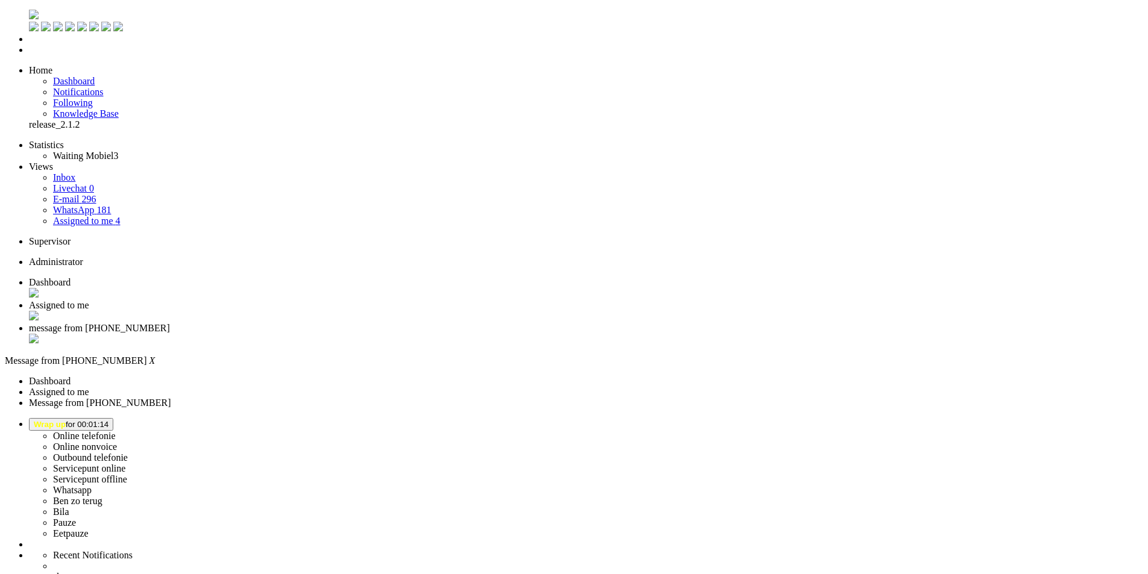
click at [308, 300] on li "Assigned to me" at bounding box center [586, 311] width 1114 height 23
click at [451, 333] on div "Close tab" at bounding box center [586, 339] width 1114 height 12
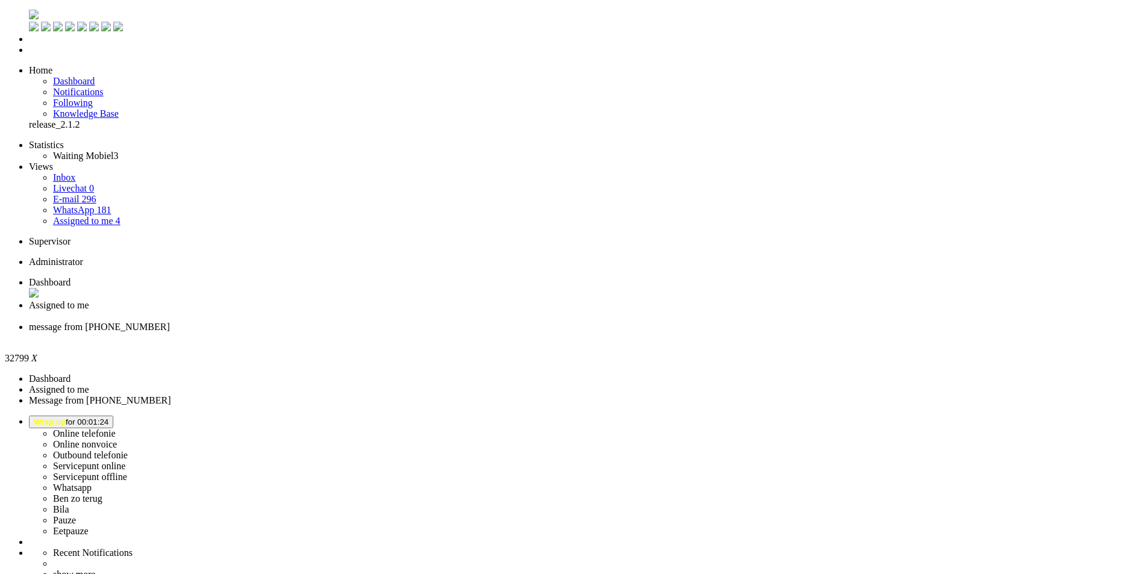
click at [450, 333] on div "Close tab" at bounding box center [586, 338] width 1114 height 11
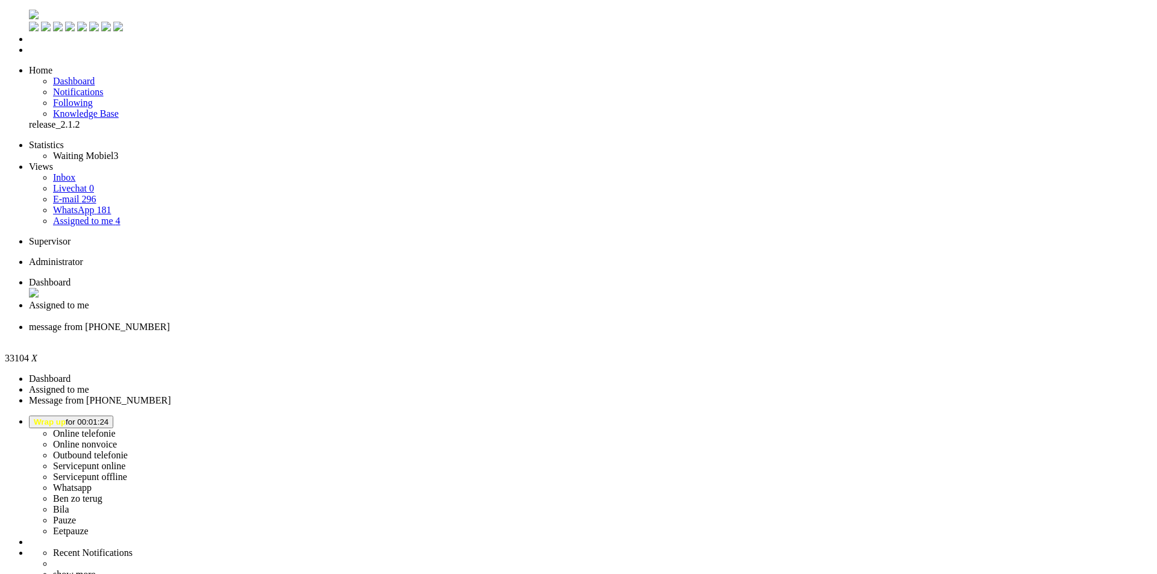
click at [448, 333] on div "Close tab" at bounding box center [590, 338] width 1123 height 11
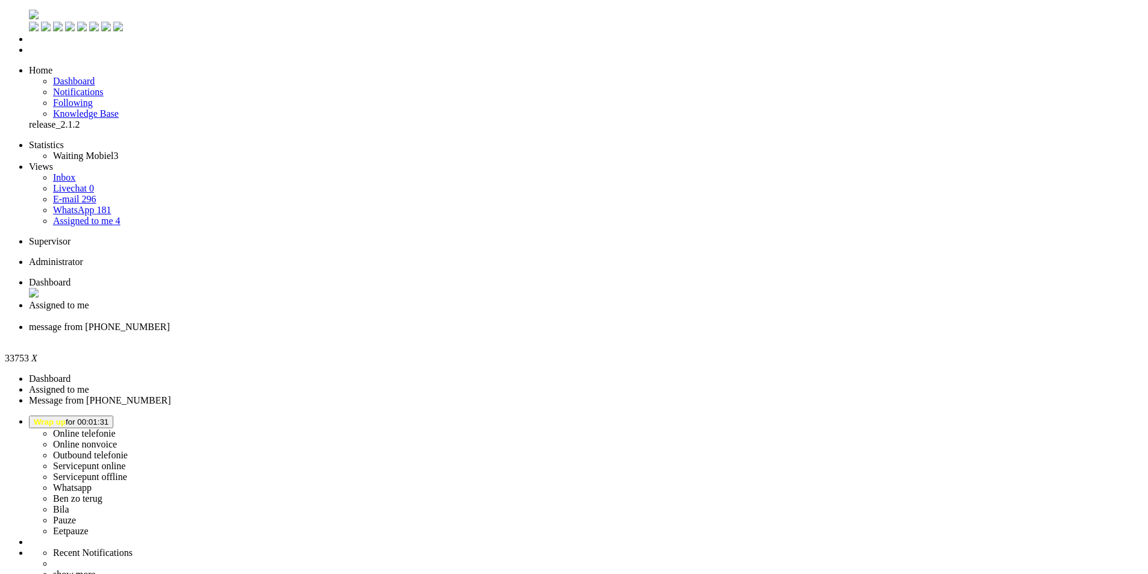
click at [454, 322] on li "message from [PHONE_NUMBER]" at bounding box center [586, 333] width 1114 height 22
click at [89, 300] on span "Assigned to me" at bounding box center [59, 305] width 60 height 10
click at [113, 416] on button "Wrap up for 00:01:54" at bounding box center [71, 422] width 84 height 13
click at [92, 483] on label "Whatsapp" at bounding box center [72, 488] width 39 height 10
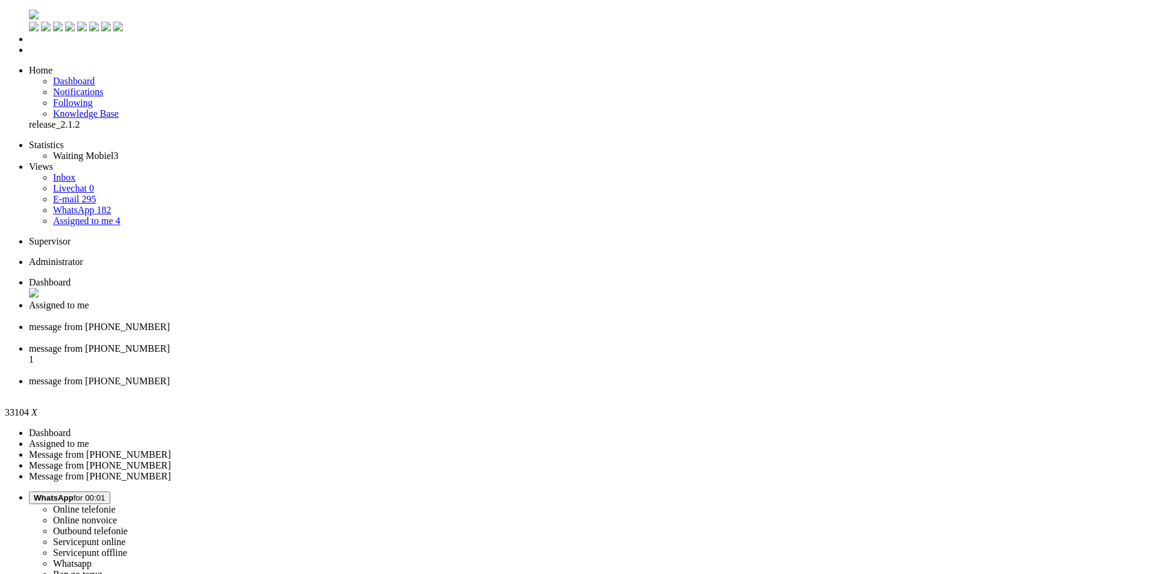
click at [313, 300] on li "Assigned to me" at bounding box center [590, 311] width 1123 height 22
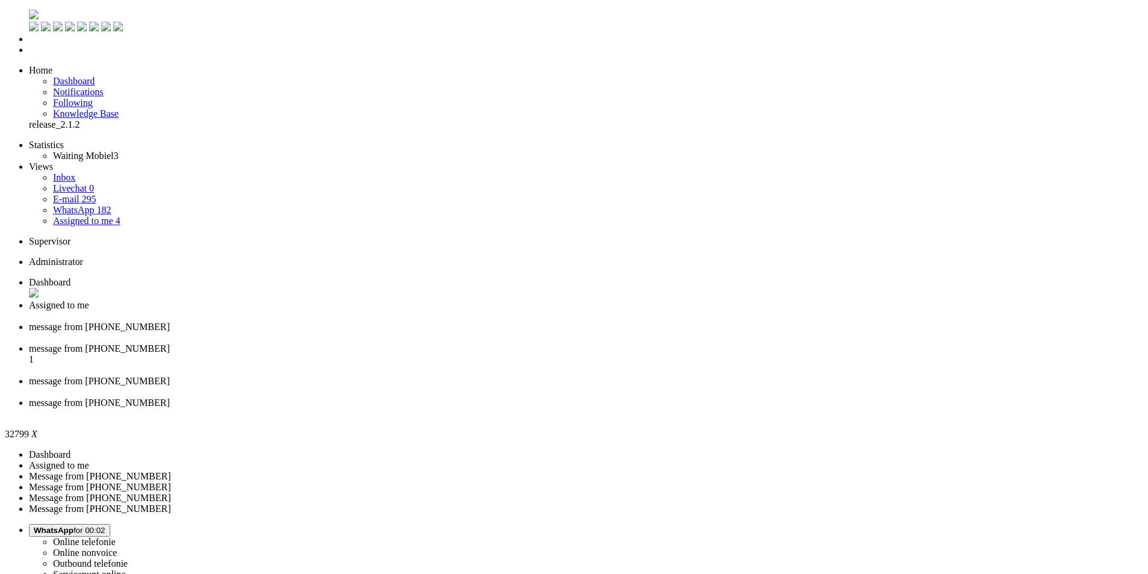
click at [759, 409] on div "Close tab" at bounding box center [586, 414] width 1114 height 11
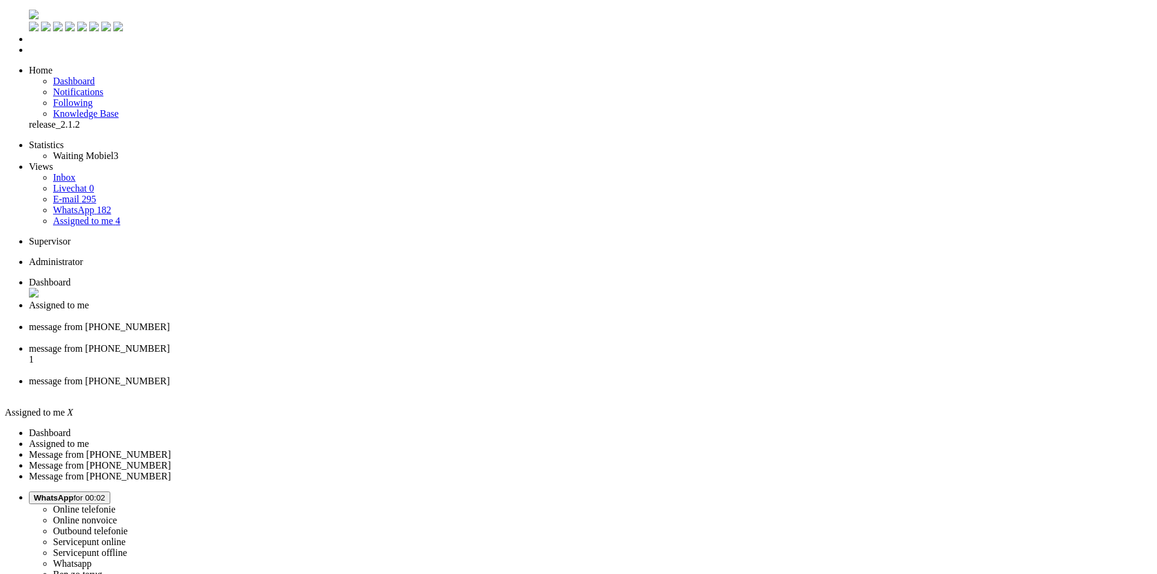
click at [110, 492] on button "WhatsApp for 00:02" at bounding box center [69, 498] width 81 height 13
click at [93, 492] on button "Pauze for 00:16" at bounding box center [61, 498] width 64 height 13
click at [92, 559] on label "Whatsapp" at bounding box center [72, 564] width 39 height 10
click at [499, 343] on li "message from [PHONE_NUMBER] 1" at bounding box center [590, 359] width 1123 height 33
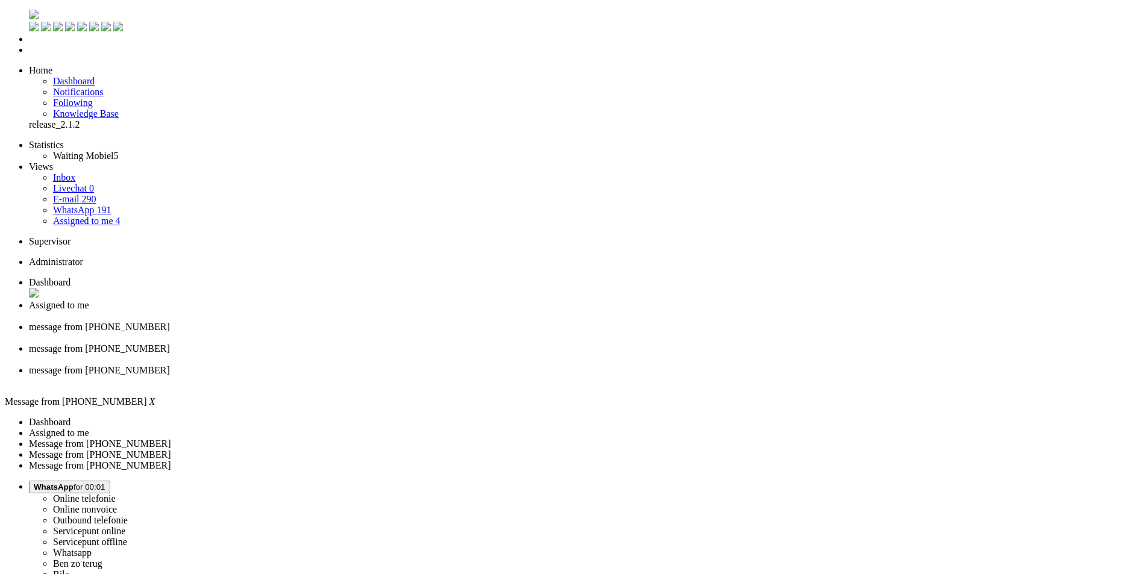
click at [553, 354] on div "Close tab" at bounding box center [586, 359] width 1114 height 11
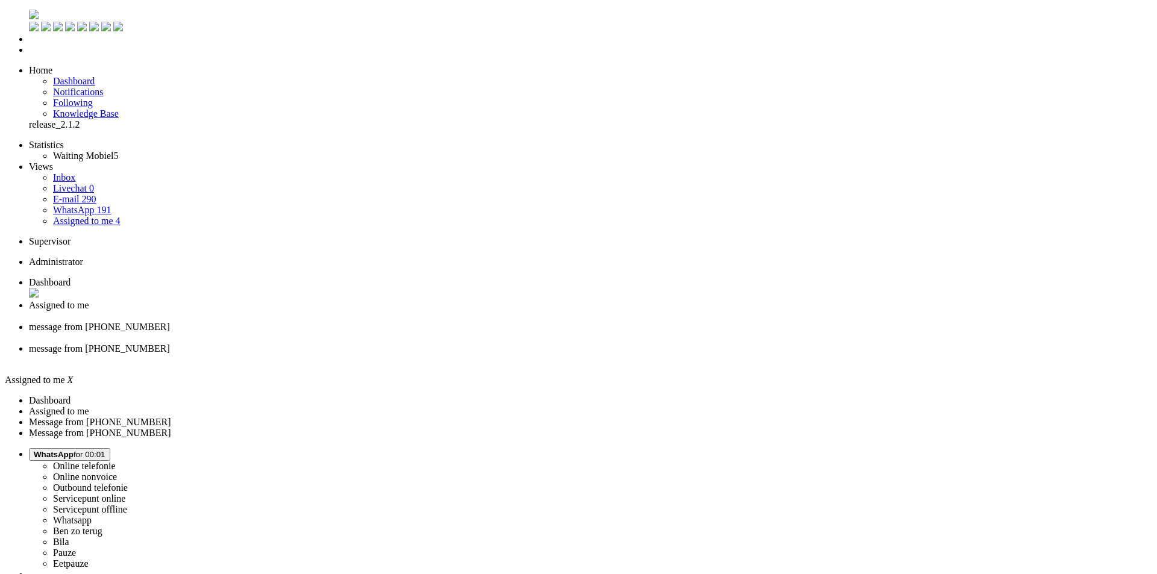
click at [170, 322] on span "message from [PHONE_NUMBER]" at bounding box center [99, 327] width 141 height 10
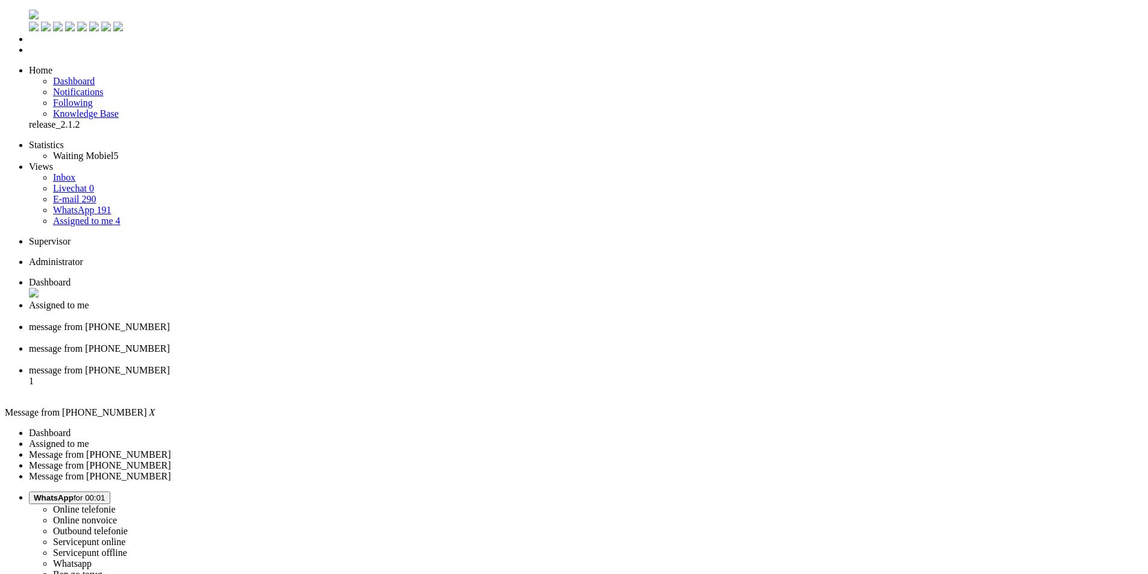
click at [454, 333] on div "Close tab" at bounding box center [586, 338] width 1114 height 11
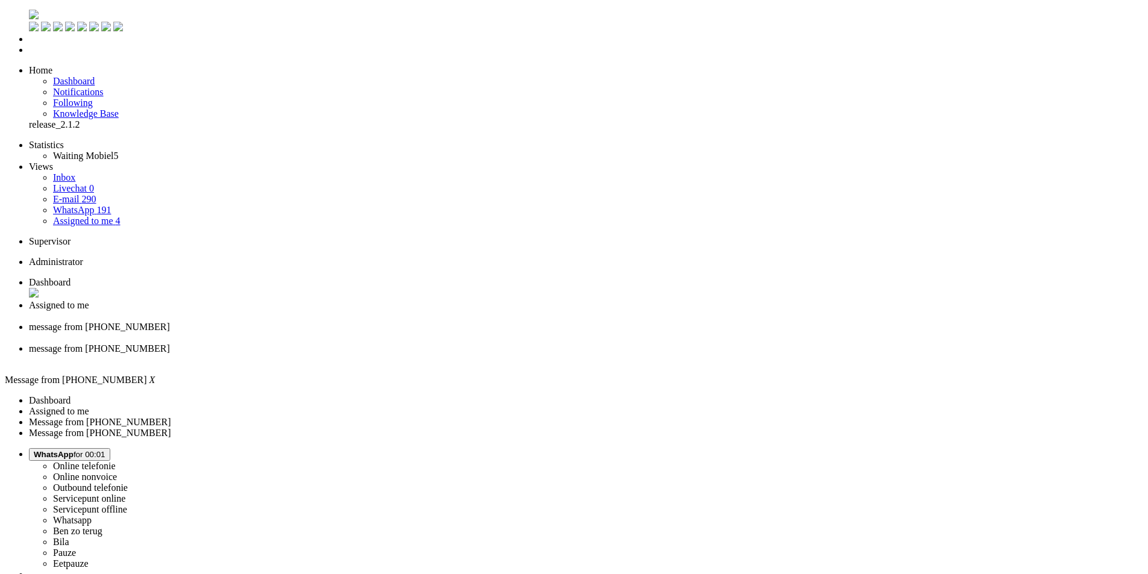
click at [454, 333] on div "Close tab" at bounding box center [586, 338] width 1114 height 11
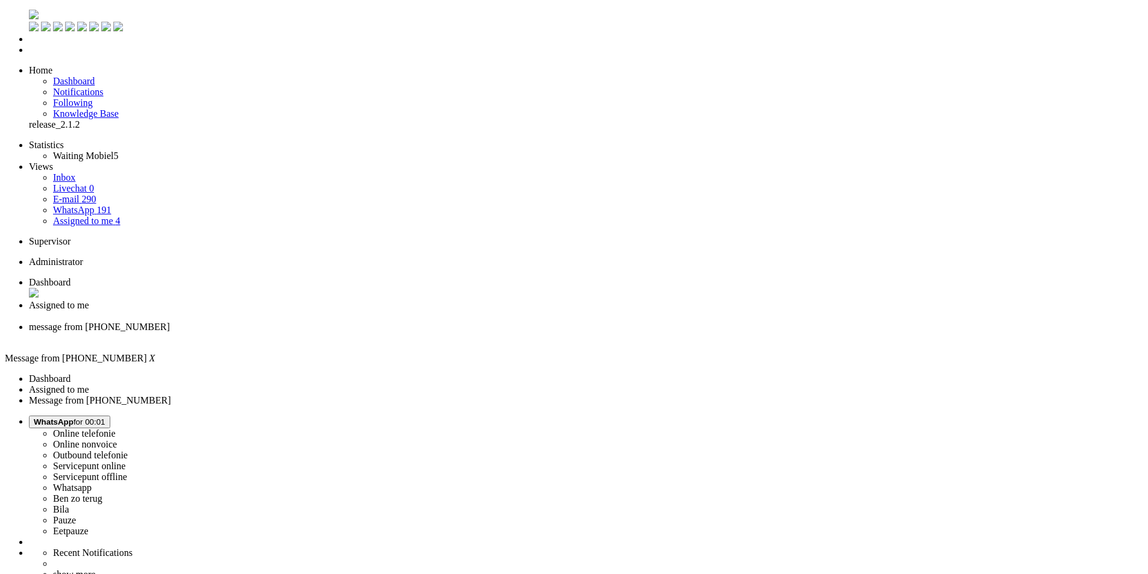
click at [454, 333] on div "Close tab" at bounding box center [586, 338] width 1114 height 11
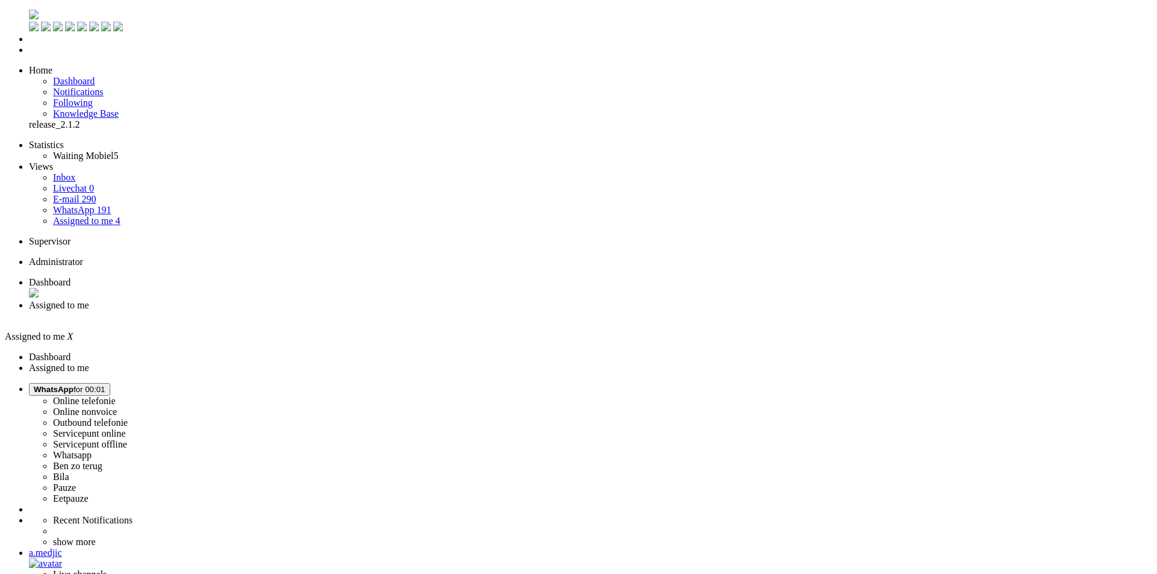
click at [345, 311] on div "Close tab" at bounding box center [590, 316] width 1123 height 11
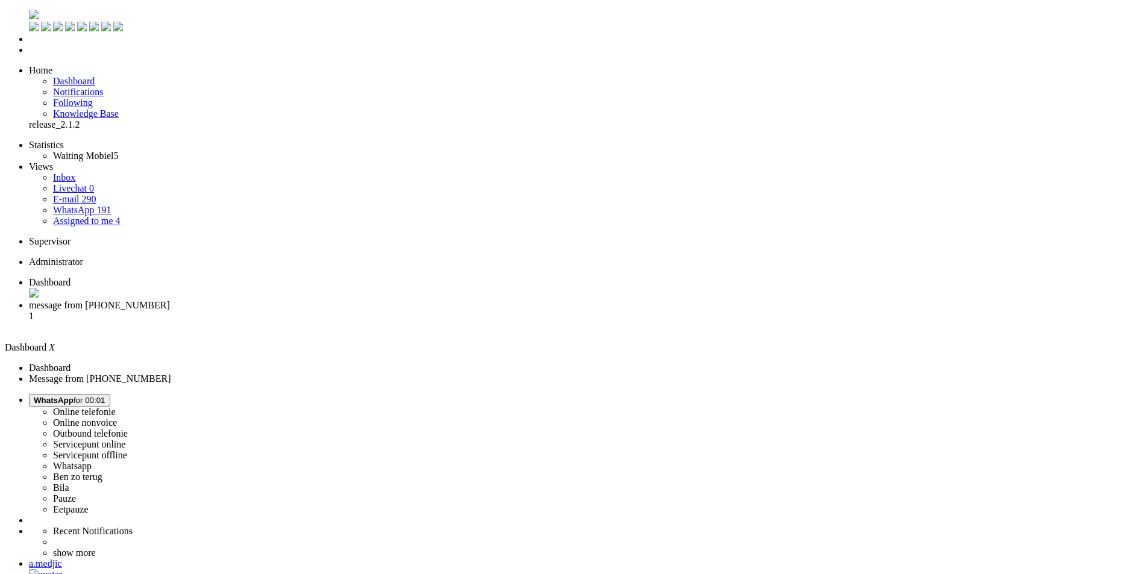
click at [105, 396] on span "WhatsApp for 00:01" at bounding box center [70, 400] width 72 height 9
click at [116, 407] on label "Online telefonie" at bounding box center [84, 412] width 63 height 10
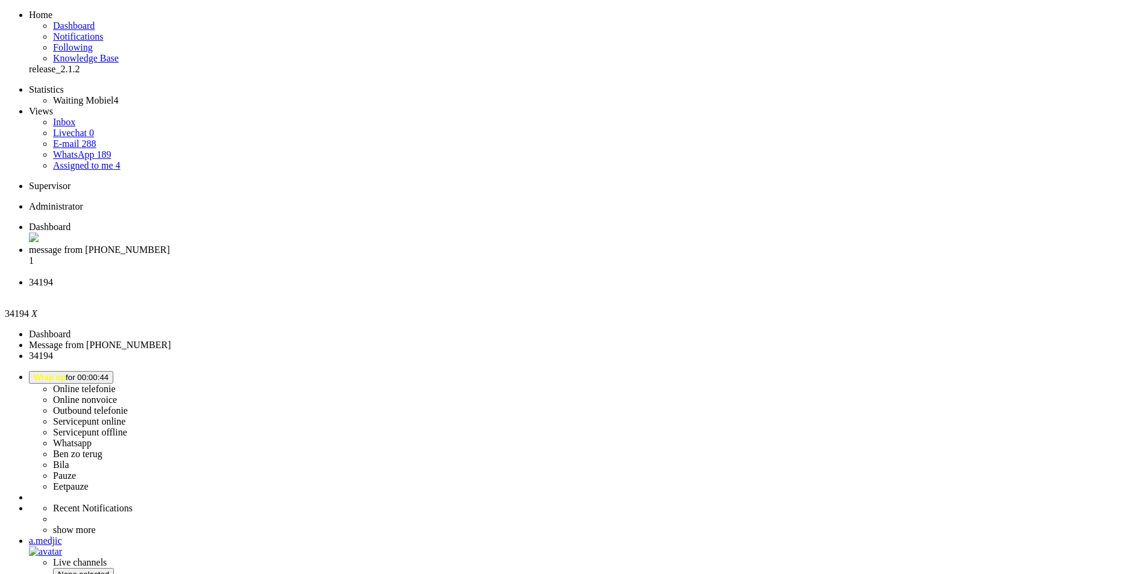
scroll to position [0, 0]
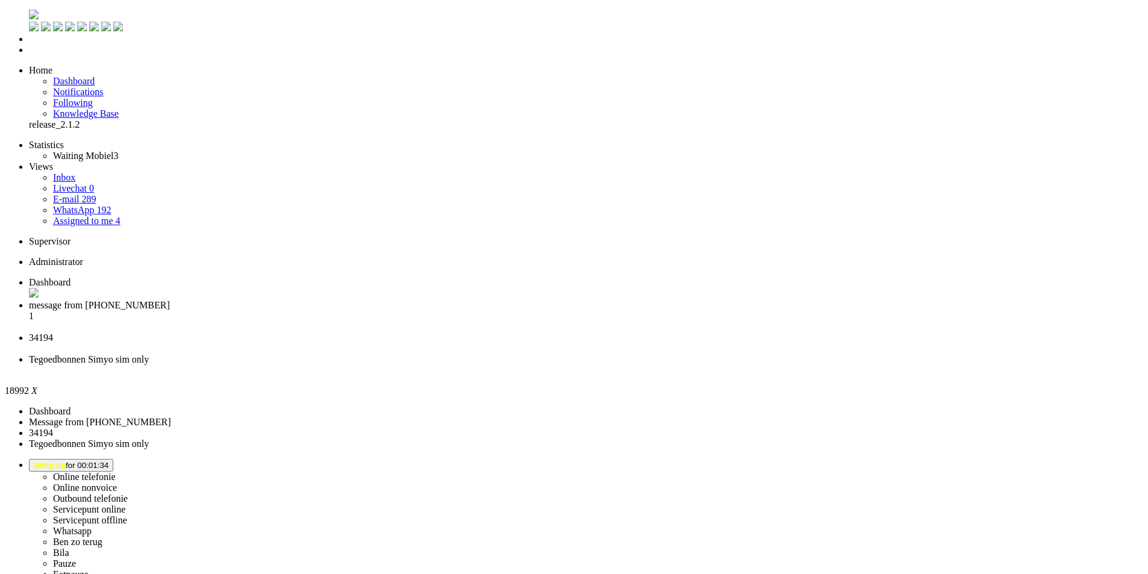
paste body "Rich Text Area. Press ALT-0 for help."
drag, startPoint x: 24, startPoint y: 2253, endPoint x: -2, endPoint y: 2259, distance: 27.3
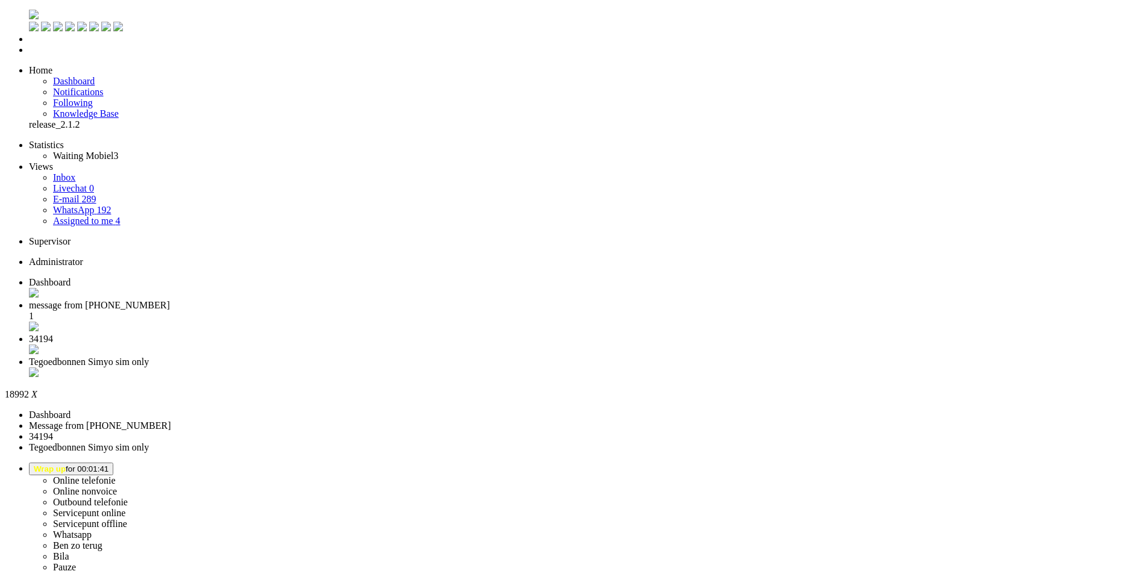
click at [397, 334] on li "34194" at bounding box center [586, 345] width 1114 height 23
click at [554, 368] on div "Close tab" at bounding box center [586, 374] width 1114 height 12
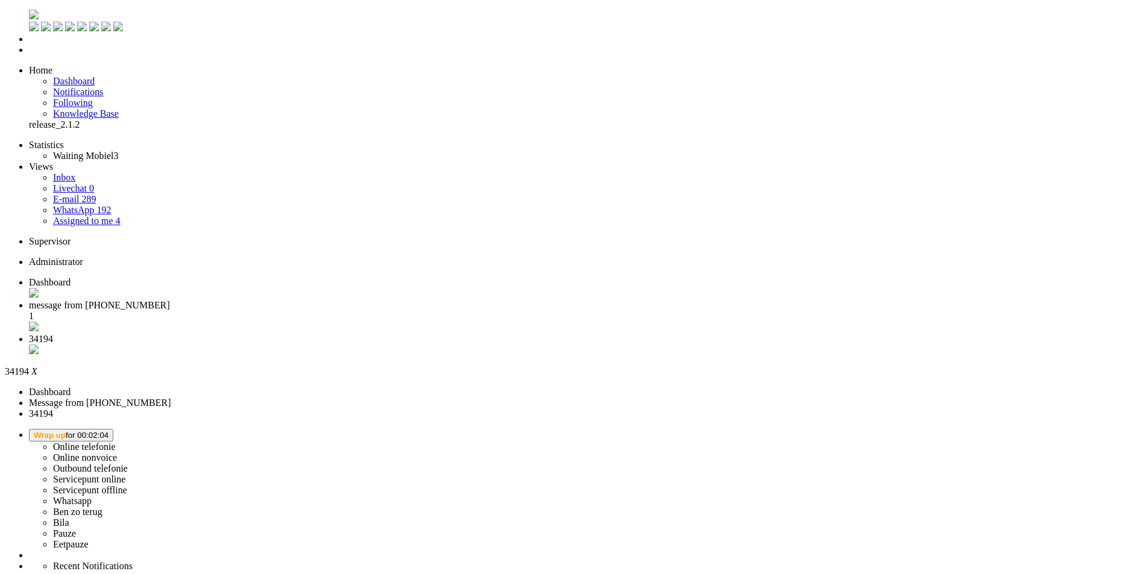
click at [448, 345] on div "Close tab" at bounding box center [586, 351] width 1114 height 12
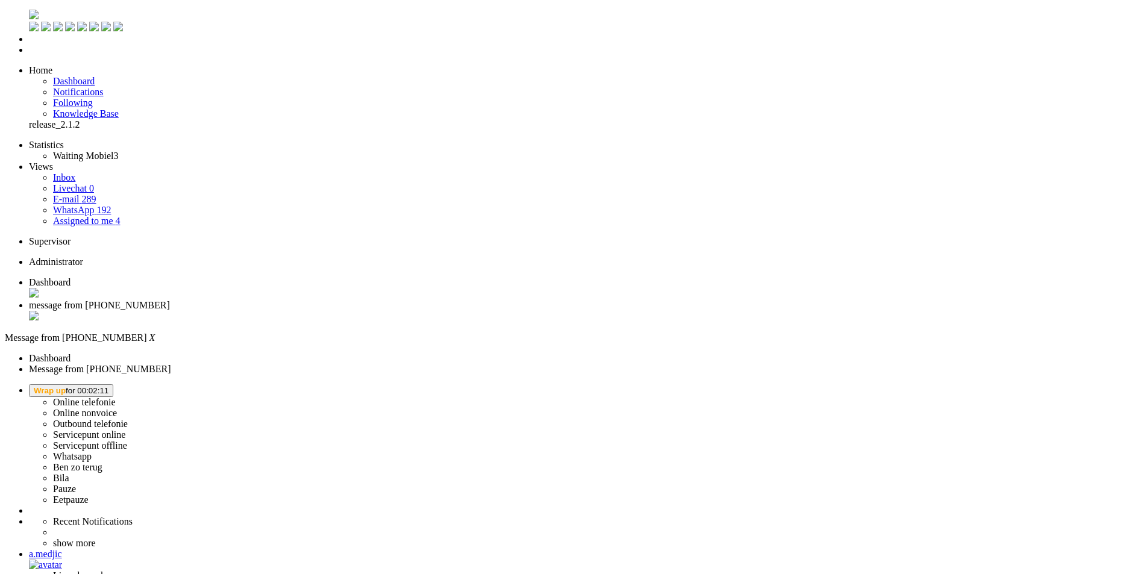
drag, startPoint x: 271, startPoint y: 363, endPoint x: 301, endPoint y: 44, distance: 320.1
click at [350, 311] on div "Close tab" at bounding box center [586, 317] width 1114 height 12
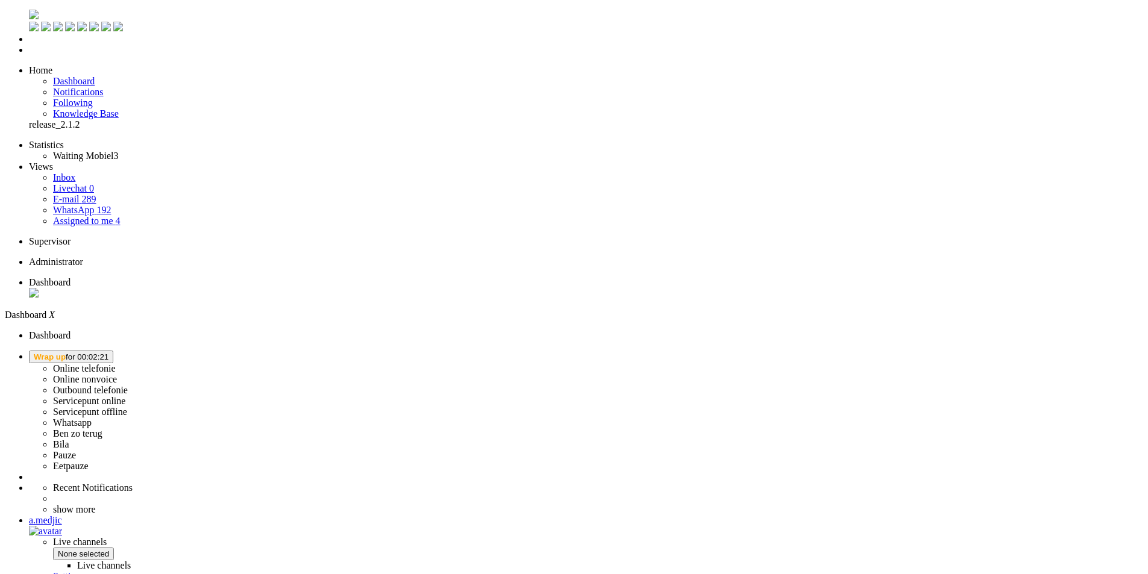
click at [116, 216] on link "Assigned to me 4" at bounding box center [86, 221] width 67 height 10
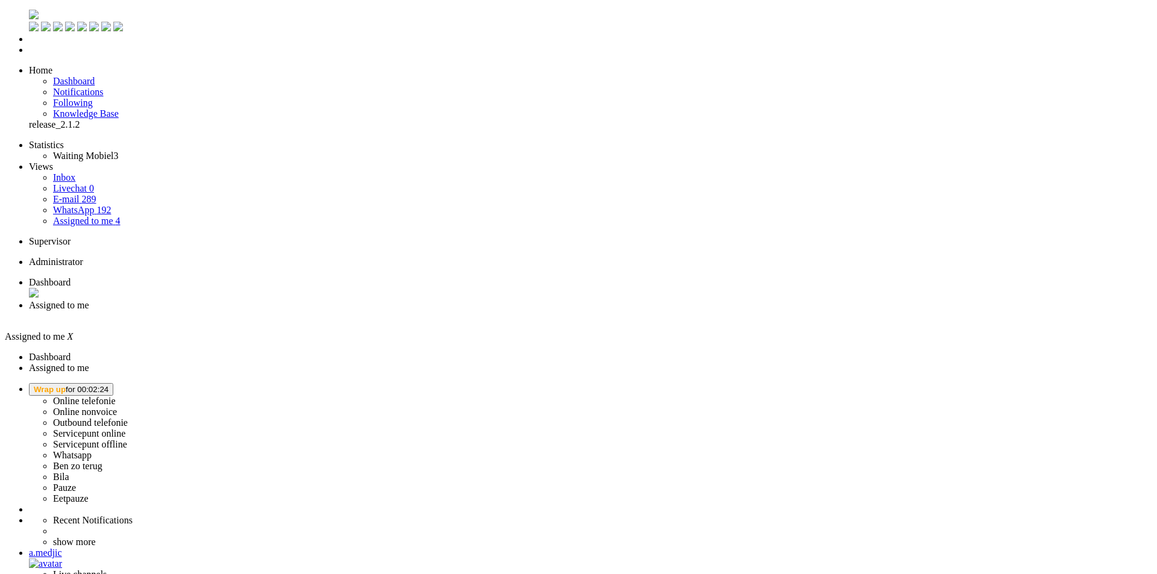
click at [350, 311] on div "Close tab" at bounding box center [590, 316] width 1123 height 11
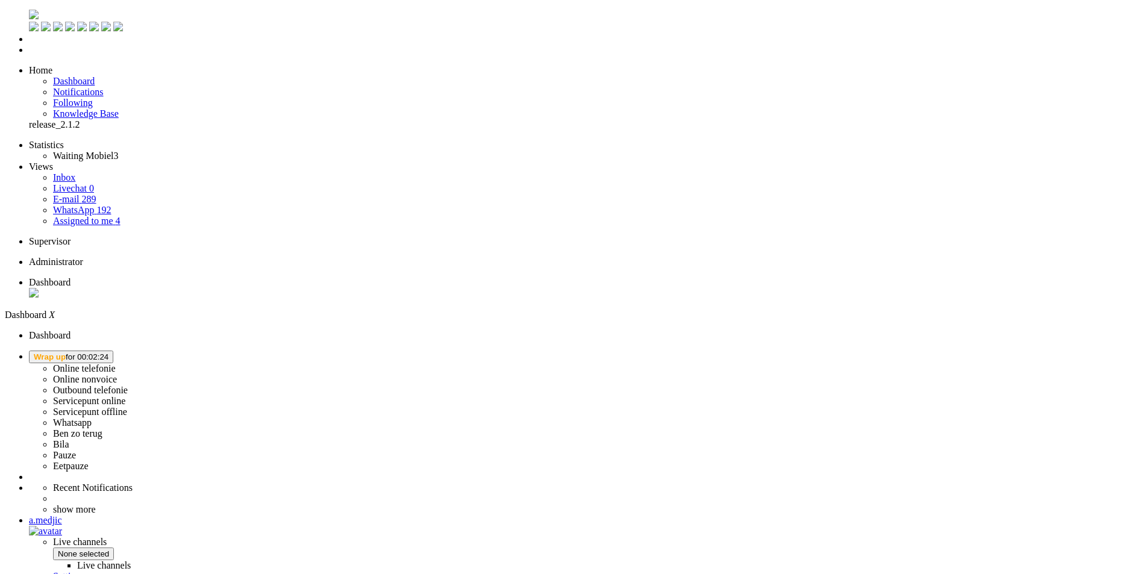
click at [113, 351] on button "Wrap up for 00:02:24" at bounding box center [71, 357] width 84 height 13
click at [116, 363] on label "Online telefonie" at bounding box center [84, 368] width 63 height 10
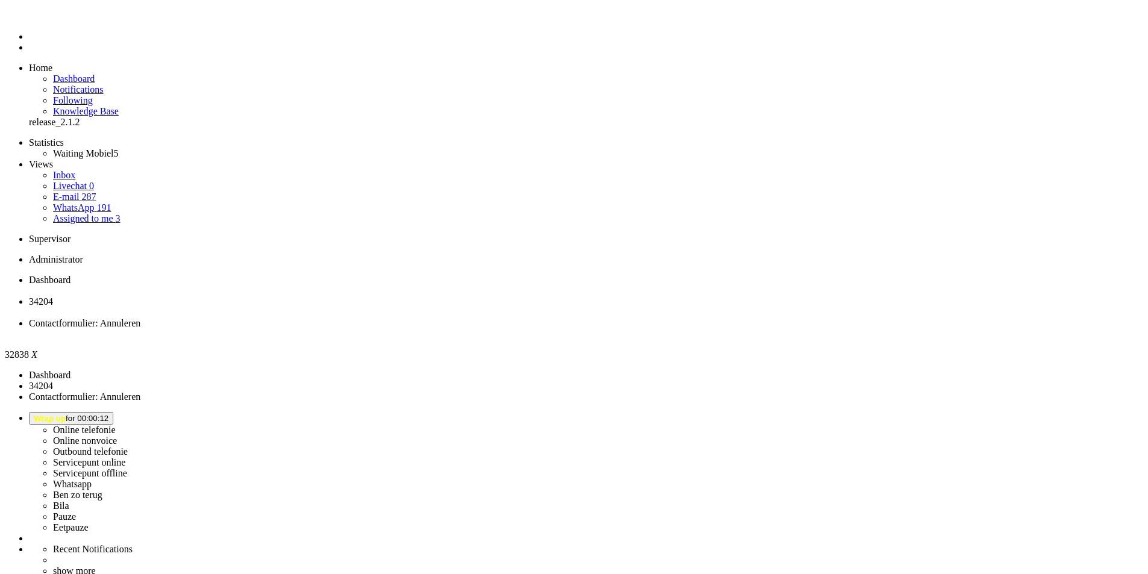
drag, startPoint x: 38, startPoint y: 2181, endPoint x: 114, endPoint y: 2183, distance: 75.9
type input "re"
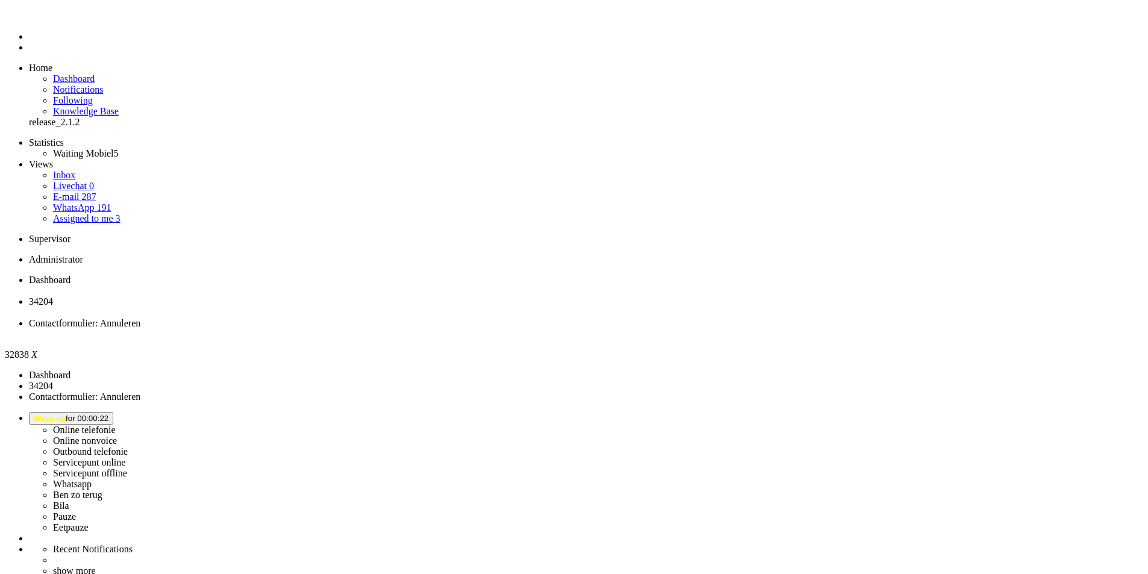
click at [451, 329] on div "Close tab" at bounding box center [586, 334] width 1114 height 11
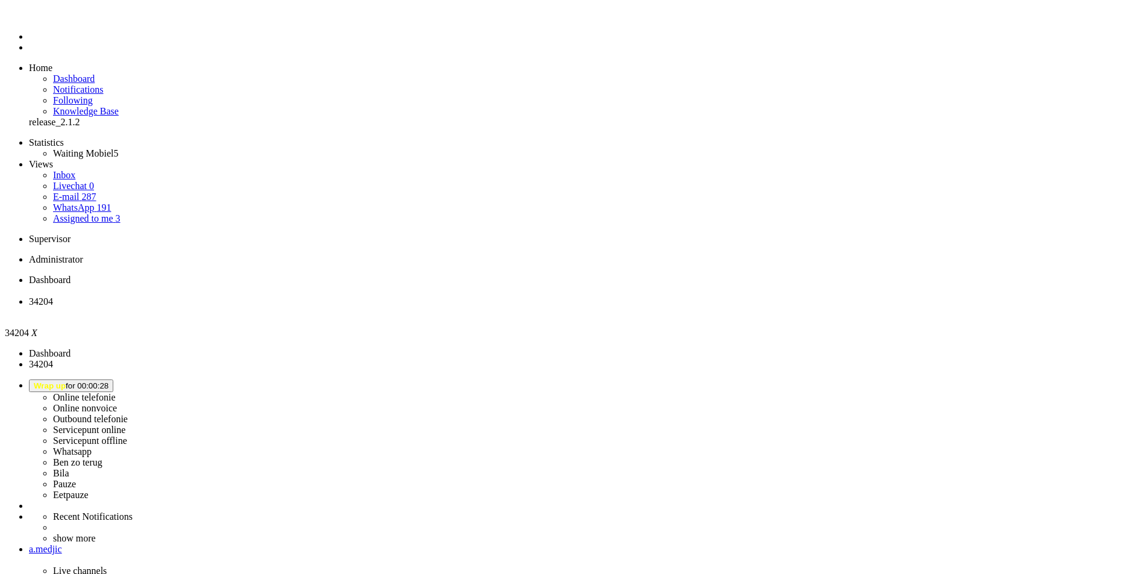
click at [348, 307] on div "Close tab" at bounding box center [586, 312] width 1114 height 11
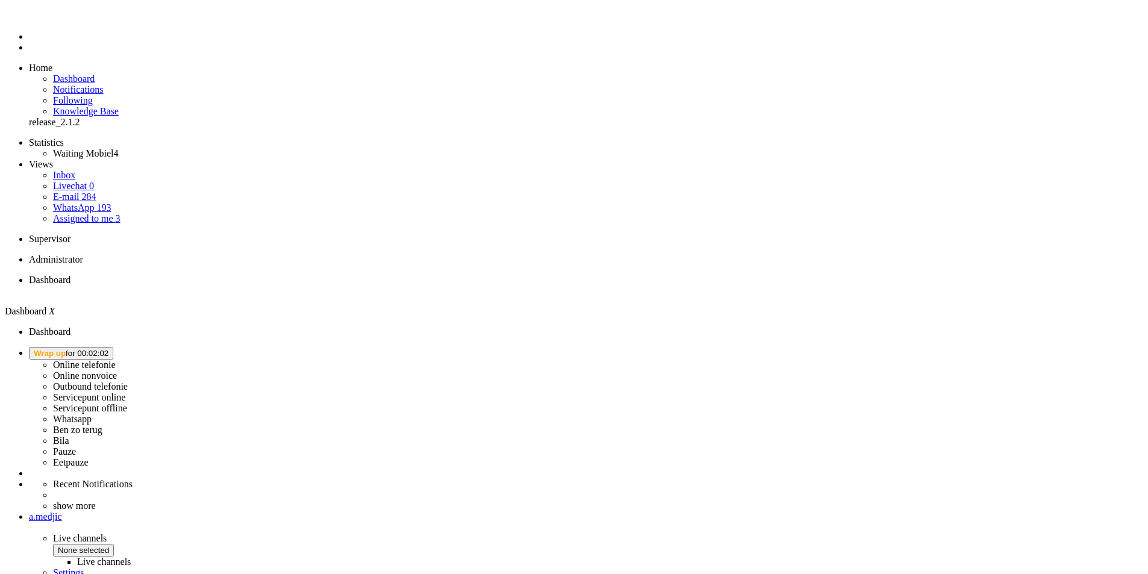
click at [108, 349] on span "Wrap up for 00:02:02" at bounding box center [71, 353] width 75 height 9
click at [92, 414] on label "Whatsapp" at bounding box center [72, 419] width 39 height 10
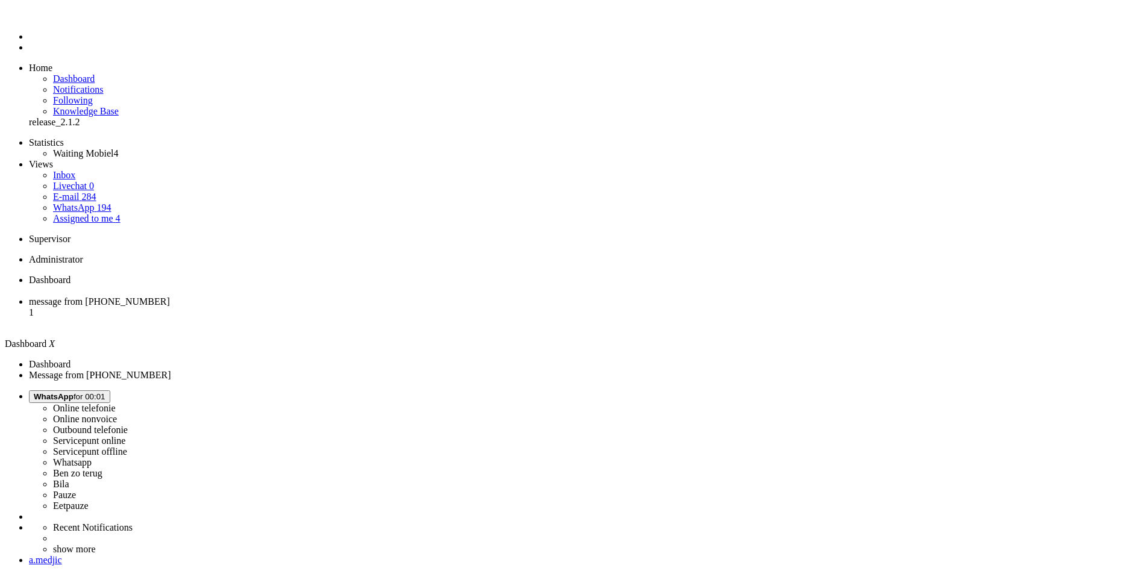
click at [110, 390] on button "WhatsApp for 00:01" at bounding box center [69, 396] width 81 height 13
click at [116, 403] on label "Online telefonie" at bounding box center [84, 408] width 63 height 10
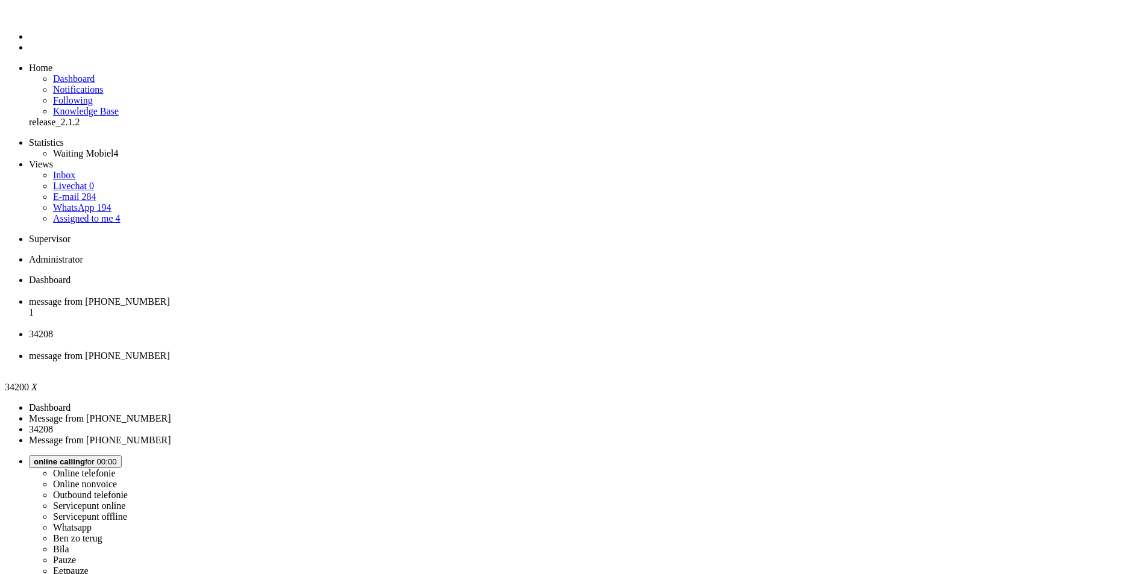
type input "ree"
drag, startPoint x: 425, startPoint y: 186, endPoint x: 157, endPoint y: 45, distance: 302.9
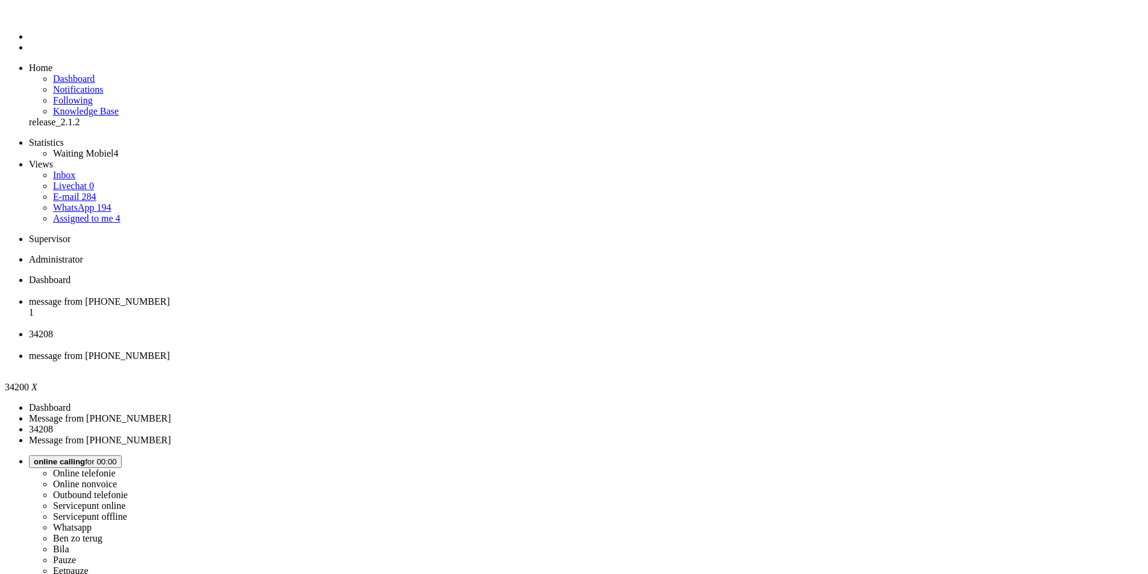
type input "re"
click at [395, 329] on li "34208" at bounding box center [586, 340] width 1114 height 22
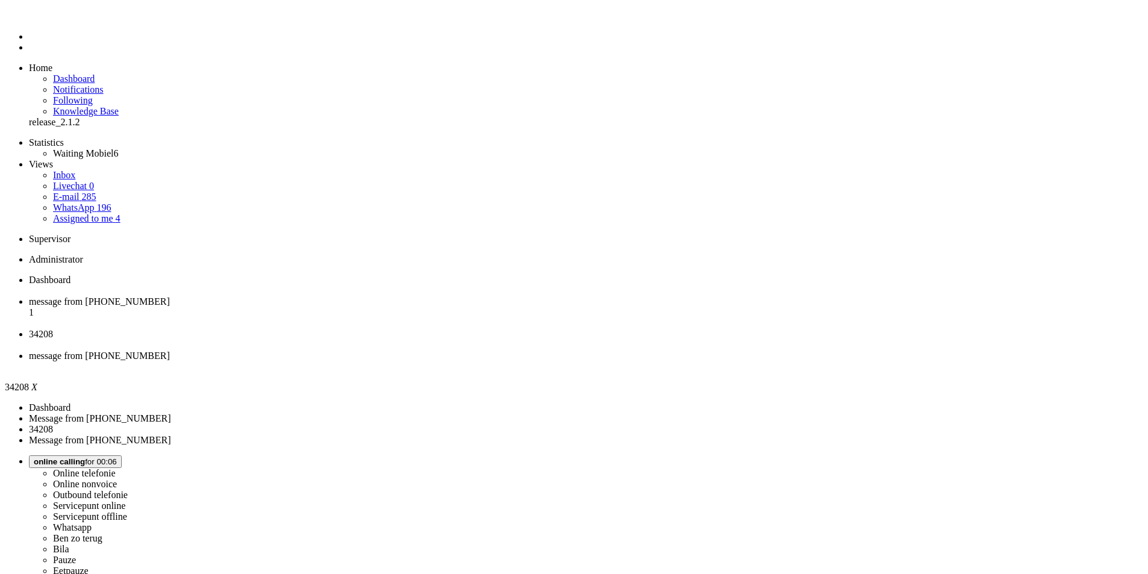
click at [170, 351] on span "message from +31617985318" at bounding box center [99, 356] width 141 height 10
click at [553, 362] on div "Close tab" at bounding box center [586, 367] width 1114 height 11
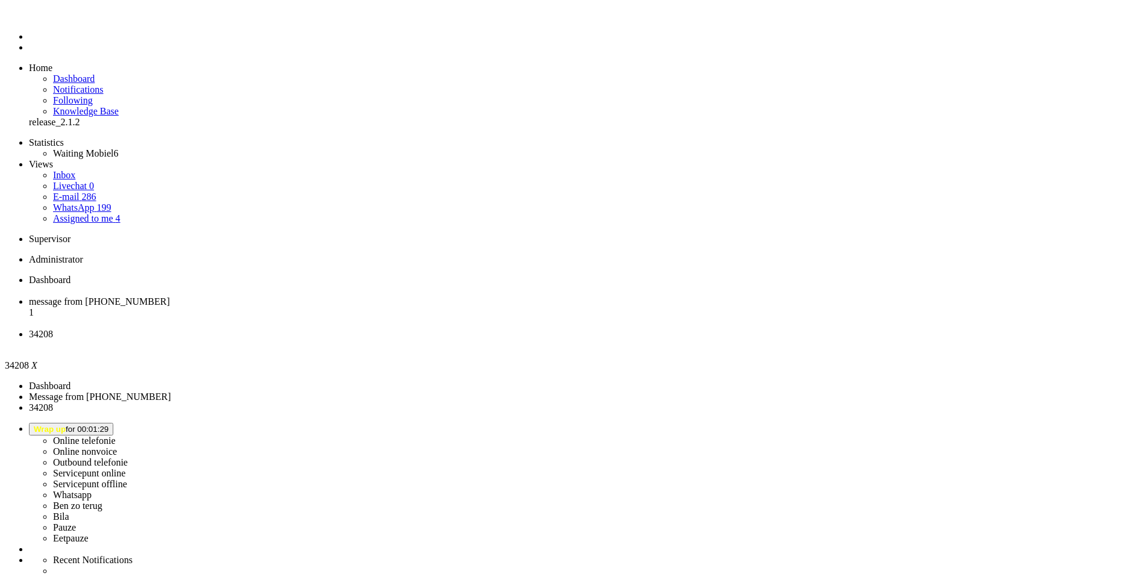
click at [452, 340] on div "Close tab" at bounding box center [586, 345] width 1114 height 11
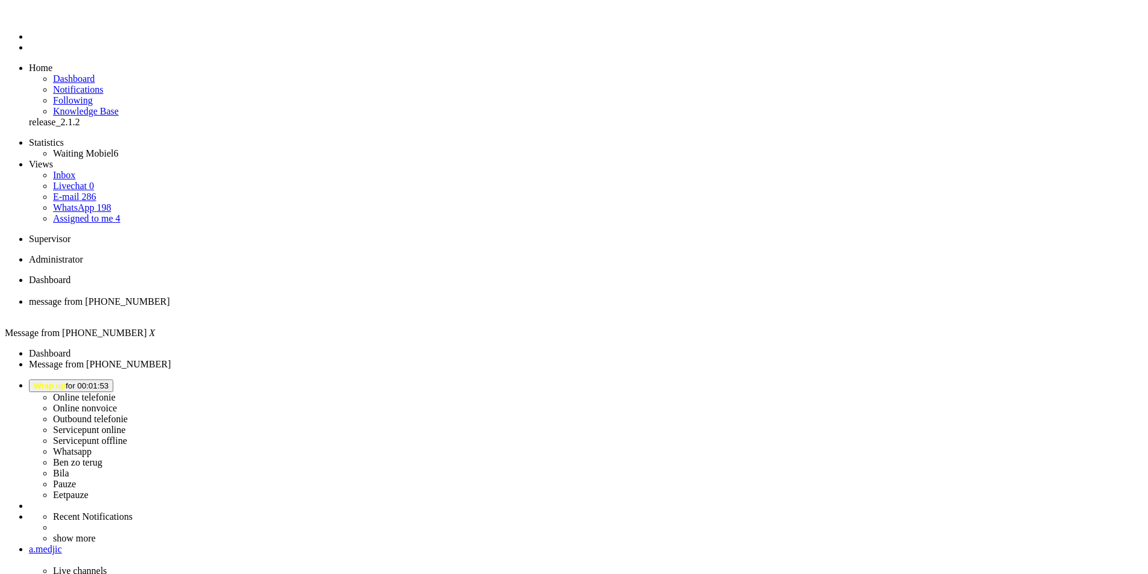
click at [113, 380] on button "Wrap up for 00:01:53" at bounding box center [71, 386] width 84 height 13
click at [116, 392] on label "Online telefonie" at bounding box center [84, 397] width 63 height 10
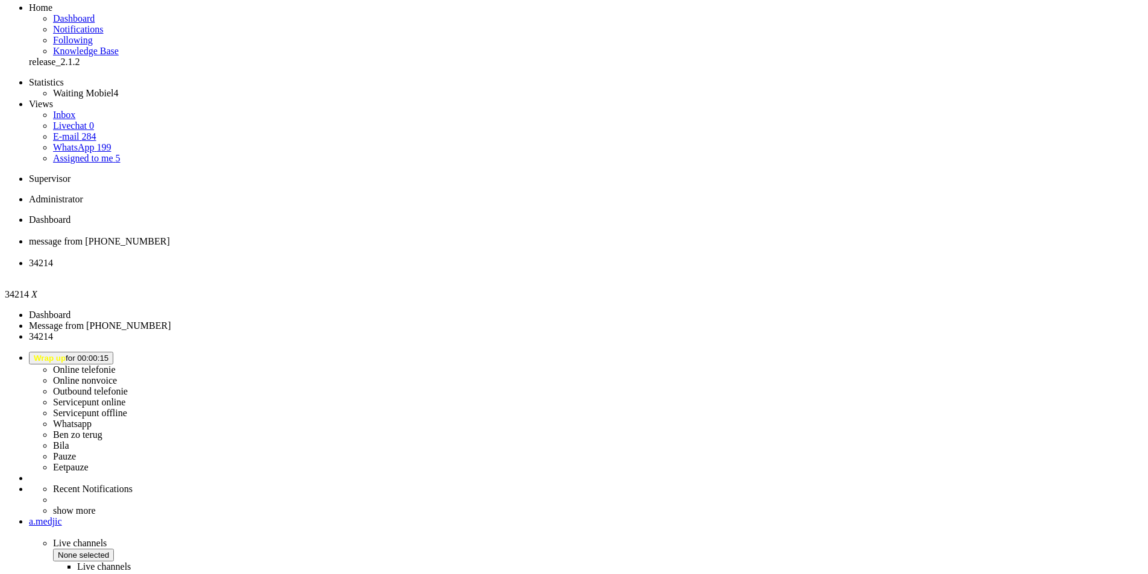
scroll to position [265, 0]
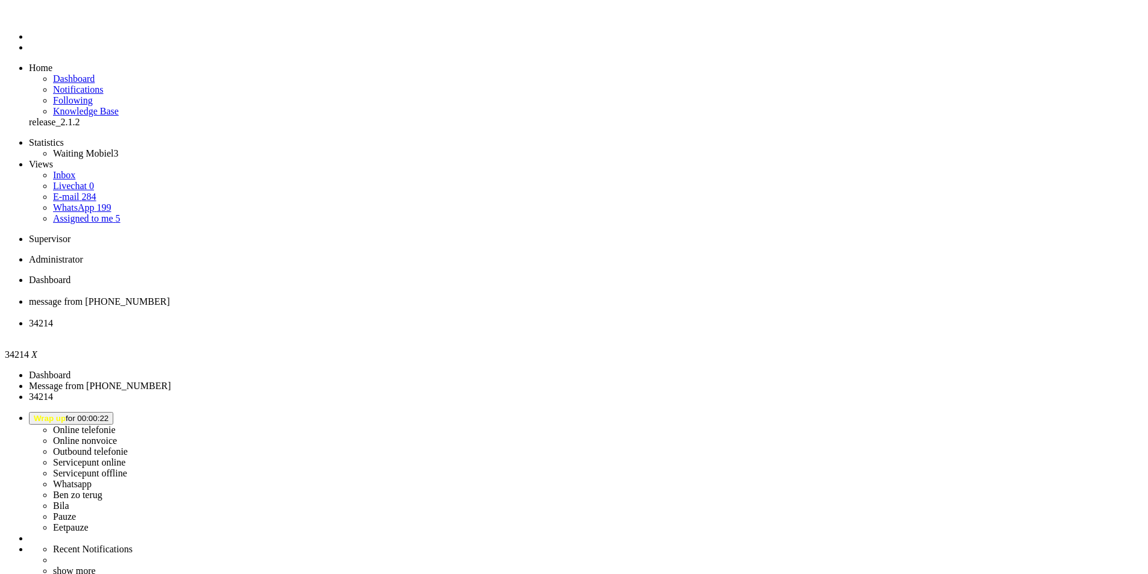
click at [451, 329] on div "Close tab" at bounding box center [586, 334] width 1114 height 11
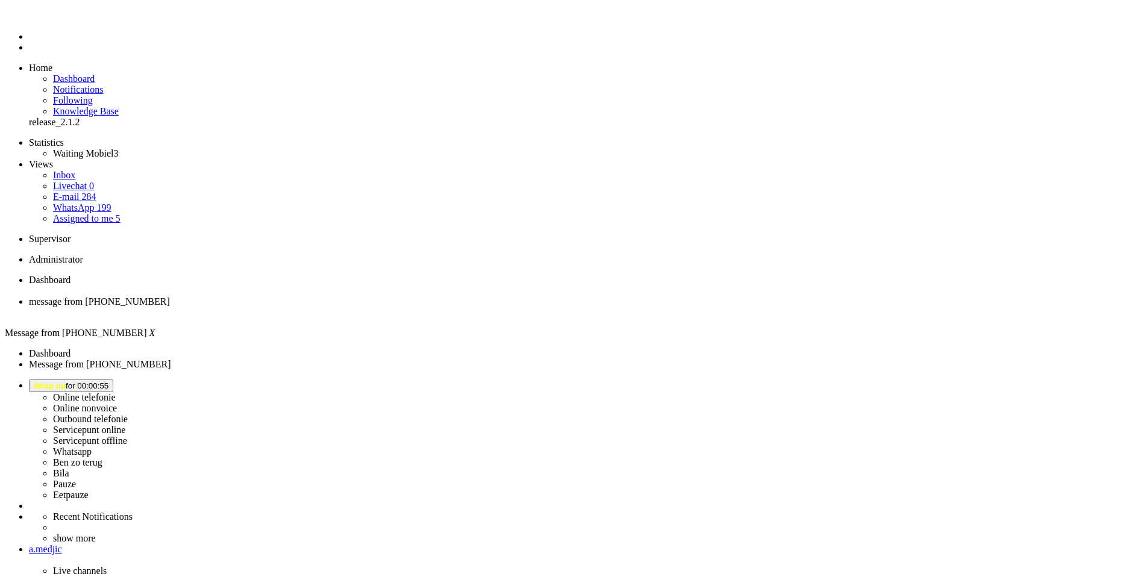
click at [70, 275] on span "Dashboard" at bounding box center [50, 280] width 42 height 10
click at [170, 296] on span "message from +31612255065" at bounding box center [99, 301] width 141 height 10
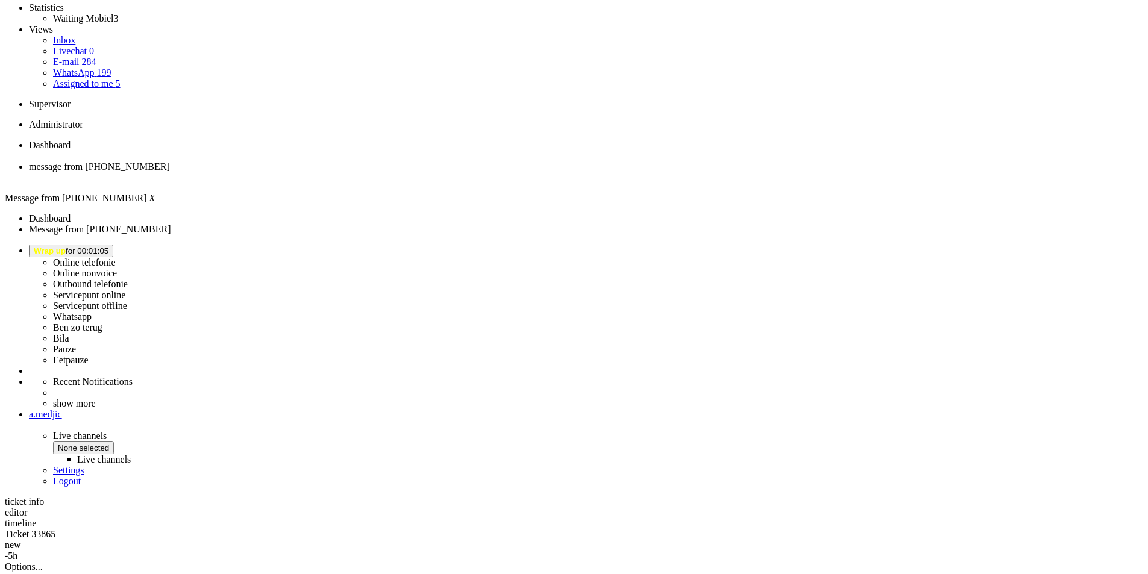
scroll to position [257, 0]
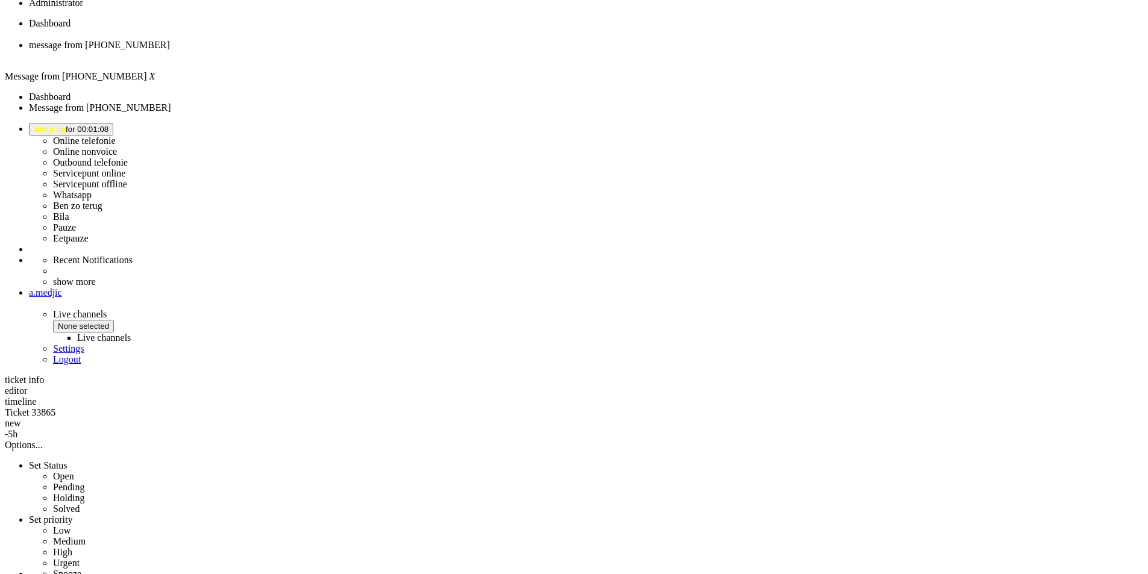
copy div "4707778"
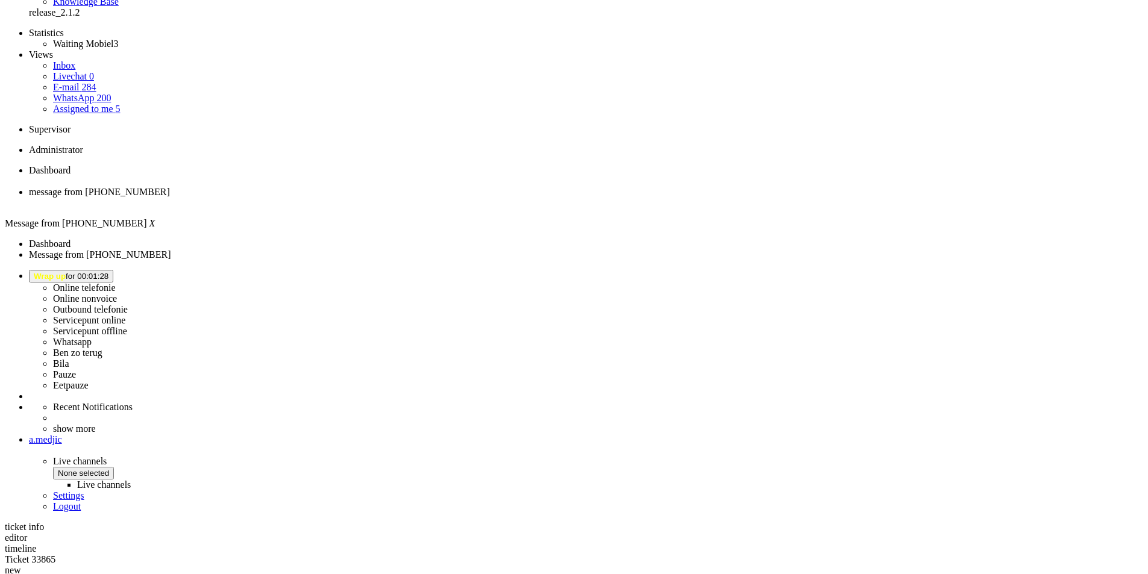
scroll to position [0, 0]
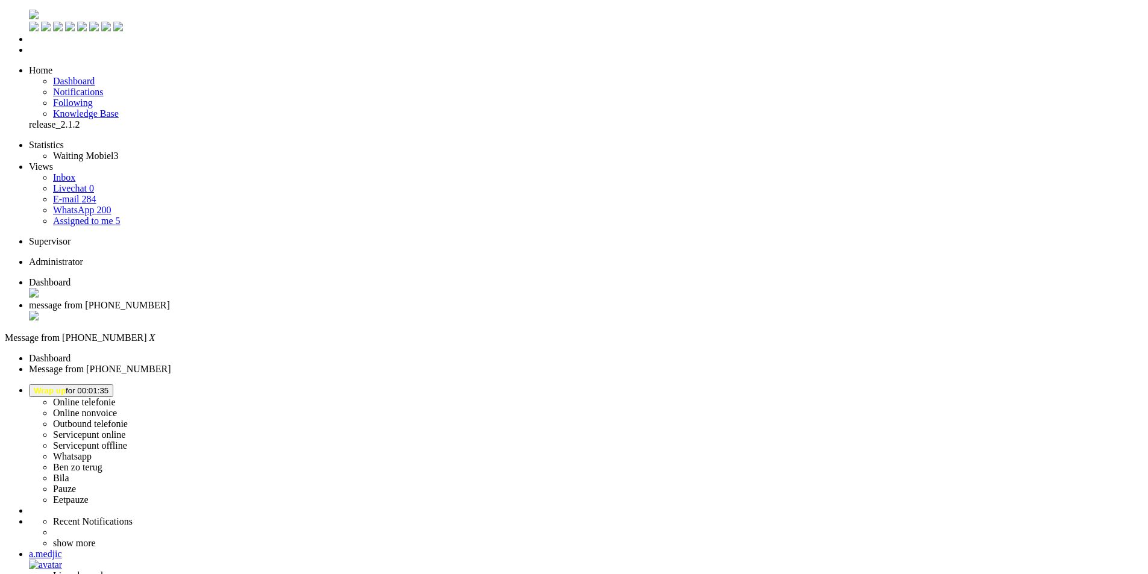
type input "annu"
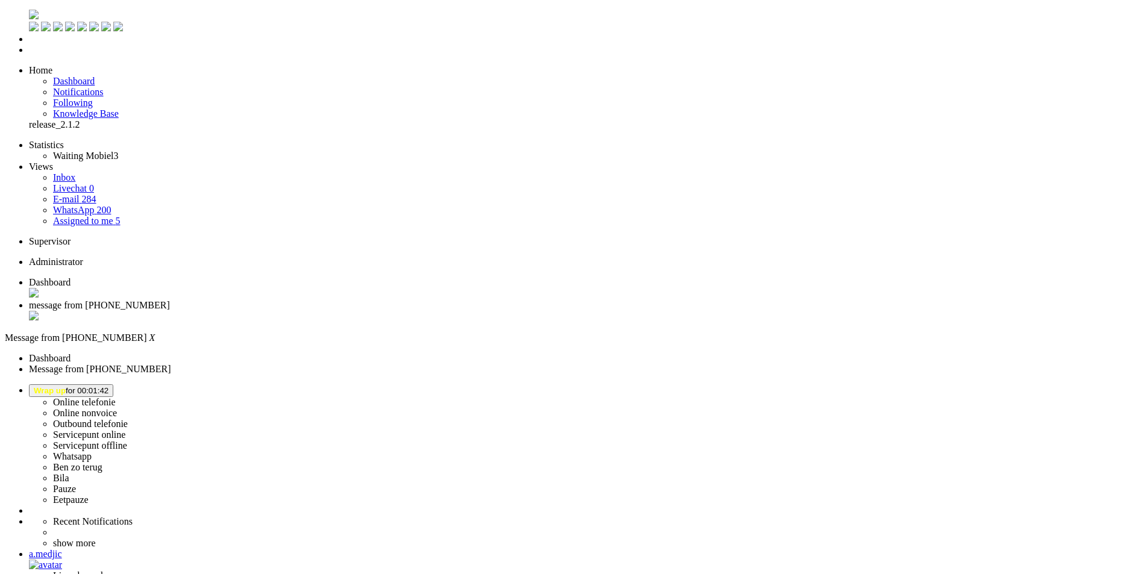
click at [346, 311] on div "Close tab" at bounding box center [586, 317] width 1114 height 12
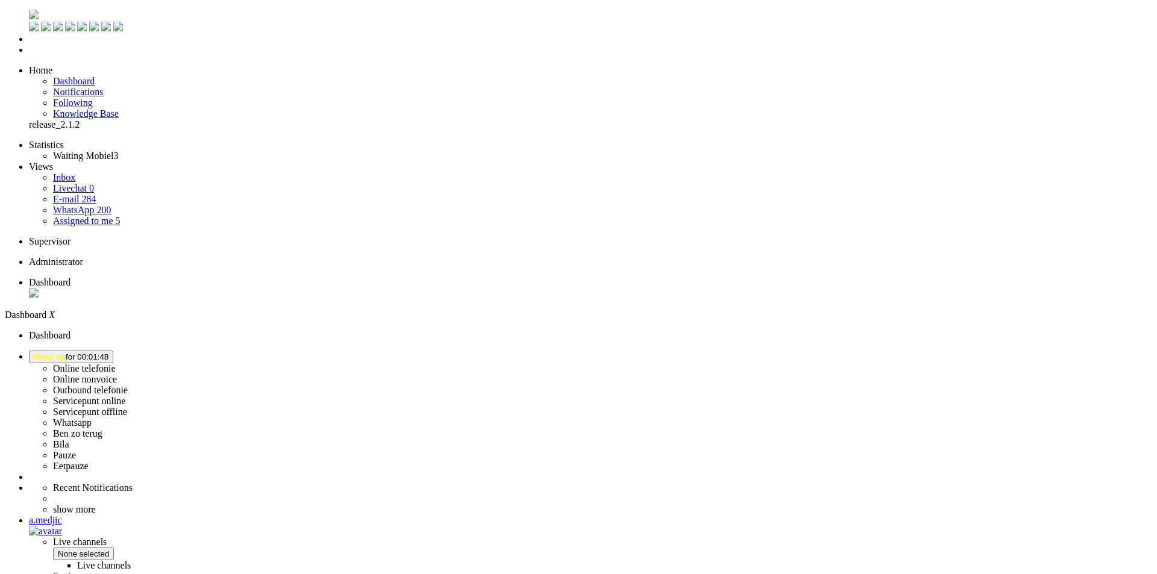
click at [112, 205] on li "WhatsApp 200" at bounding box center [602, 210] width 1099 height 11
click at [113, 216] on link "Assigned to me 5" at bounding box center [86, 221] width 67 height 10
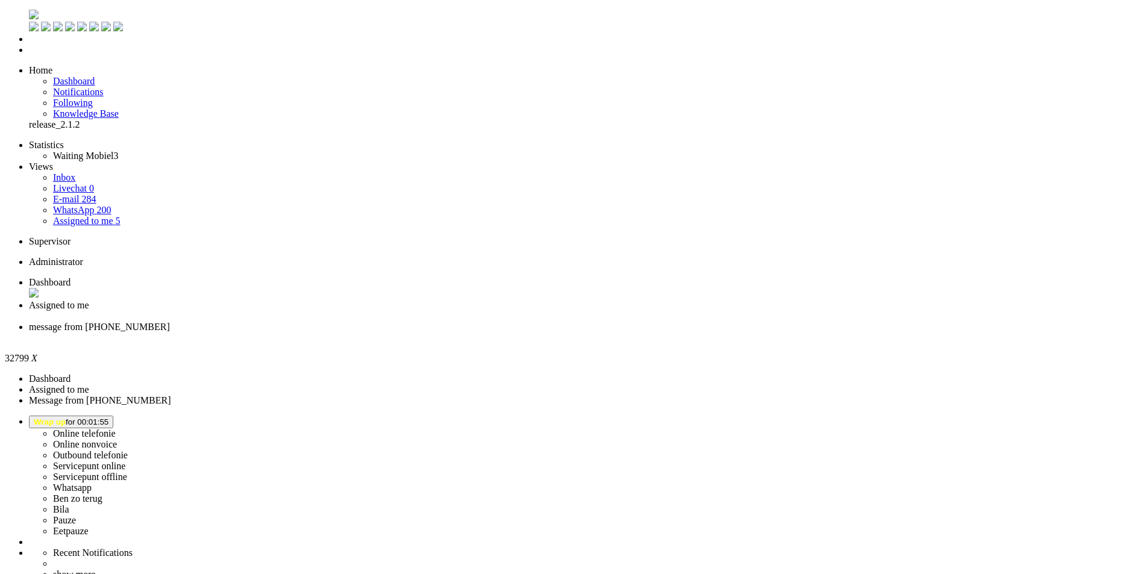
click at [449, 333] on div "Close tab" at bounding box center [586, 338] width 1114 height 11
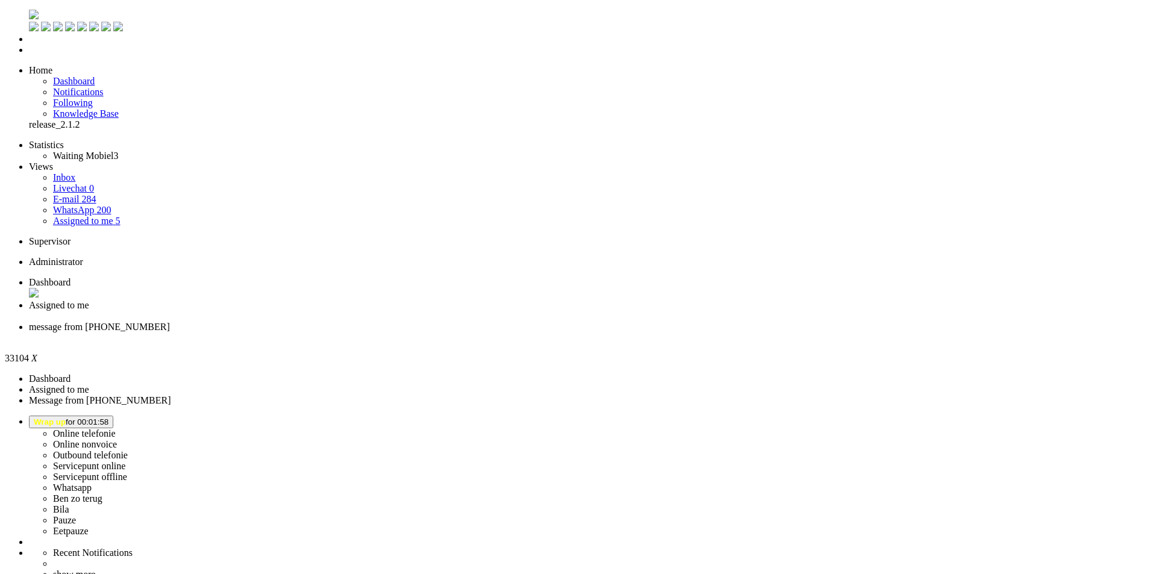
click at [451, 333] on div "Close tab" at bounding box center [590, 338] width 1123 height 11
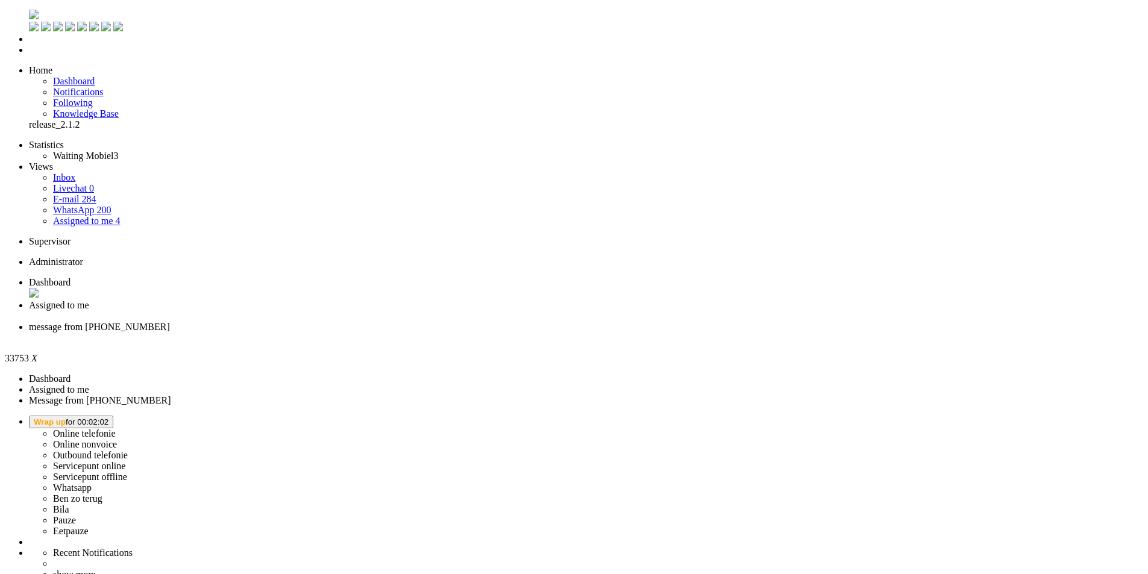
click at [449, 333] on div "Close tab" at bounding box center [586, 338] width 1114 height 11
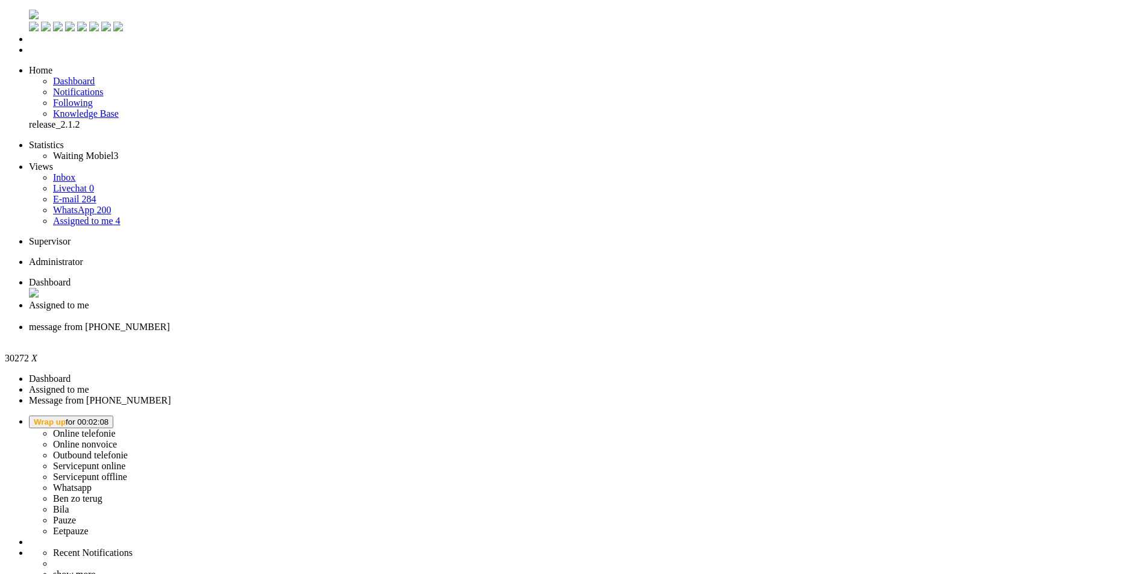
click at [454, 322] on li "message from +31648160941" at bounding box center [586, 333] width 1114 height 22
click at [451, 333] on div "Close tab" at bounding box center [586, 338] width 1114 height 11
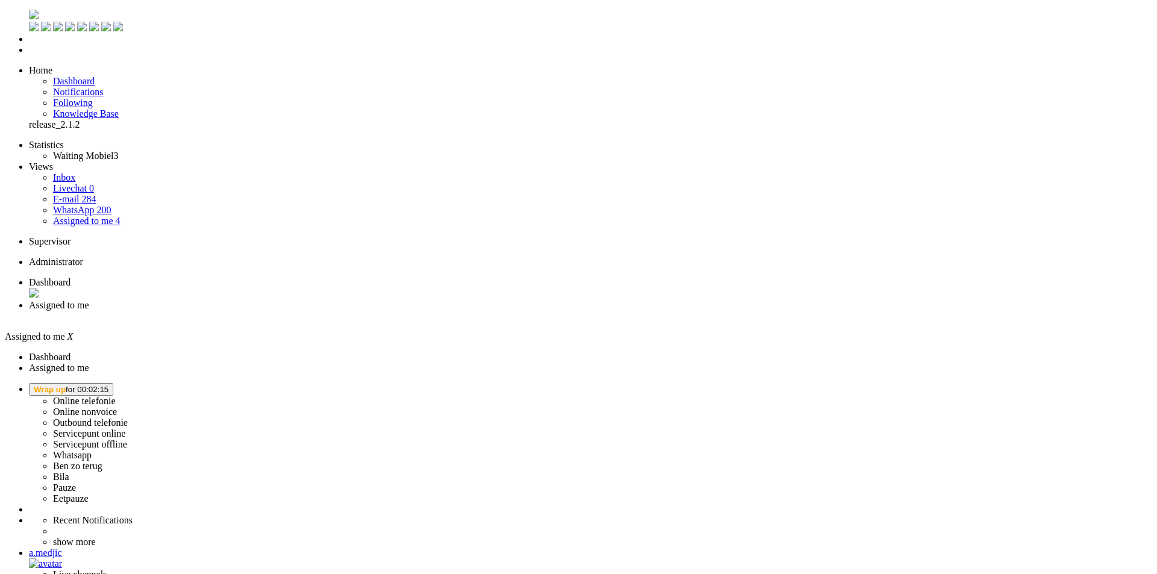
click at [347, 311] on div "Close tab" at bounding box center [590, 316] width 1123 height 11
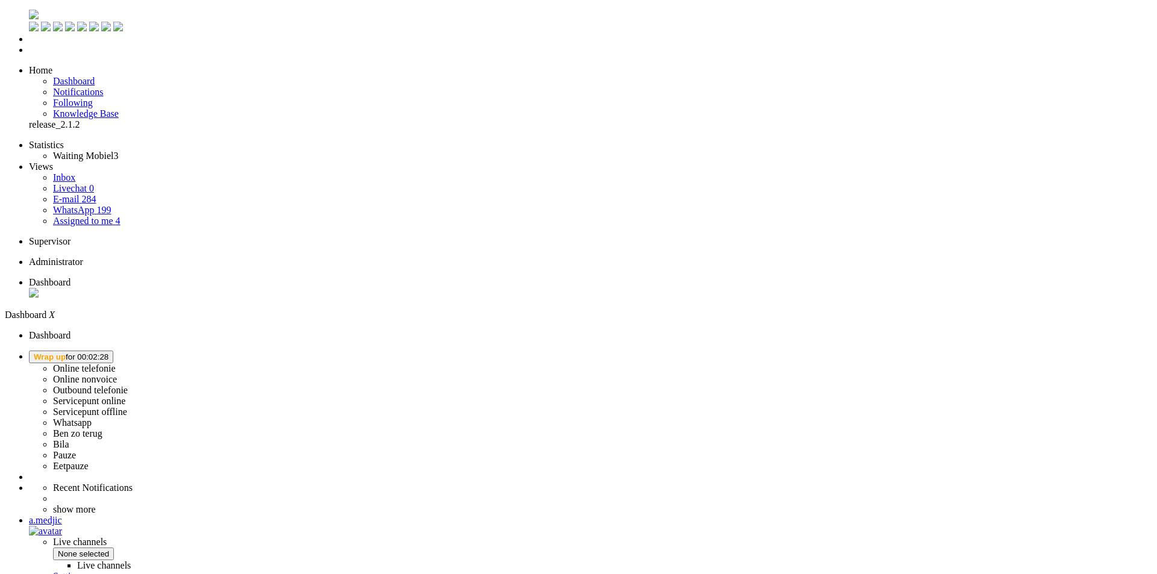
click at [113, 351] on button "Wrap up for 00:02:28" at bounding box center [71, 357] width 84 height 13
click at [116, 363] on label "Online telefonie" at bounding box center [84, 368] width 63 height 10
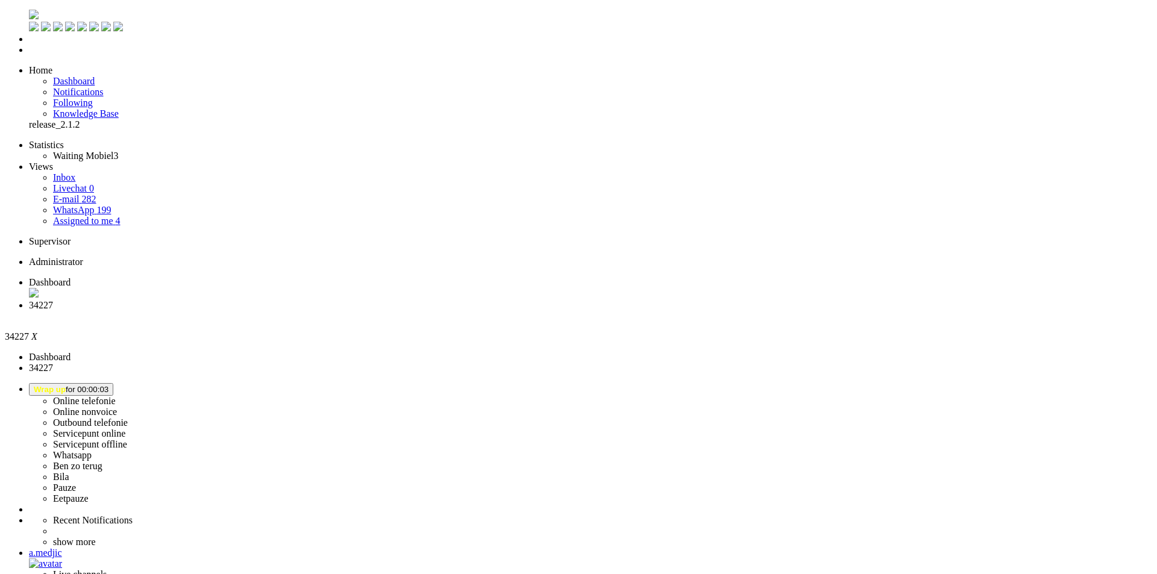
click at [347, 311] on div "Close tab" at bounding box center [590, 316] width 1123 height 11
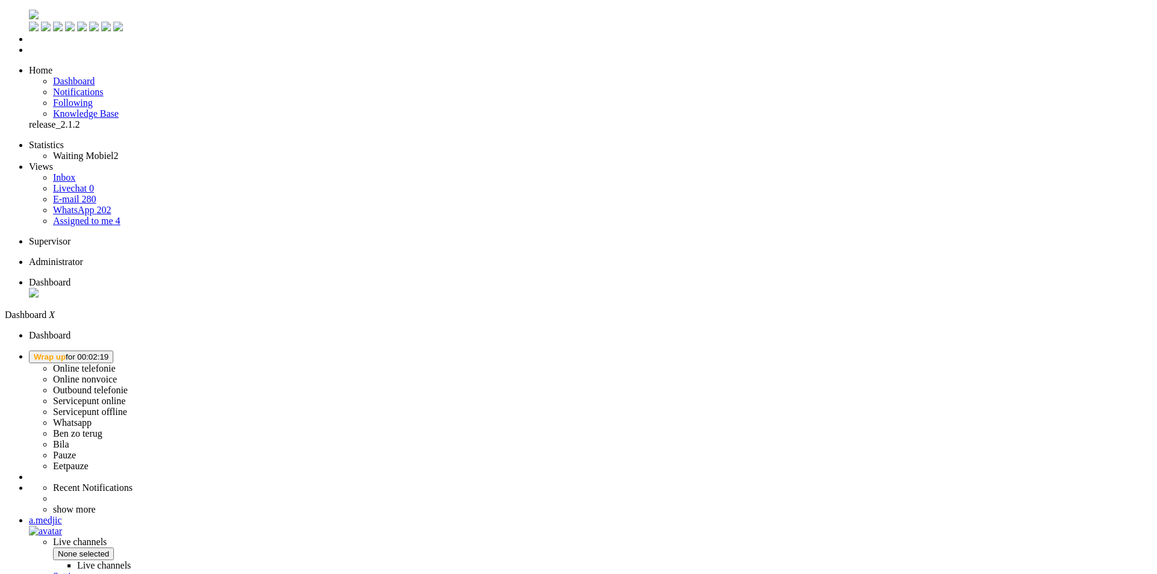
click at [113, 351] on button "Wrap up for 00:02:19" at bounding box center [71, 357] width 84 height 13
click at [116, 363] on label "Online telefonie" at bounding box center [84, 368] width 63 height 10
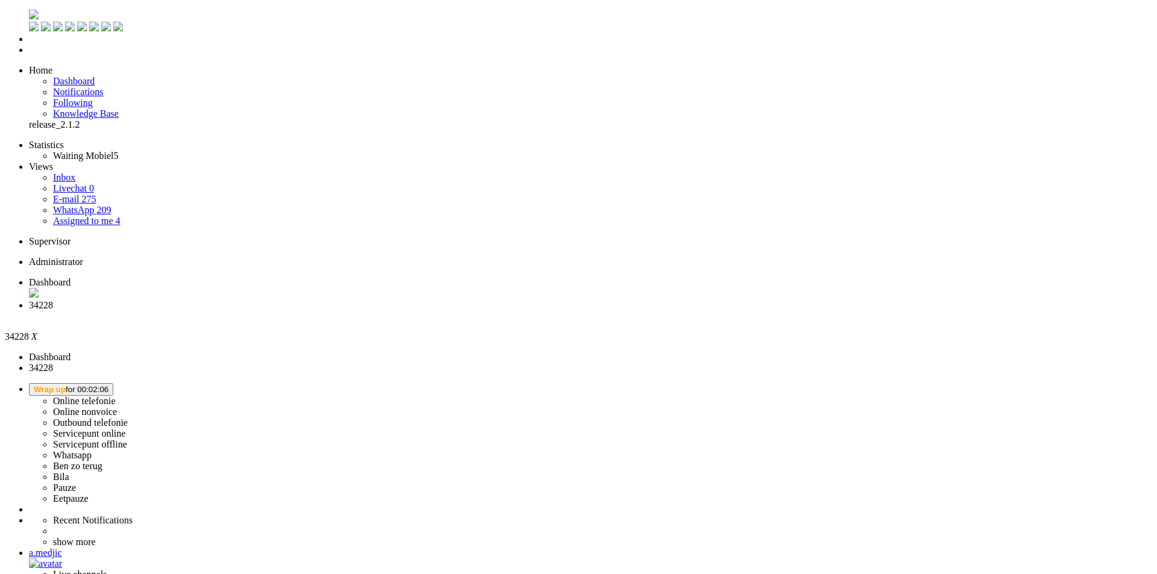
click at [346, 311] on div "Close tab" at bounding box center [590, 316] width 1123 height 11
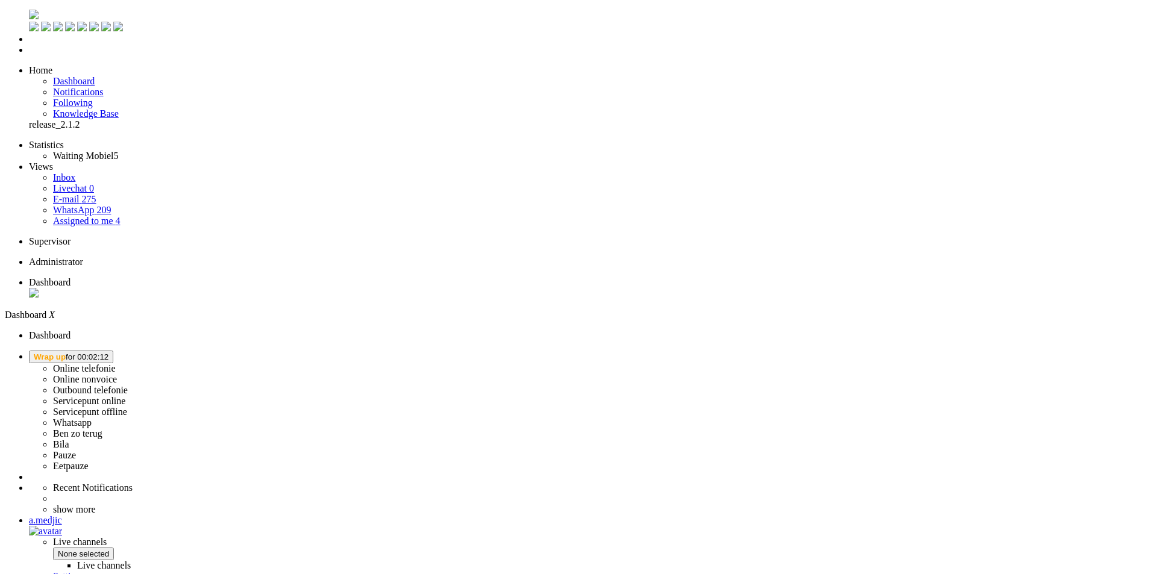
click at [66, 352] on span "Wrap up" at bounding box center [50, 356] width 32 height 9
click at [116, 363] on label "Online telefonie" at bounding box center [84, 368] width 63 height 10
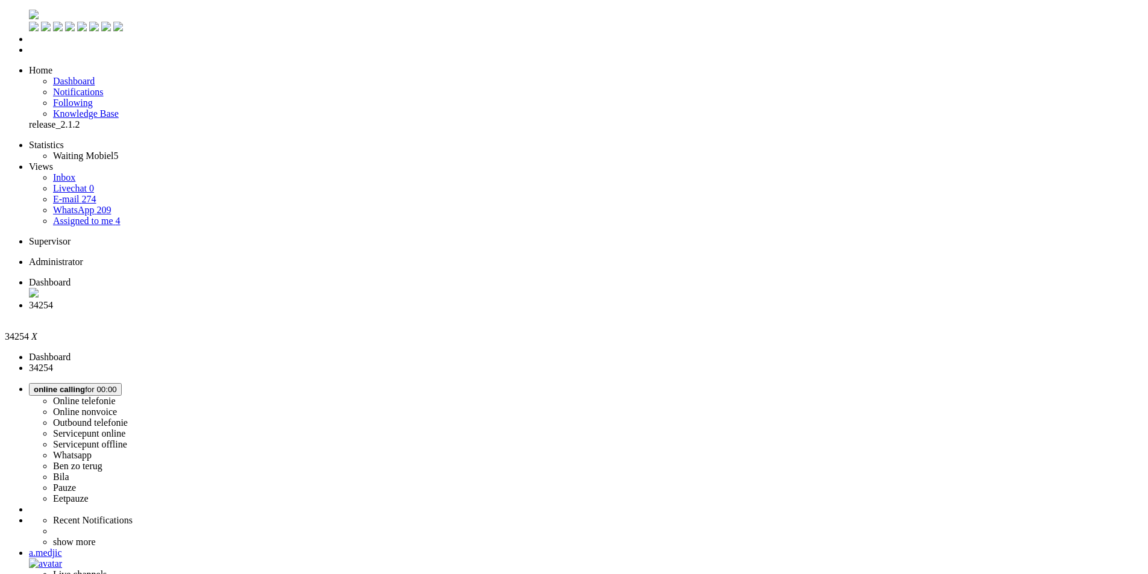
click at [70, 277] on span "Dashboard" at bounding box center [50, 282] width 42 height 10
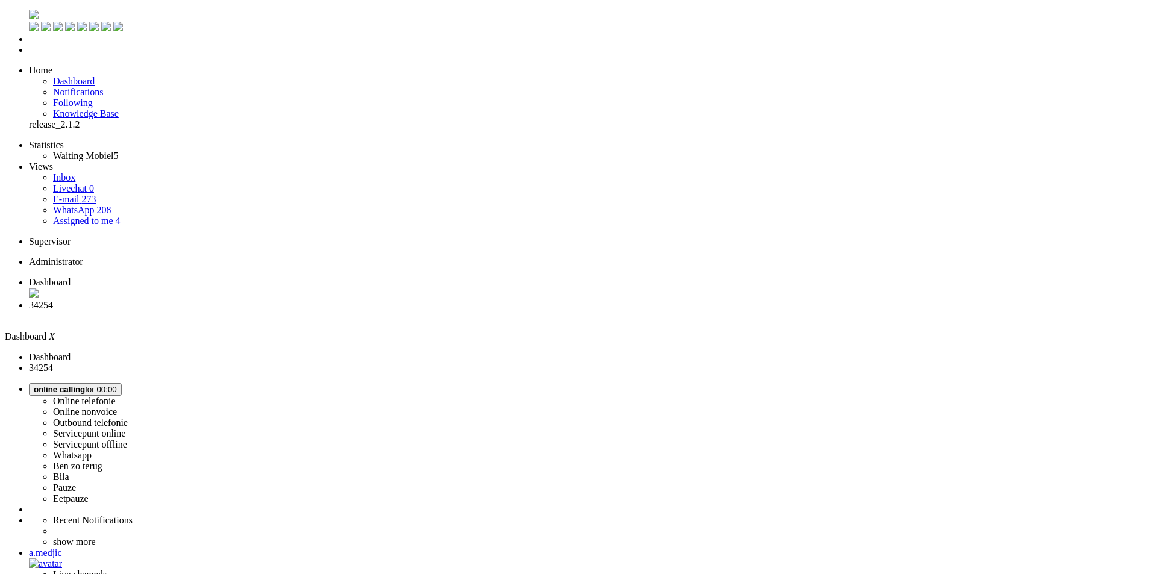
click at [299, 300] on li "34254" at bounding box center [590, 311] width 1123 height 22
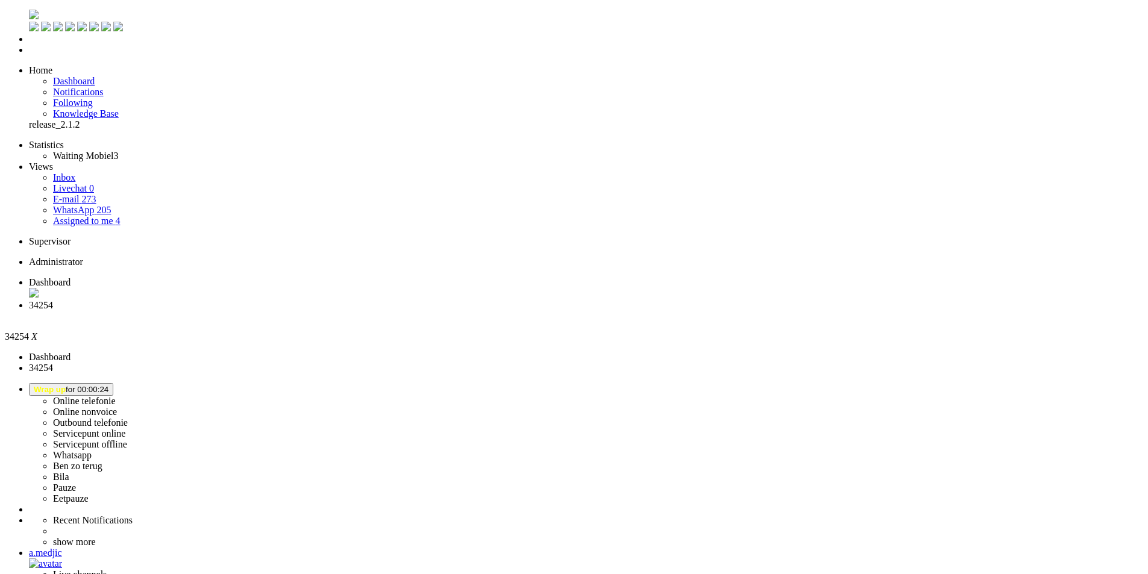
click at [349, 311] on div "Close tab" at bounding box center [586, 316] width 1114 height 11
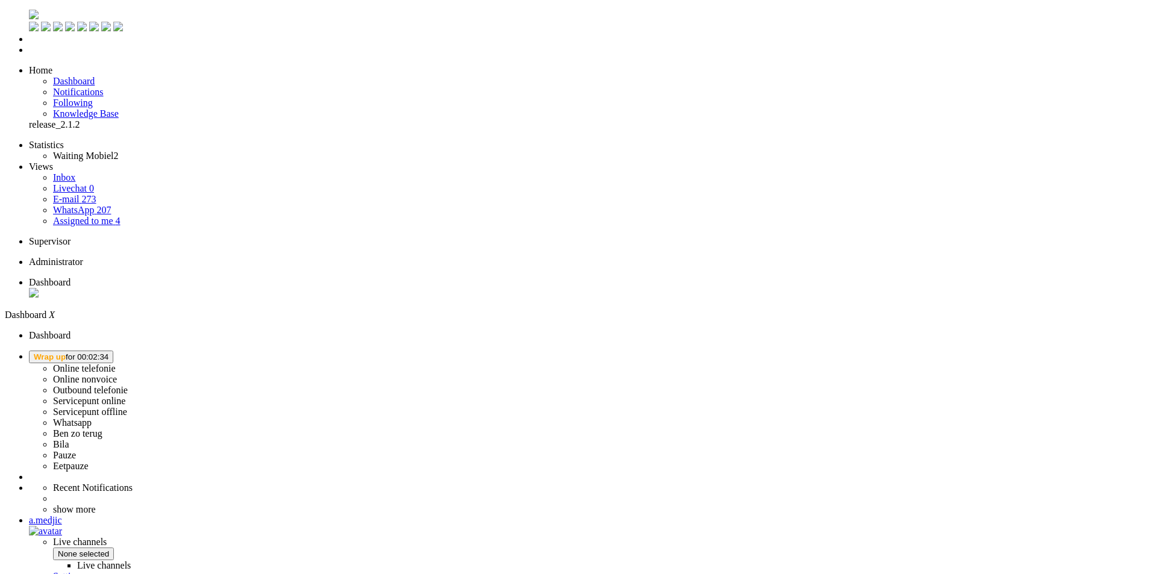
click at [113, 351] on button "Wrap up for 00:02:34" at bounding box center [71, 357] width 84 height 13
click at [116, 363] on label "Online telefonie" at bounding box center [84, 368] width 63 height 10
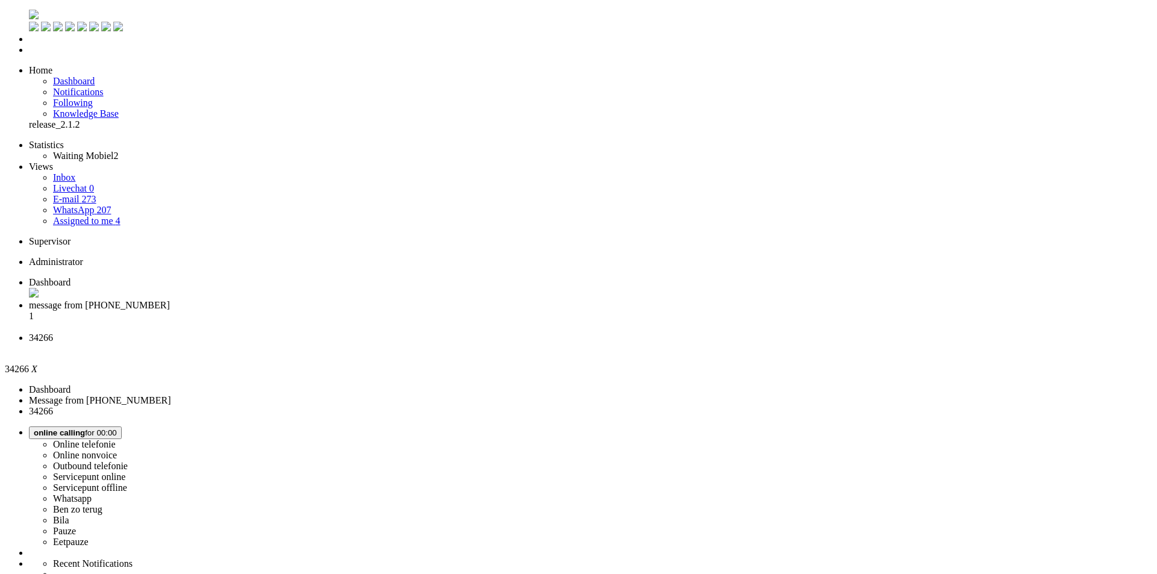
click at [170, 300] on span "message from +31643047123" at bounding box center [99, 305] width 141 height 10
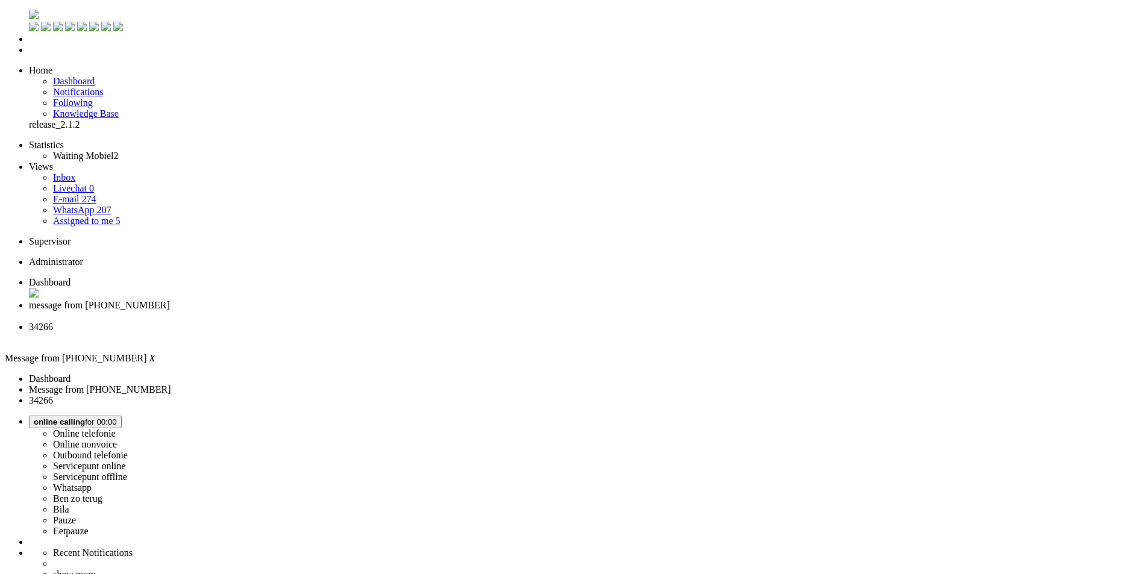
click at [53, 322] on span "34266" at bounding box center [41, 327] width 24 height 10
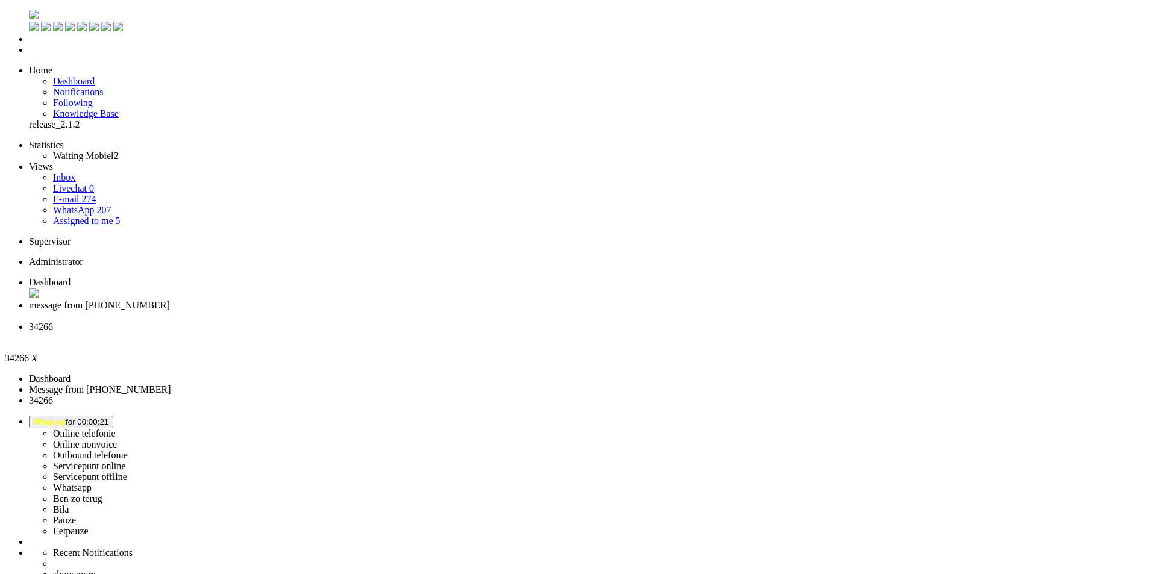
click at [445, 333] on div "Close tab" at bounding box center [590, 338] width 1123 height 11
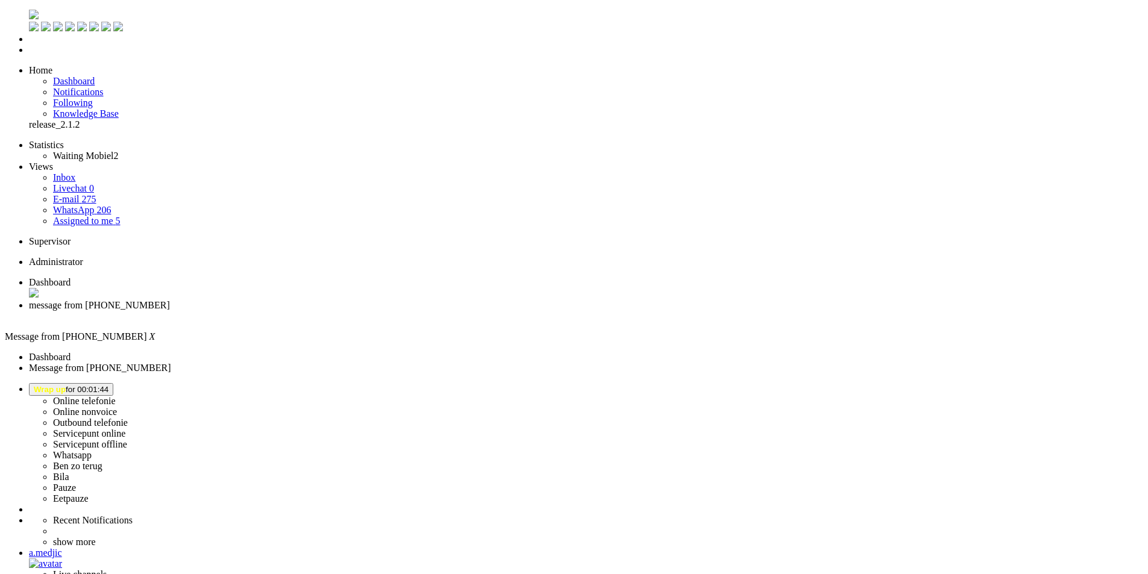
click at [108, 385] on span "Wrap up for 00:01:44" at bounding box center [71, 389] width 75 height 9
click at [116, 396] on label "Online telefonie" at bounding box center [84, 401] width 63 height 10
click at [70, 277] on span "Dashboard" at bounding box center [50, 282] width 42 height 10
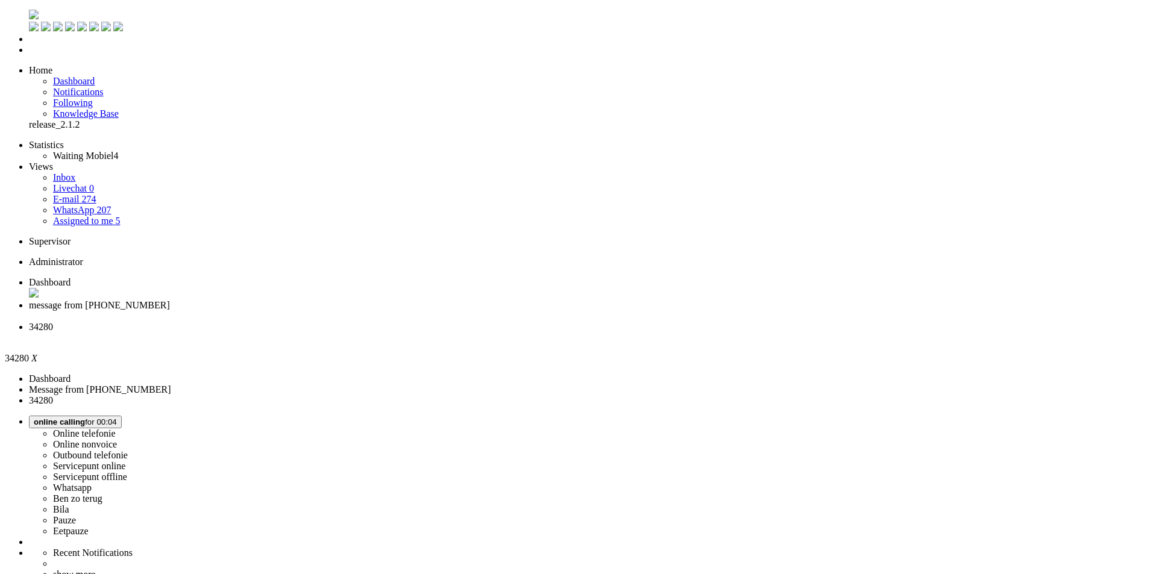
click at [450, 323] on li "34280" at bounding box center [590, 334] width 1123 height 23
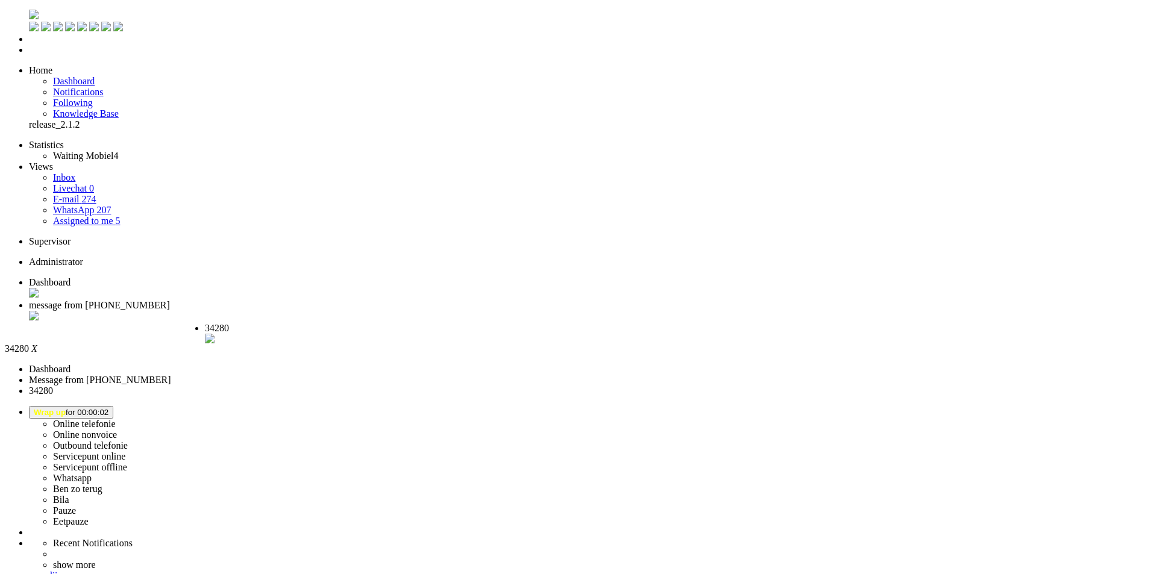
click at [304, 334] on div "Close tab" at bounding box center [254, 340] width 99 height 12
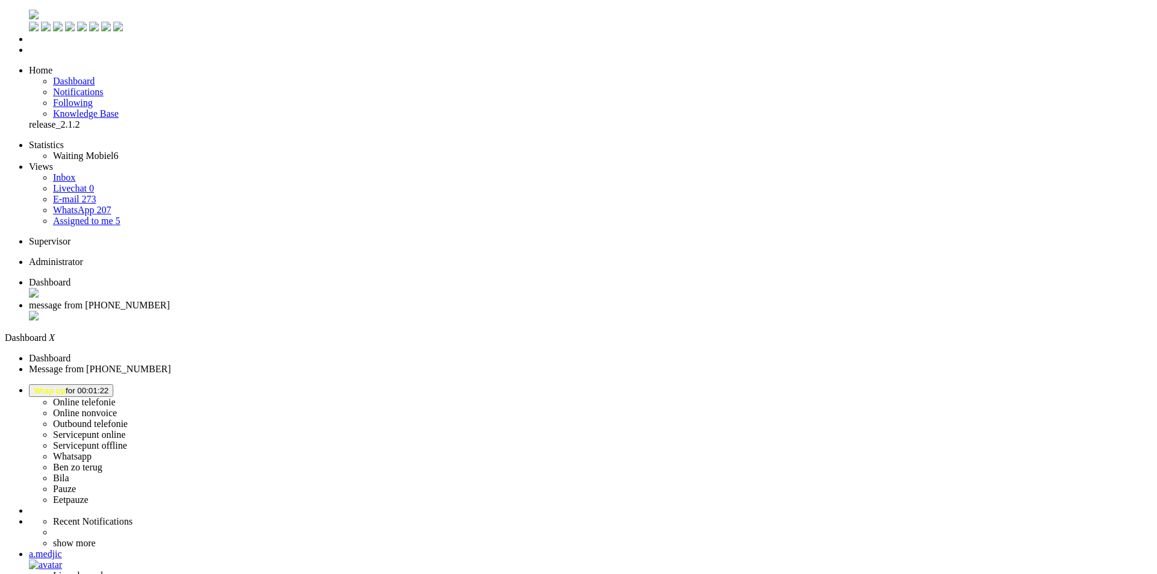
click at [113, 384] on button "Wrap up for 00:01:22" at bounding box center [71, 390] width 84 height 13
click at [102, 462] on label "Ben zo terug" at bounding box center [77, 467] width 49 height 10
drag, startPoint x: 246, startPoint y: 96, endPoint x: 257, endPoint y: 99, distance: 10.5
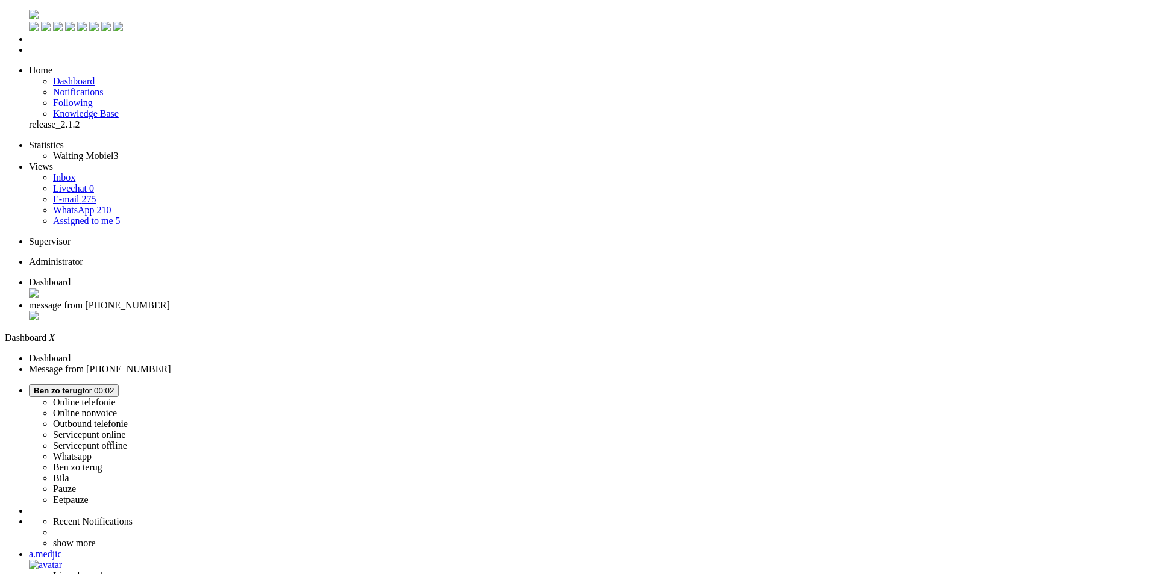
click at [83, 386] on span "Ben zo terug" at bounding box center [58, 390] width 49 height 9
click at [116, 397] on label "Online telefonie" at bounding box center [84, 402] width 63 height 10
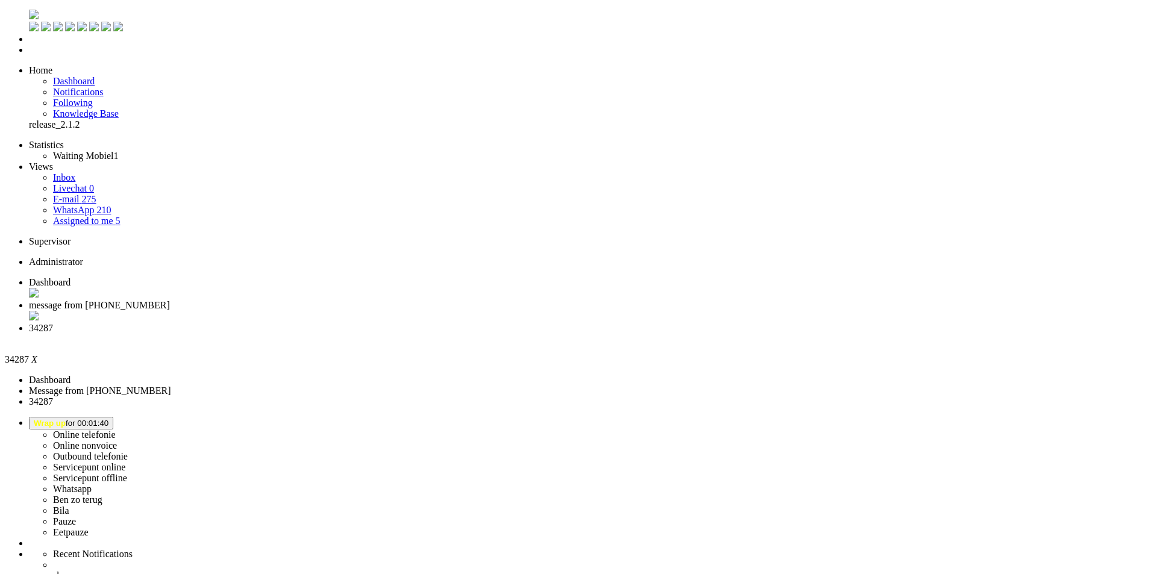
click at [451, 334] on div "Close tab" at bounding box center [590, 339] width 1123 height 11
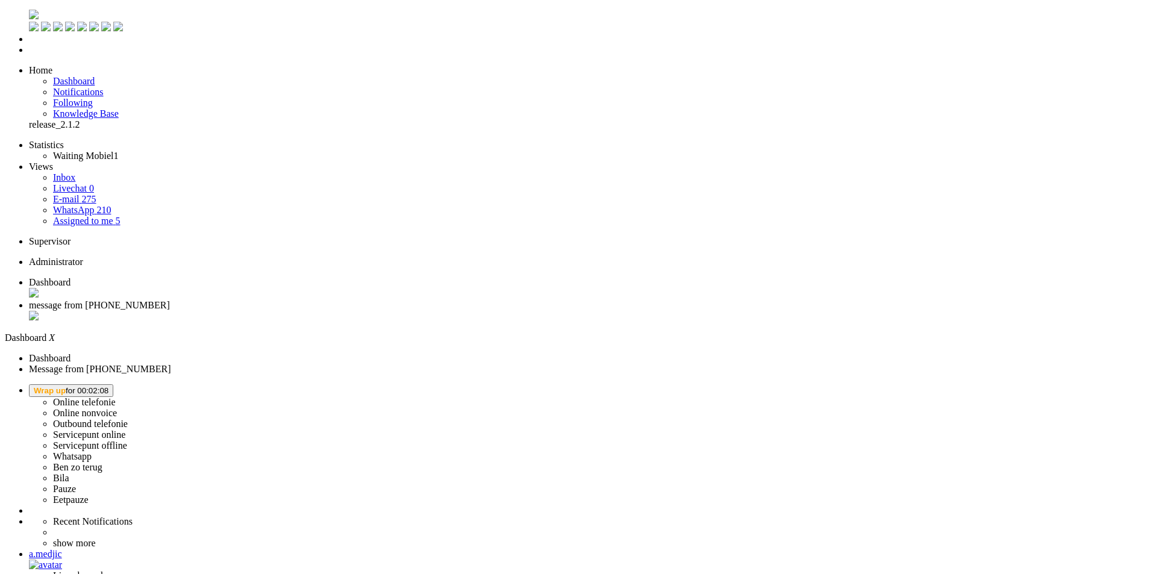
click at [108, 386] on span "Wrap up for 00:02:08" at bounding box center [71, 390] width 75 height 9
click at [116, 397] on label "Online telefonie" at bounding box center [84, 402] width 63 height 10
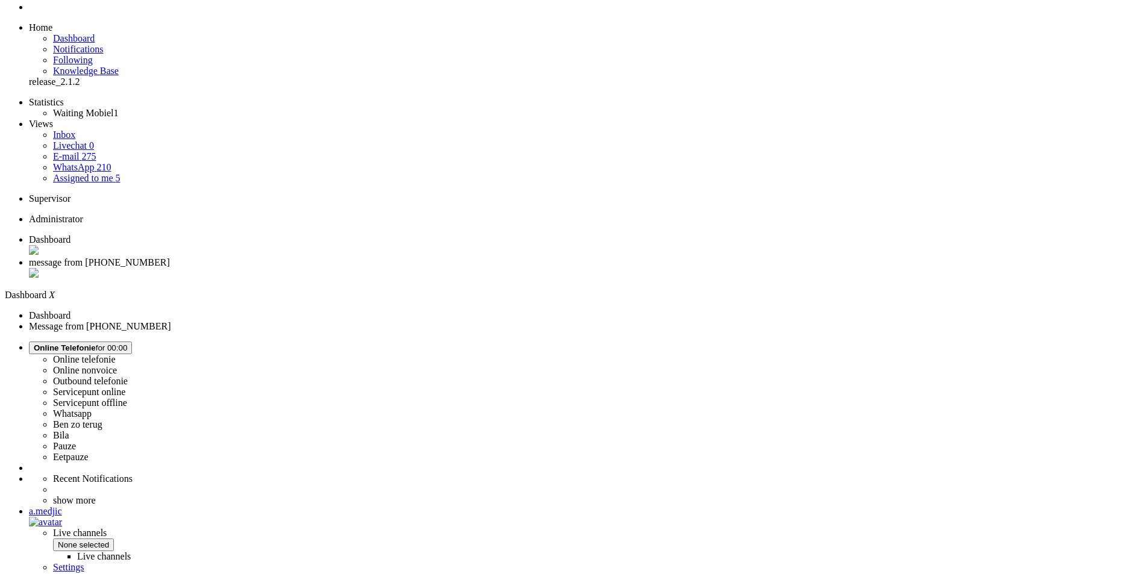
scroll to position [87, 0]
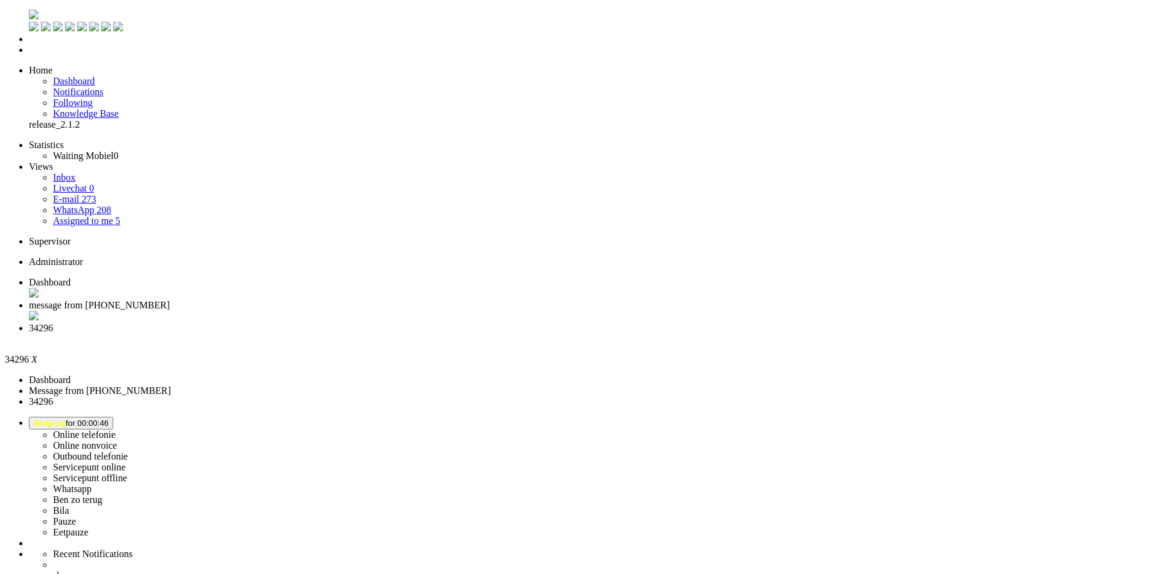
click at [448, 334] on div "Close tab" at bounding box center [590, 339] width 1123 height 11
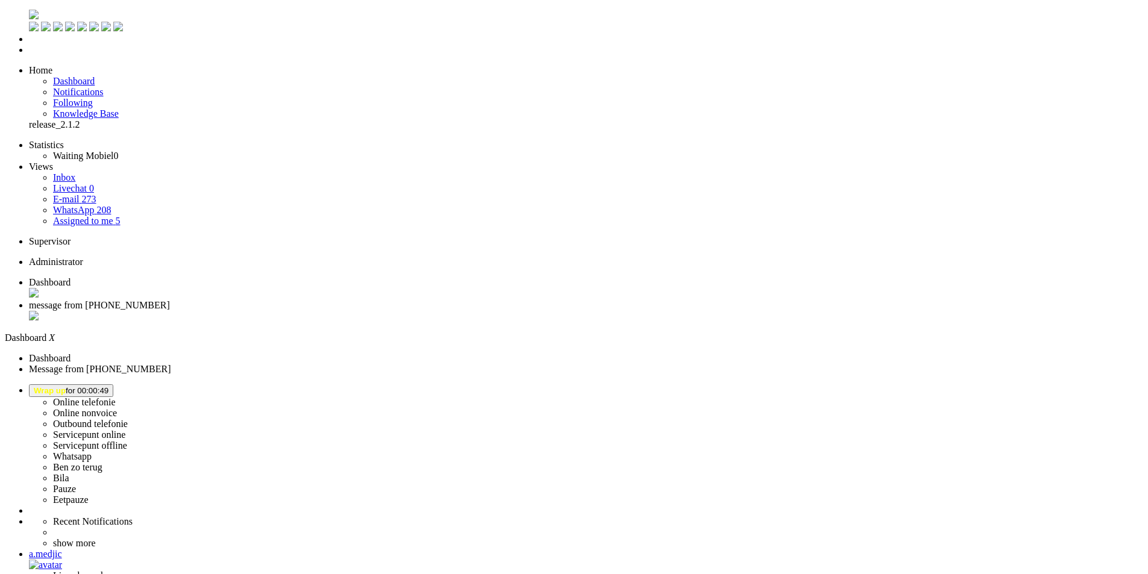
click at [170, 300] on span "message from +31643047123" at bounding box center [99, 305] width 141 height 10
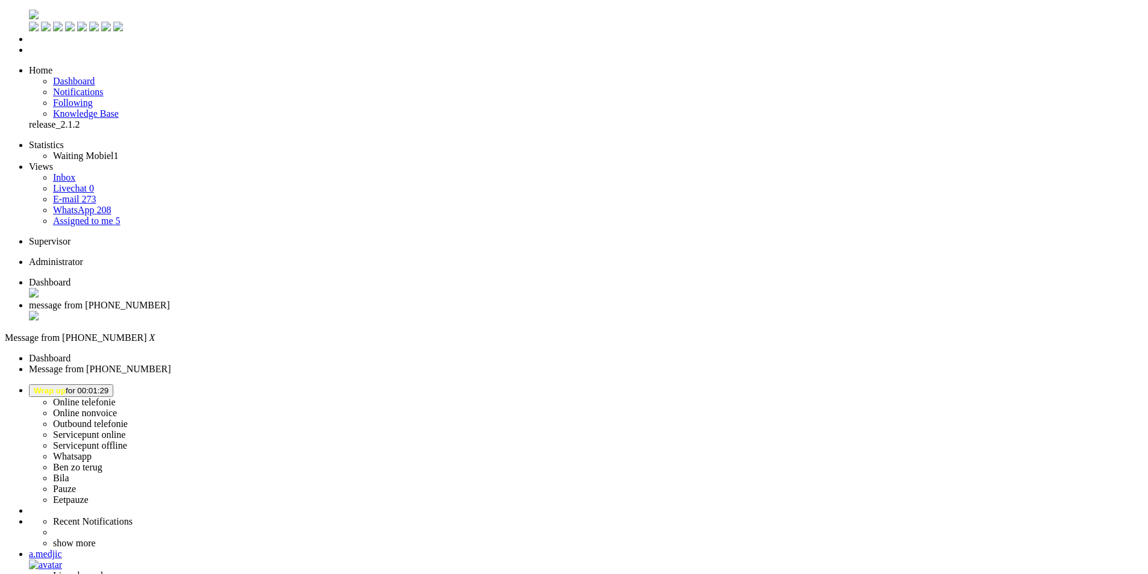
type input "annu"
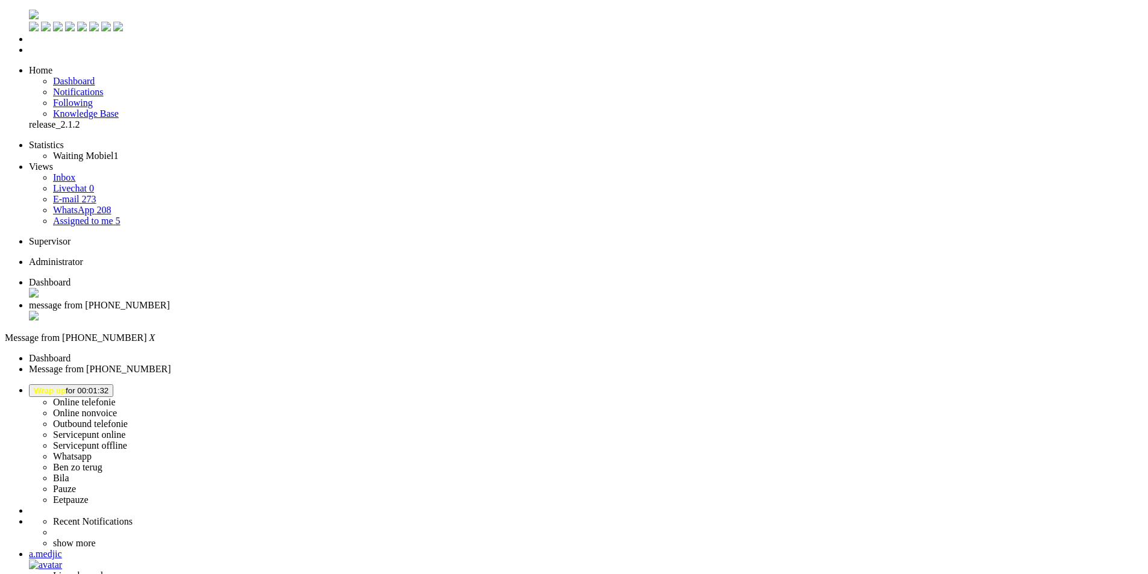
click at [348, 311] on div "Close tab" at bounding box center [586, 317] width 1114 height 12
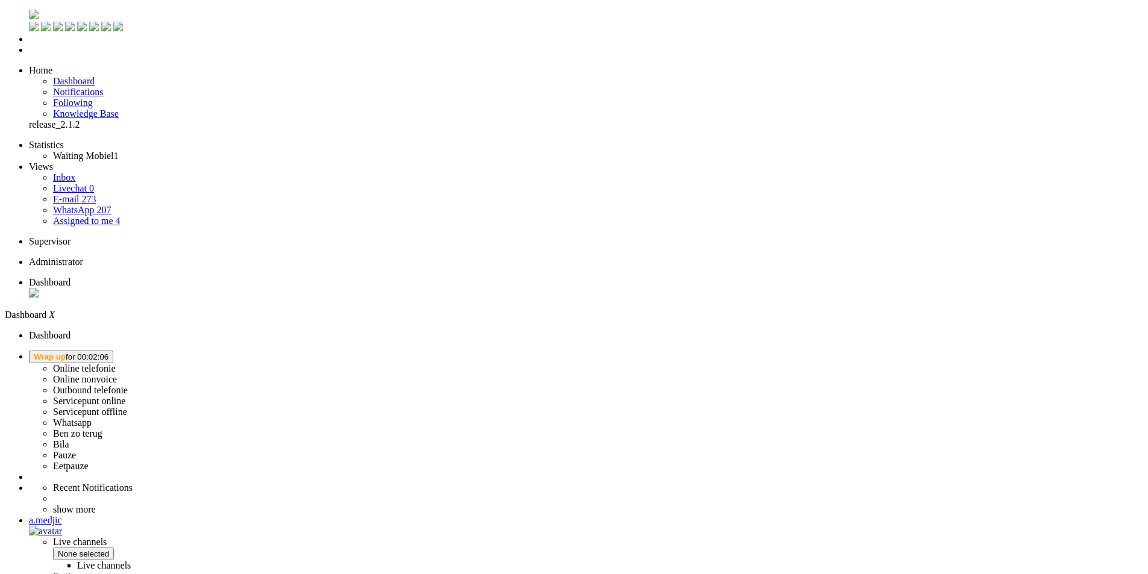
click at [108, 352] on span "Wrap up for 00:02:06" at bounding box center [71, 356] width 75 height 9
click at [92, 418] on label "Whatsapp" at bounding box center [72, 423] width 39 height 10
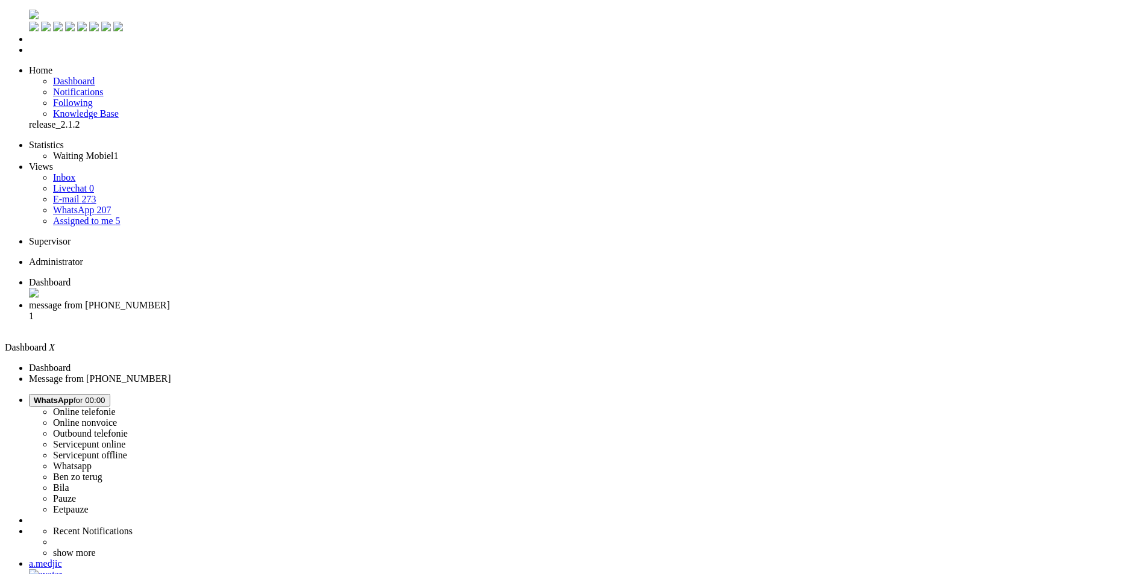
click at [74, 396] on span "WhatsApp" at bounding box center [54, 400] width 40 height 9
click at [116, 407] on link "Online telefonie" at bounding box center [84, 412] width 63 height 10
click at [116, 407] on label "Online telefonie" at bounding box center [84, 412] width 63 height 10
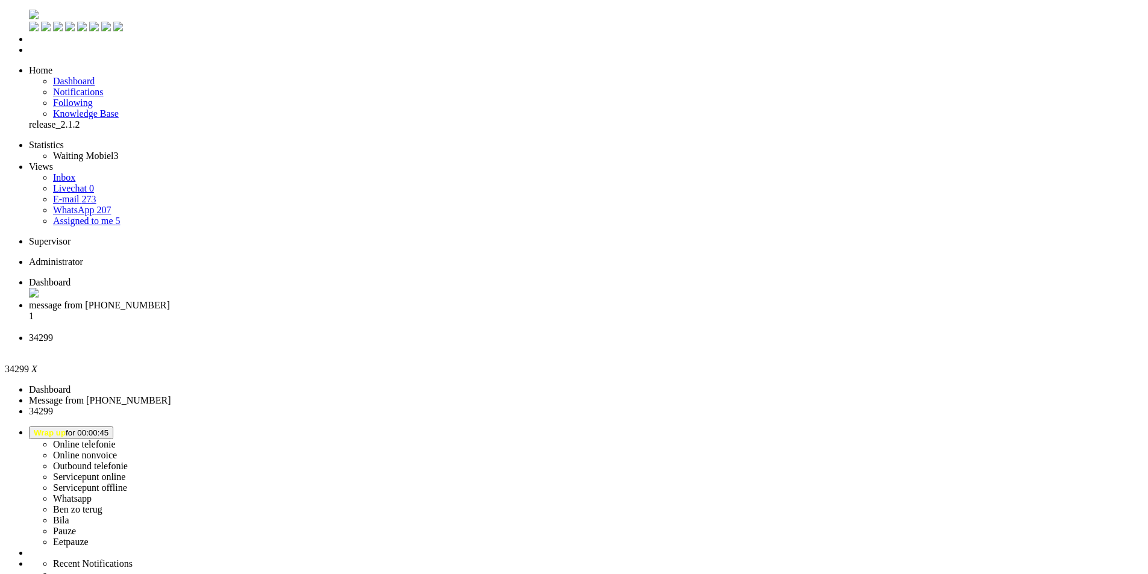
click at [448, 343] on div "Close tab" at bounding box center [586, 348] width 1114 height 11
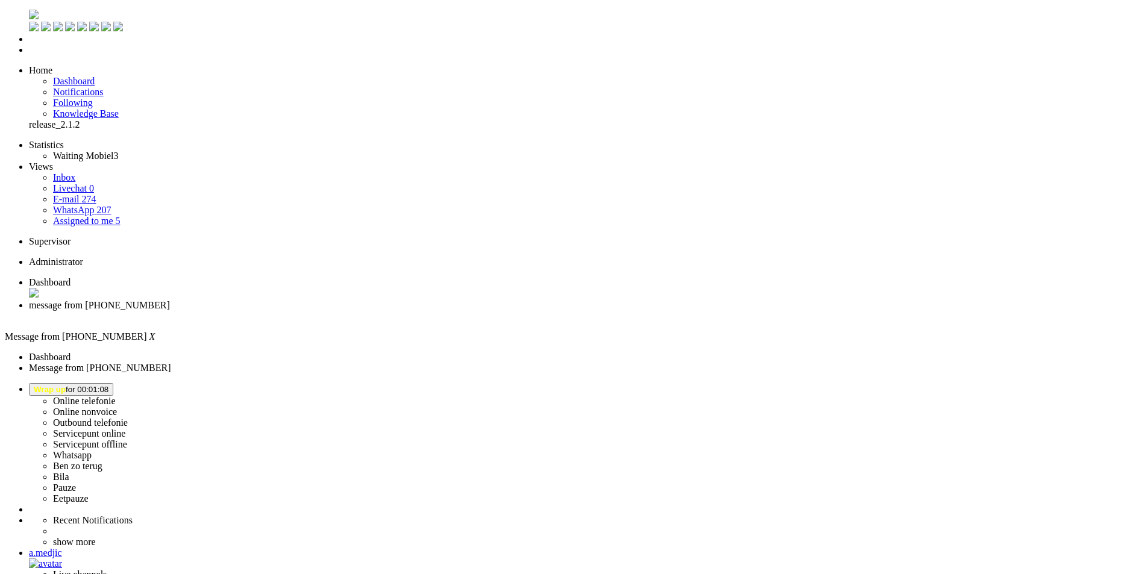
click at [113, 383] on button "Wrap up for 00:01:08" at bounding box center [71, 389] width 84 height 13
drag, startPoint x: 996, startPoint y: 41, endPoint x: 683, endPoint y: 7, distance: 314.5
click at [116, 396] on label "Online telefonie" at bounding box center [84, 401] width 63 height 10
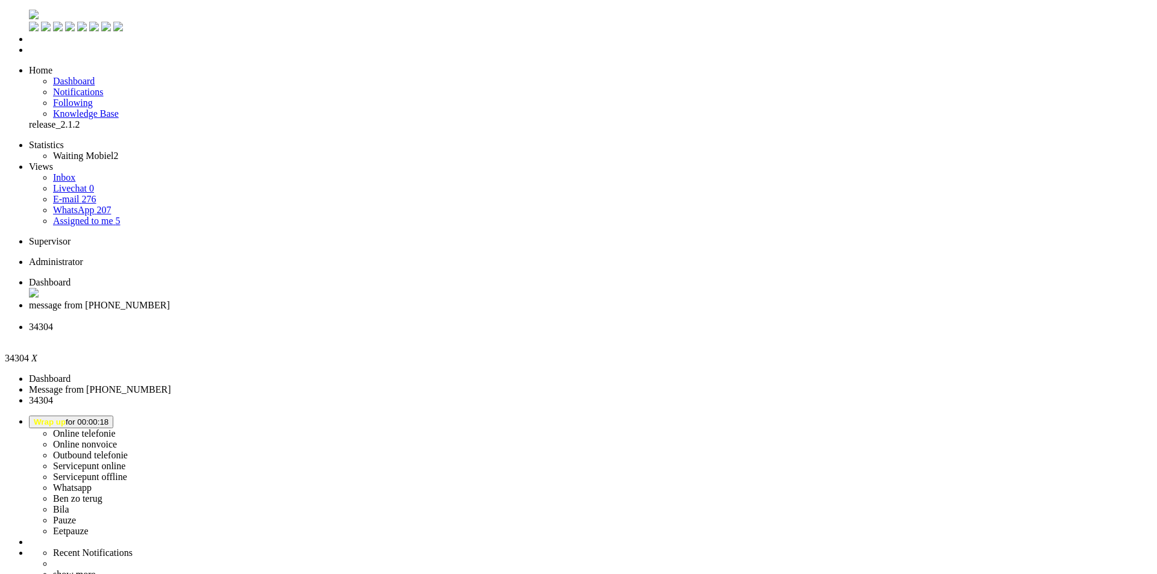
click at [451, 333] on div "Close tab" at bounding box center [590, 338] width 1123 height 11
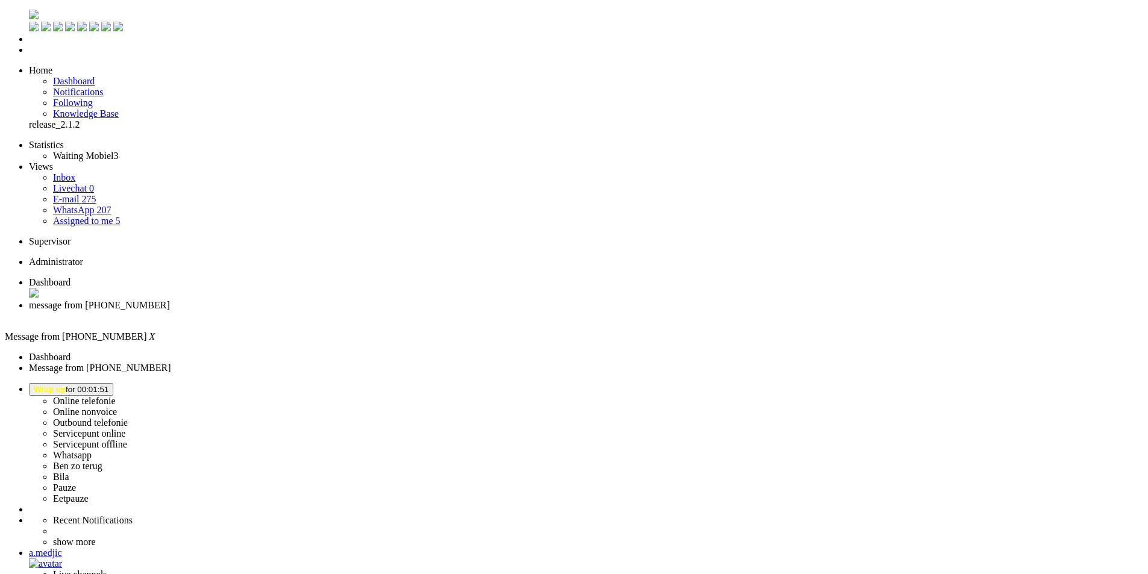
click at [113, 383] on button "Wrap up for 00:01:51" at bounding box center [71, 389] width 84 height 13
click at [92, 450] on label "Whatsapp" at bounding box center [72, 455] width 39 height 10
click at [1108, 548] on div "a.medjic" at bounding box center [586, 553] width 1114 height 11
